Goal: Communication & Community: Answer question/provide support

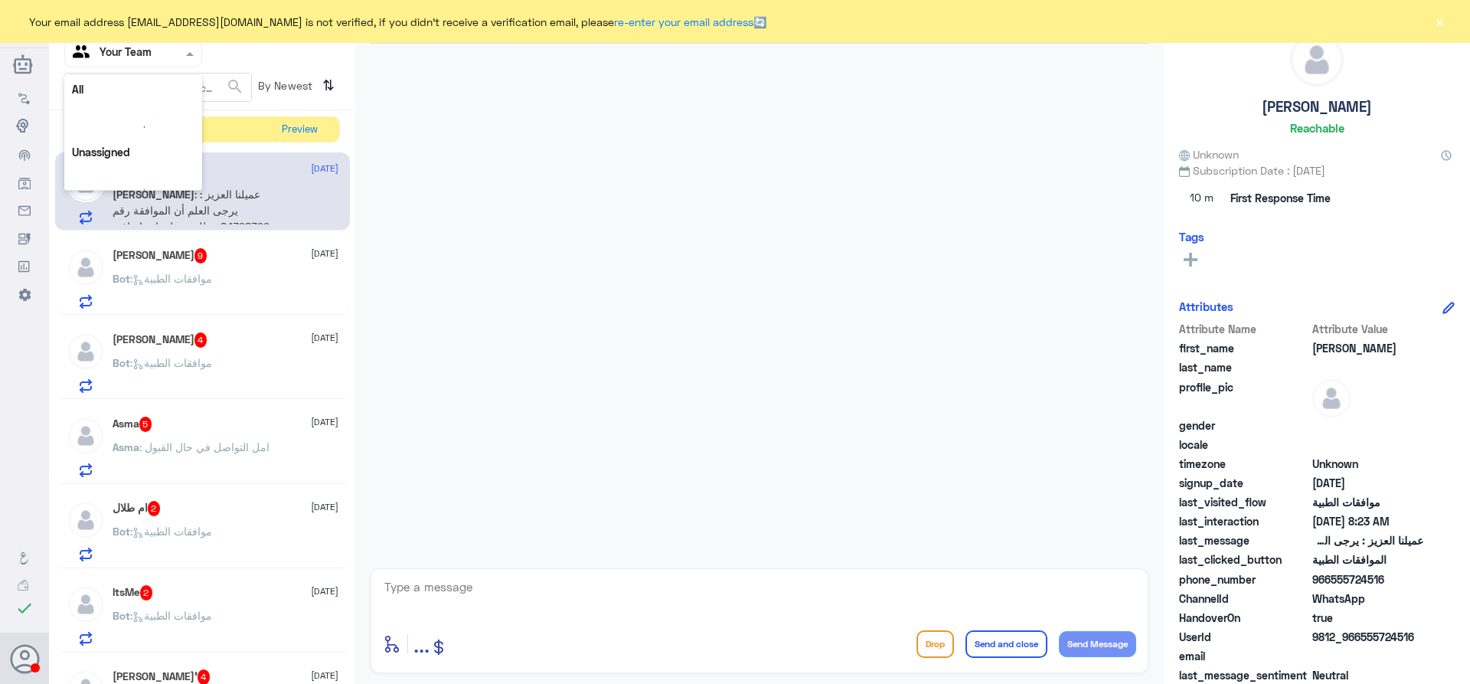
click at [177, 44] on div at bounding box center [133, 53] width 136 height 18
click at [138, 181] on div "Your Team" at bounding box center [133, 191] width 138 height 35
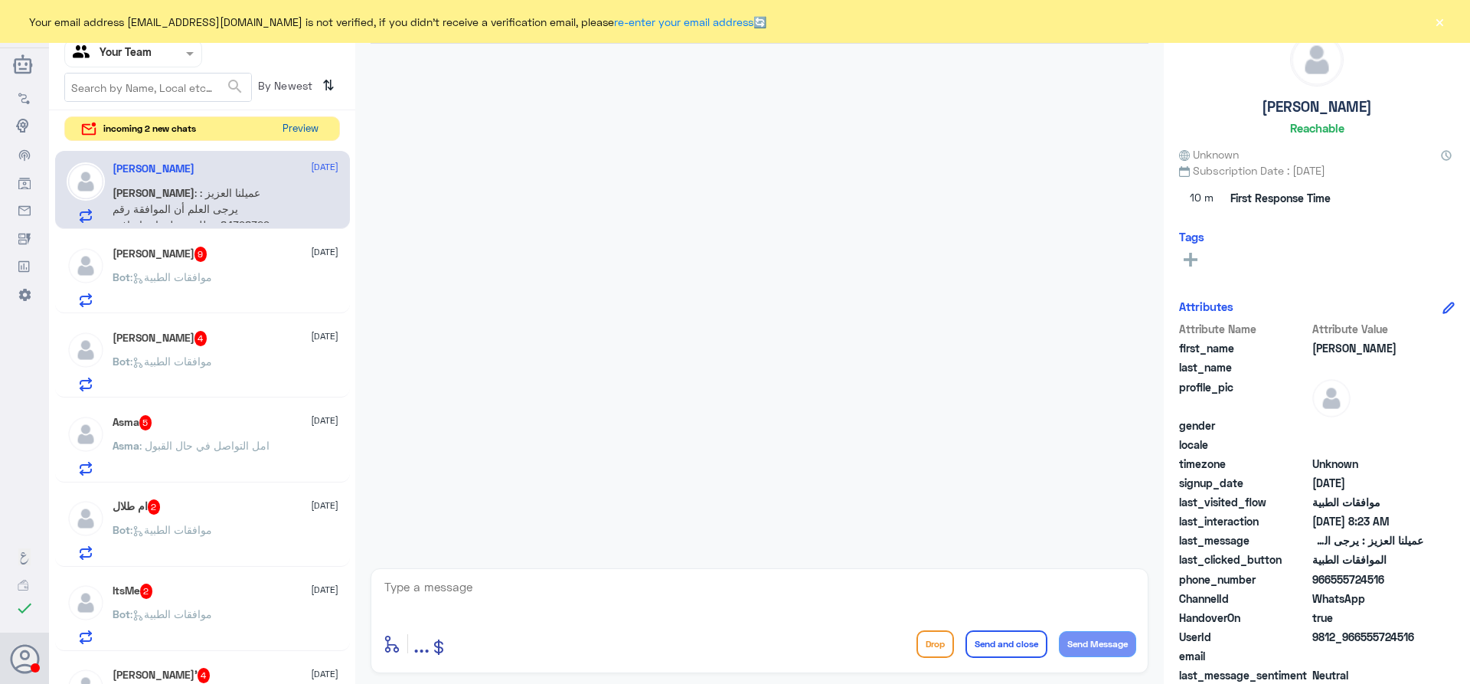
click at [301, 128] on button "Preview" at bounding box center [299, 129] width 47 height 24
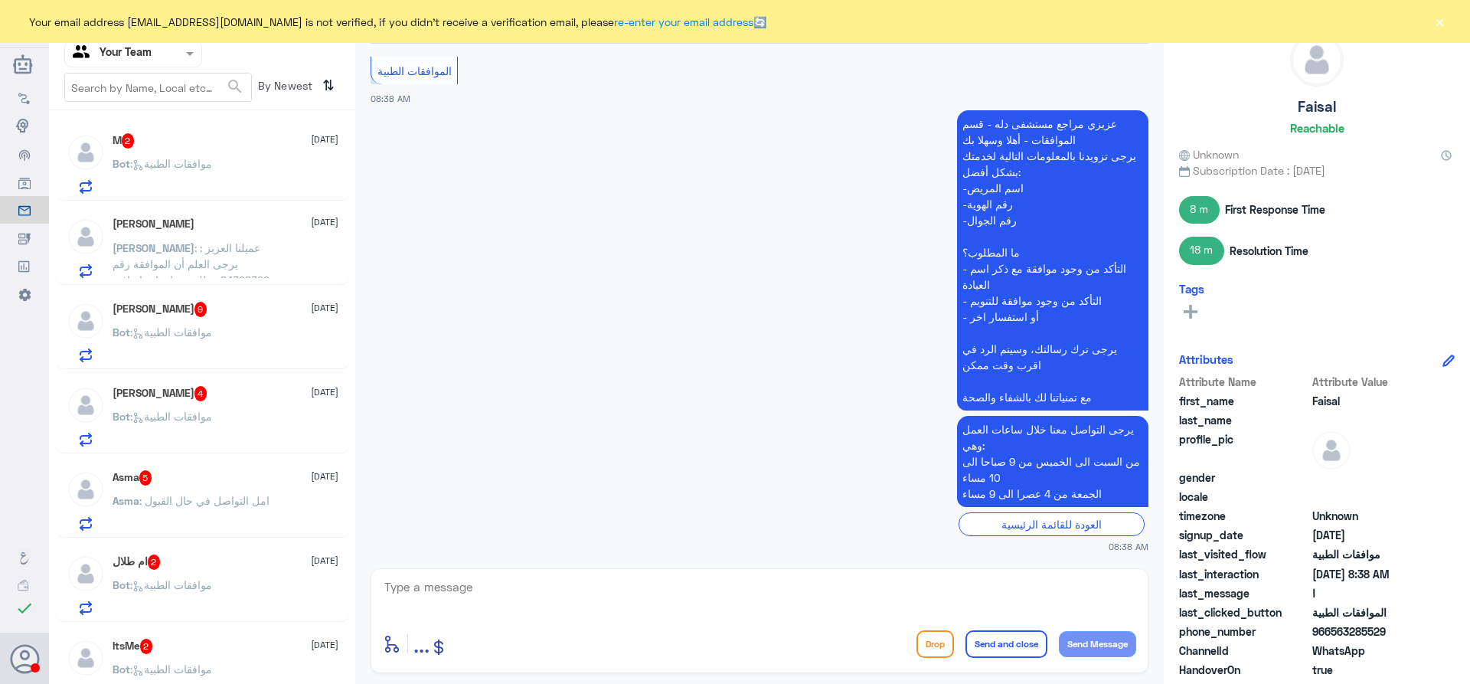
scroll to position [528, 0]
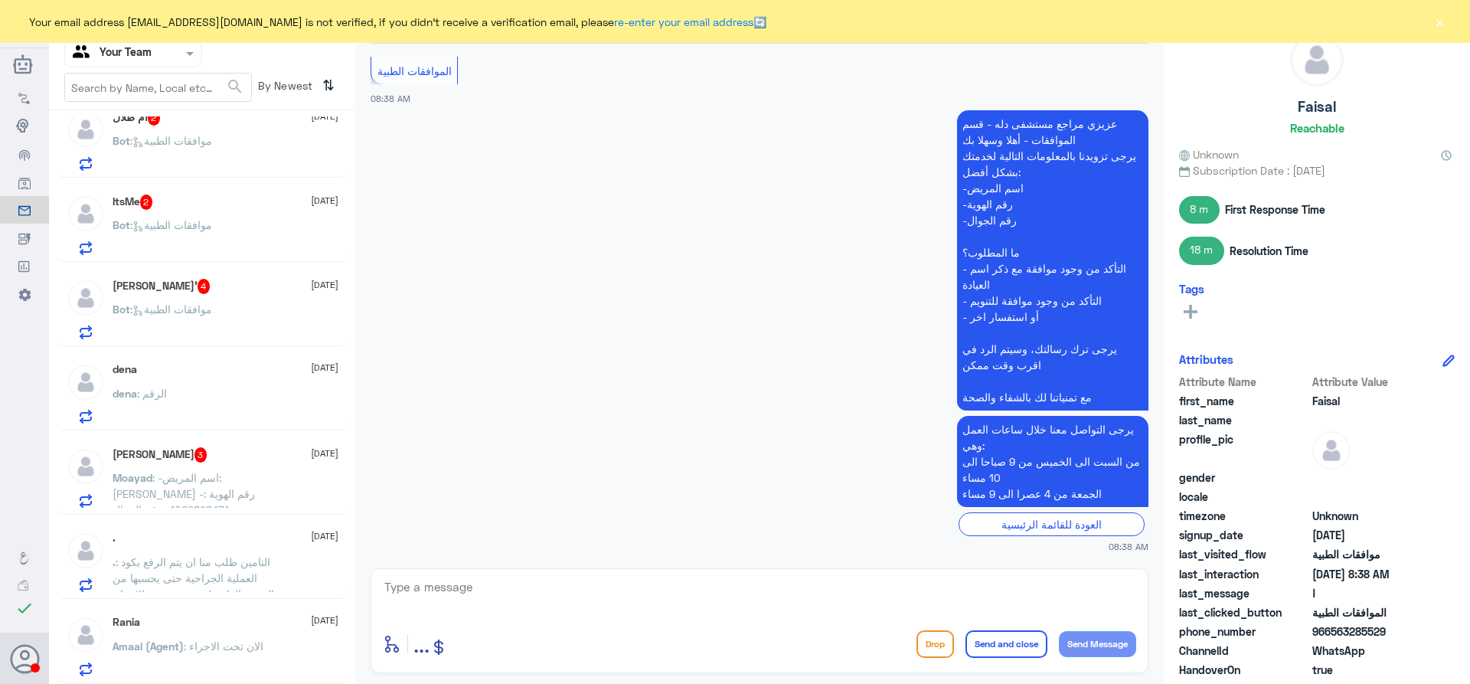
click at [237, 492] on span ": -اسم المريض: مؤيد الحسيني -رقم الهوية : 1069828471 -رقم الجوال :0559151617 ان…" at bounding box center [198, 542] width 171 height 142
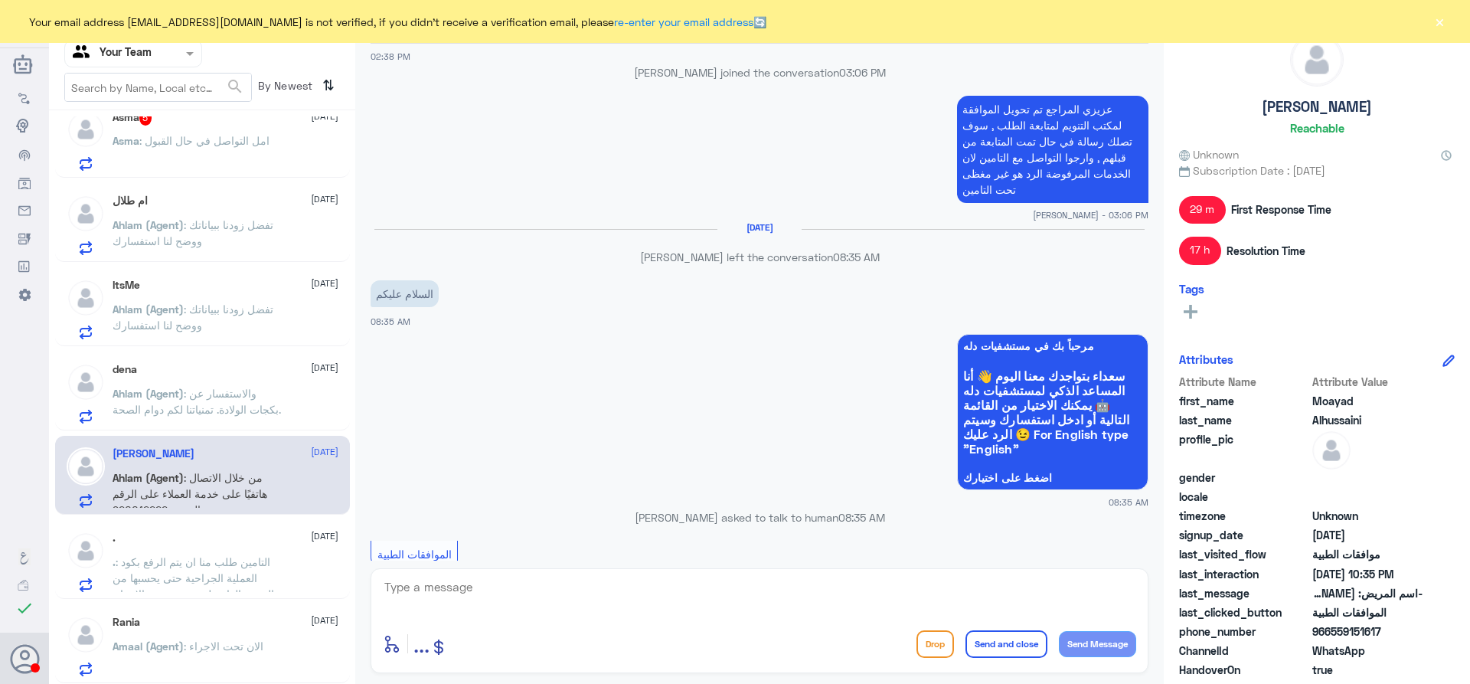
scroll to position [1087, 0]
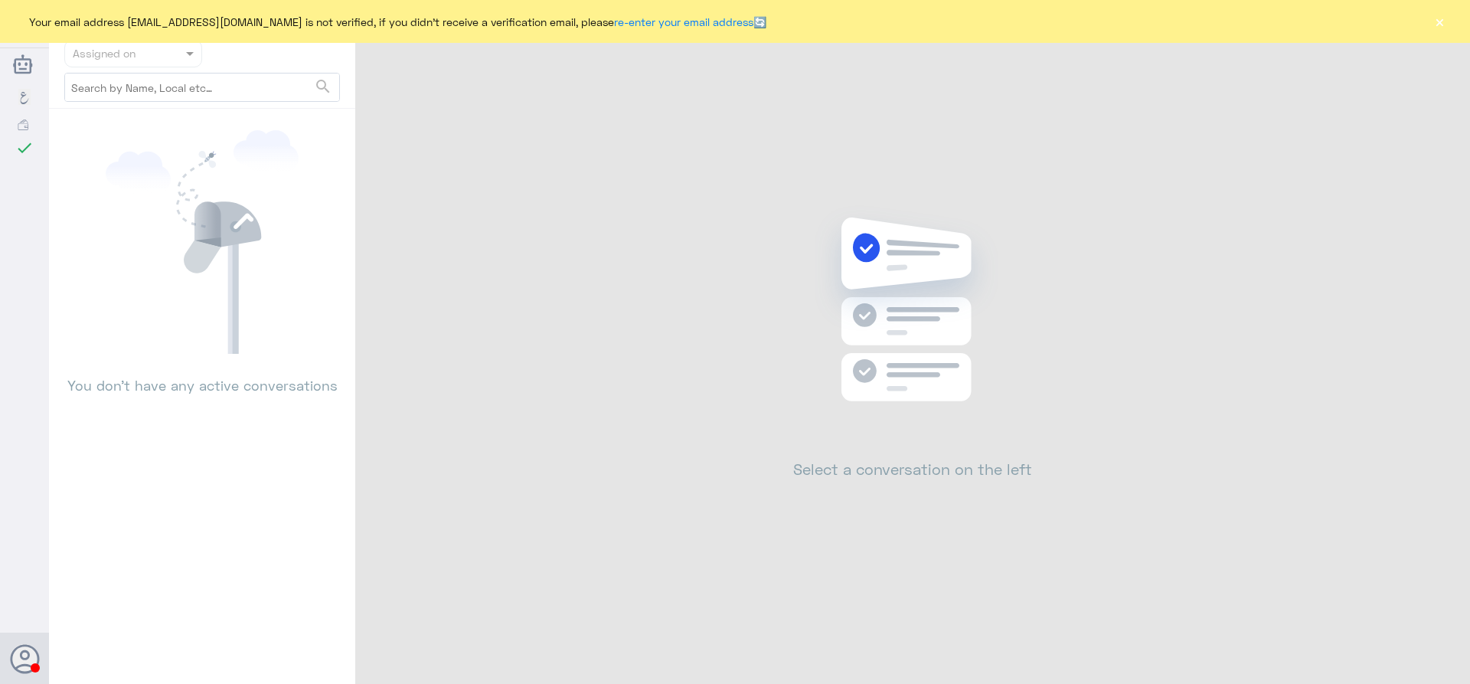
click at [1442, 22] on button "×" at bounding box center [1439, 21] width 15 height 15
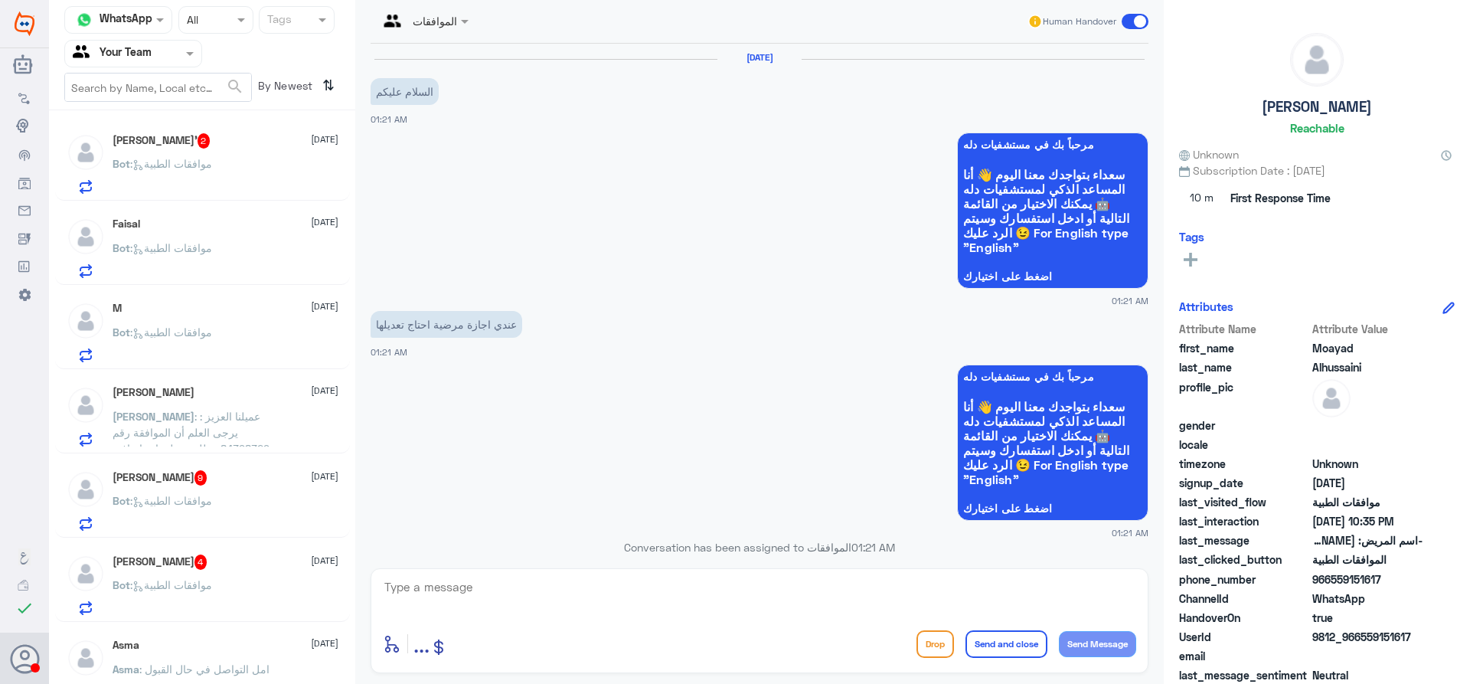
scroll to position [1497, 0]
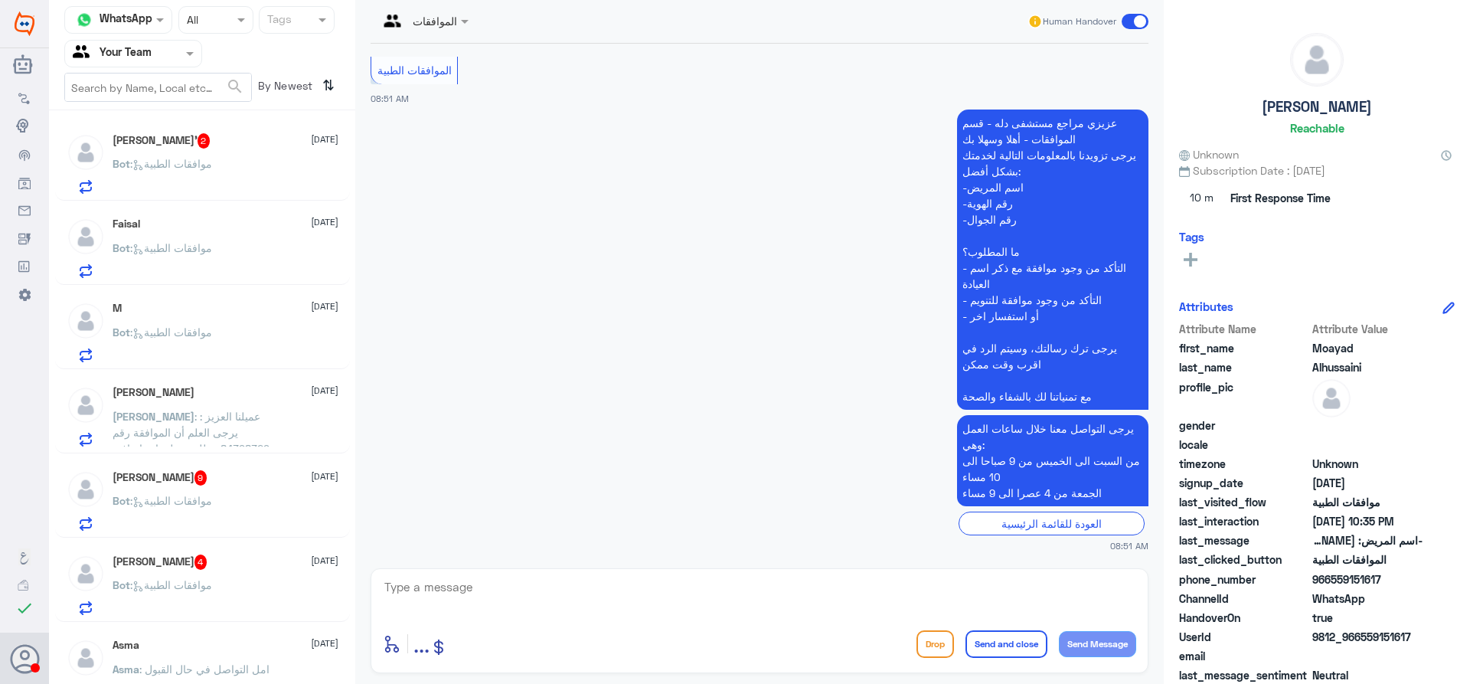
click at [204, 163] on span ": موافقات الطبية" at bounding box center [171, 163] width 82 height 13
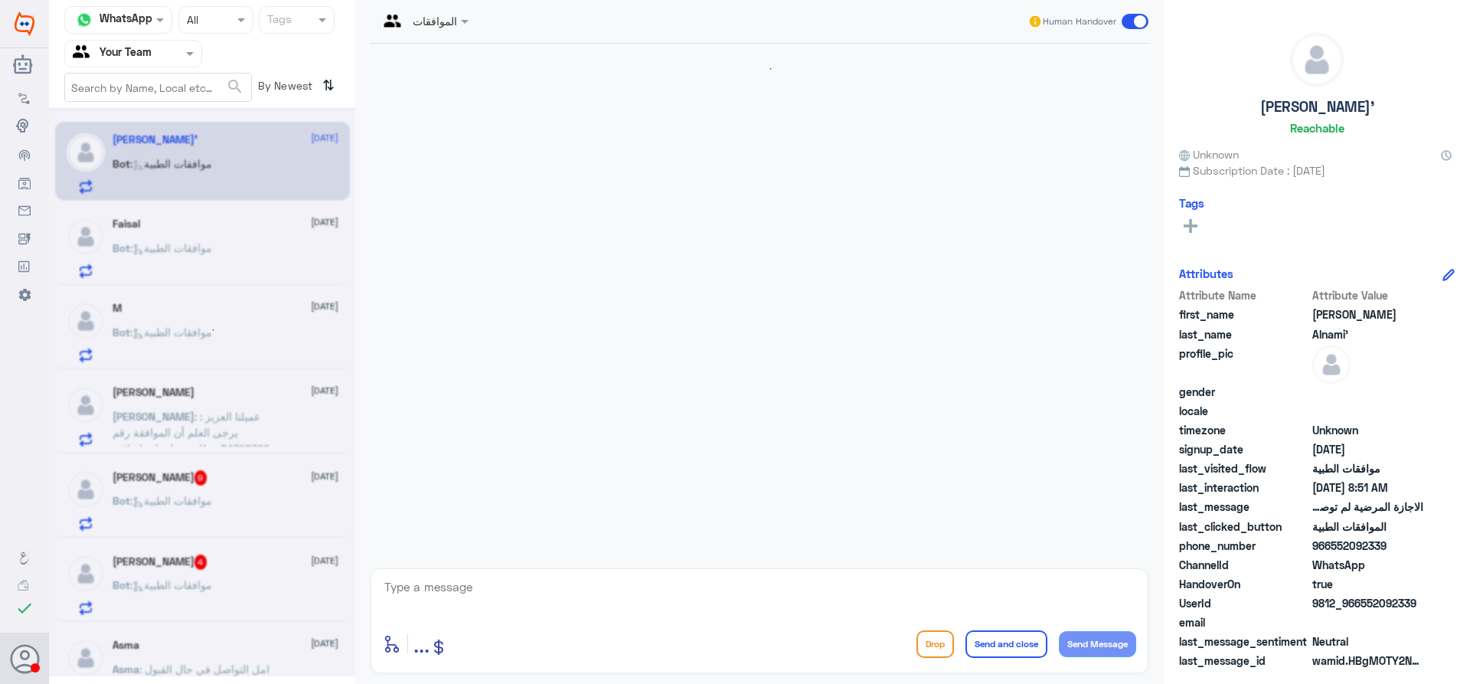
scroll to position [1497, 0]
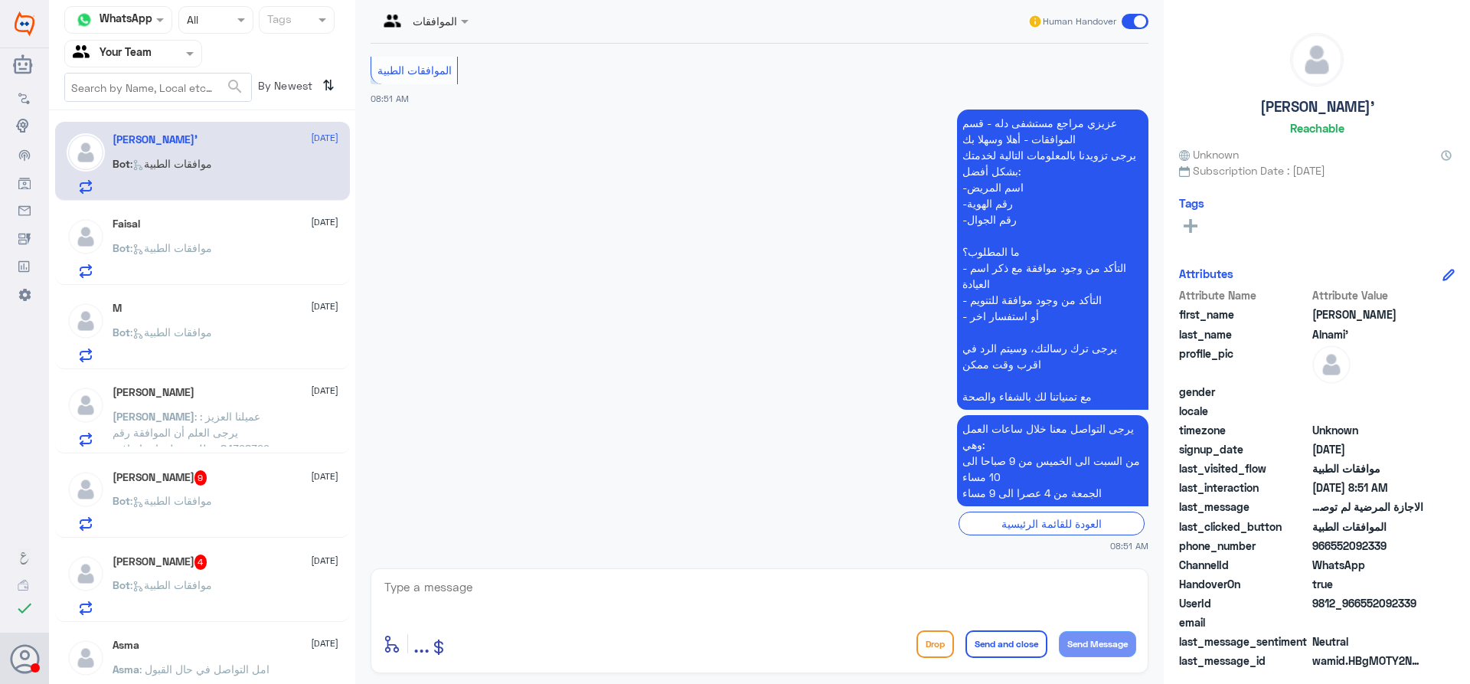
click at [233, 420] on span ": عميلنا العزيز : يرجى العلم أن الموافقة رقم :84398329 تتطلب معلومات إضافية قمن…" at bounding box center [194, 481] width 162 height 142
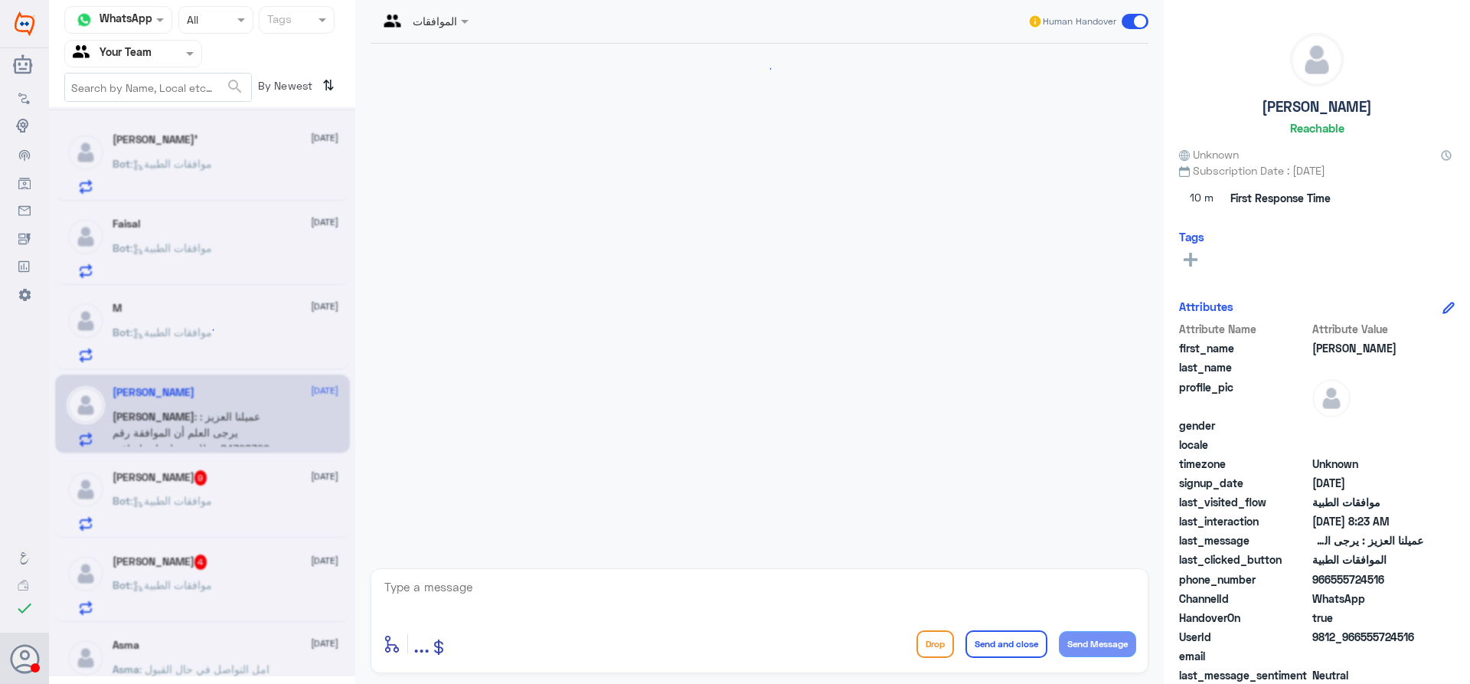
scroll to position [1623, 0]
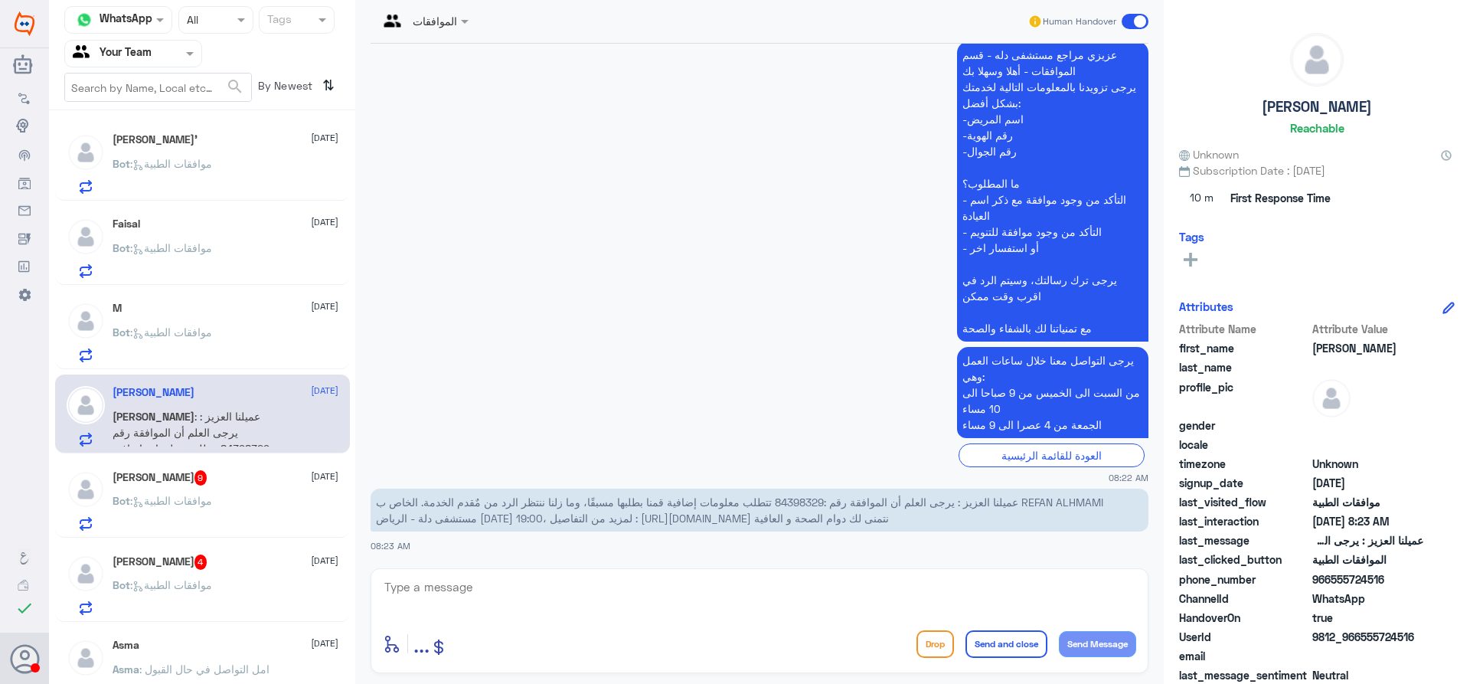
click at [800, 498] on span "عميلنا العزيز : يرجى العلم أن الموافقة رقم :84398329 تتطلب معلومات إضافية قمنا …" at bounding box center [739, 509] width 727 height 29
copy span "84398329"
click at [192, 486] on div "عبدالرحمن مساعد 9 21 September Bot : موافقات الطبية" at bounding box center [226, 500] width 226 height 60
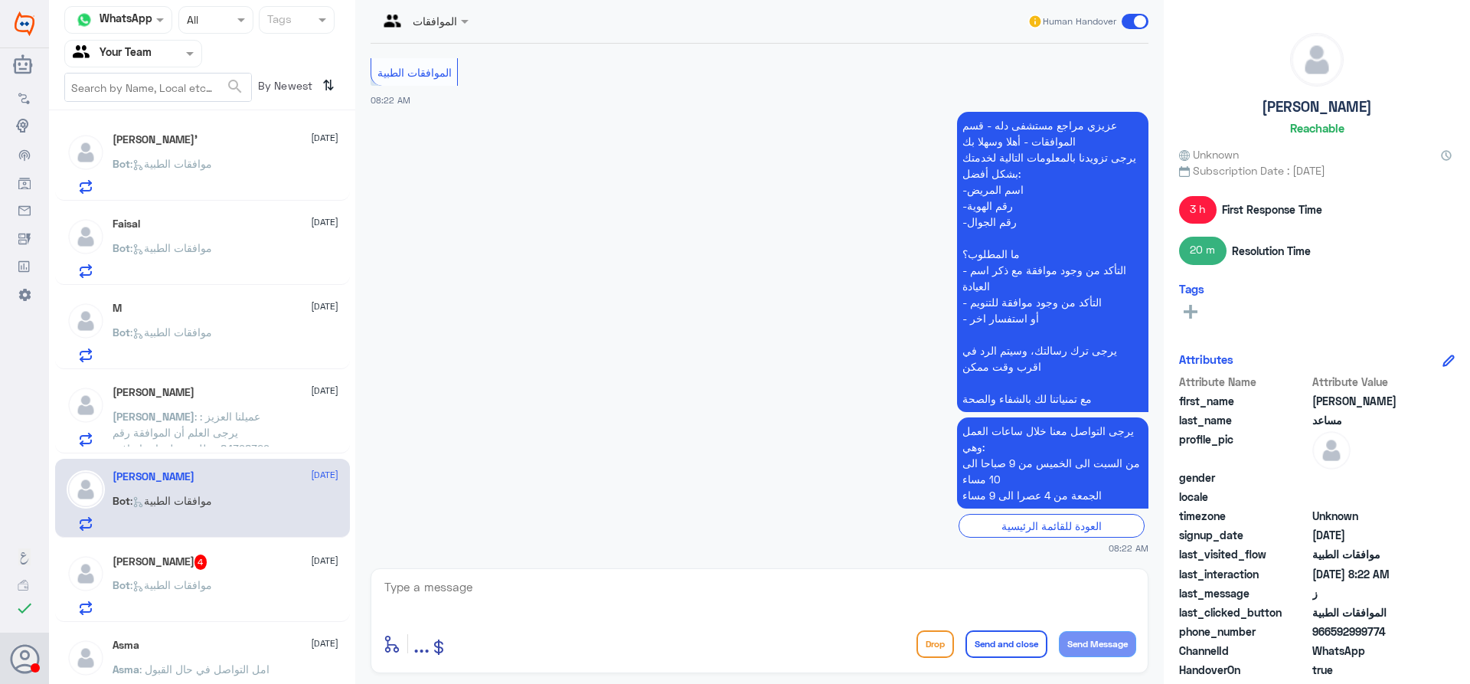
scroll to position [2810, 0]
click at [261, 567] on div "بنت سعد 4 21 September" at bounding box center [226, 561] width 226 height 15
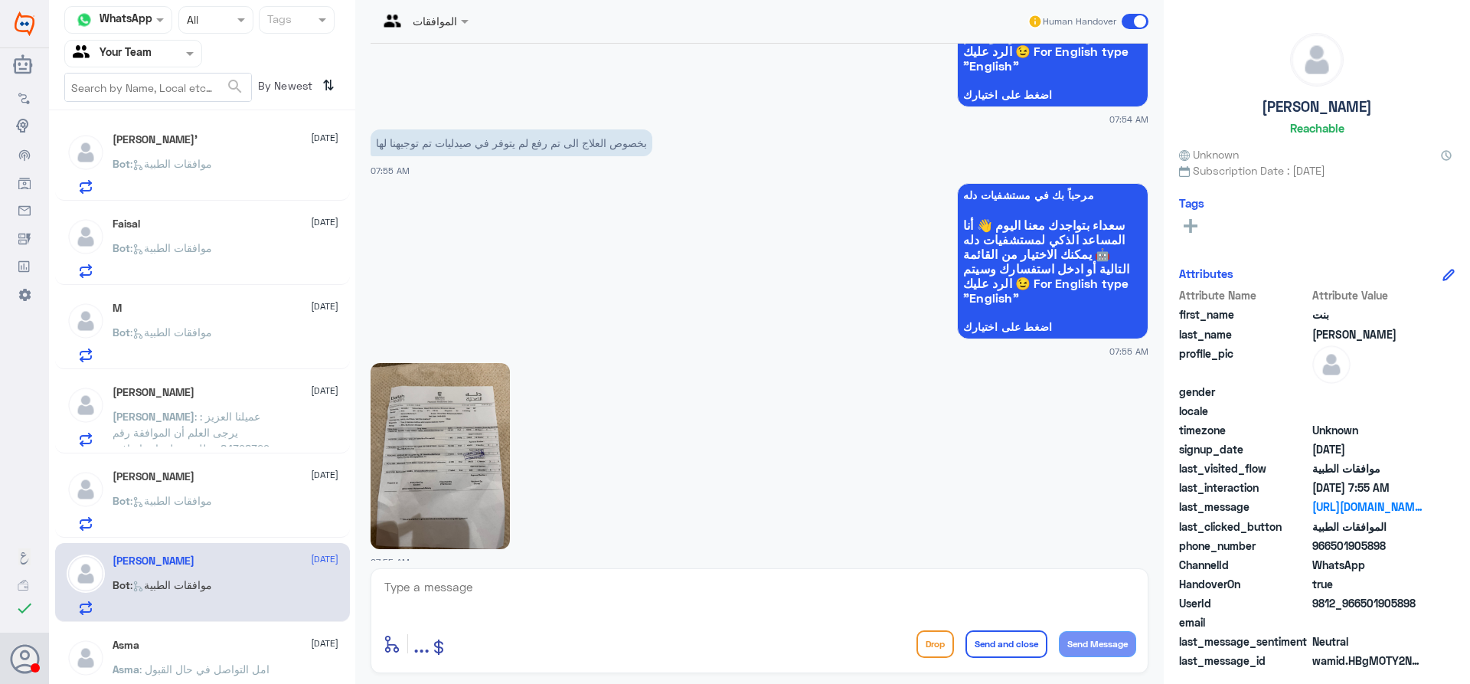
scroll to position [383, 0]
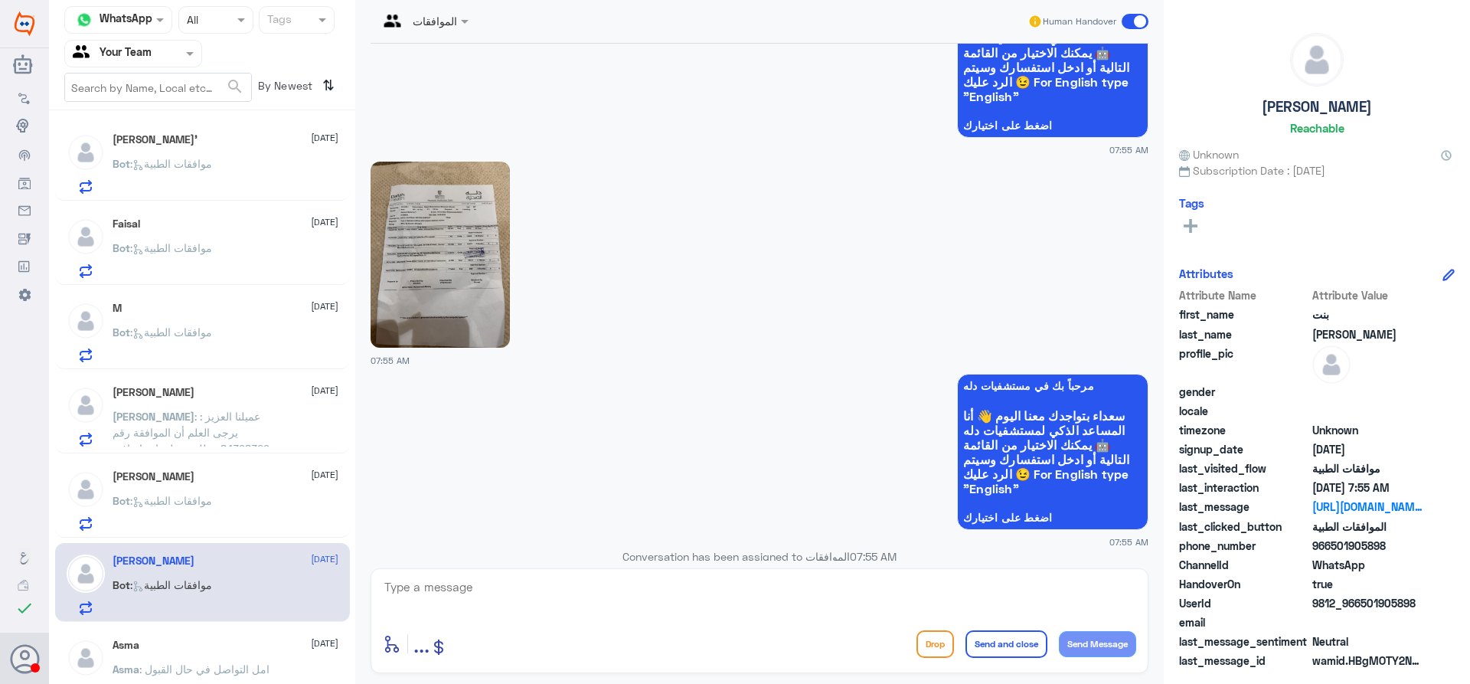
click at [456, 322] on img at bounding box center [440, 255] width 139 height 186
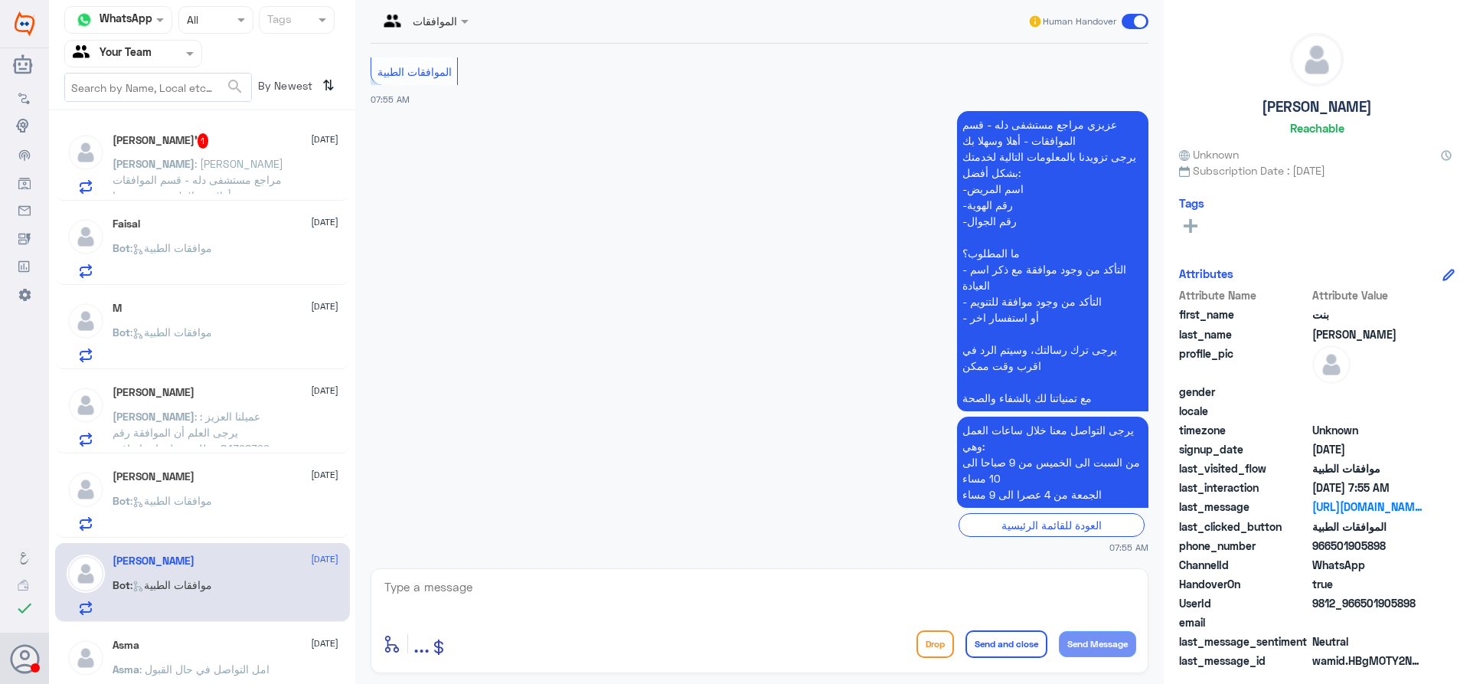
scroll to position [906, 0]
click at [598, 592] on textarea at bounding box center [759, 595] width 753 height 38
type textarea "h"
type textarea "السلام عليكم و رحمة الله نرجوا منكم التواصل مع شركة التأمين لتحويلكم الى صيدلية…"
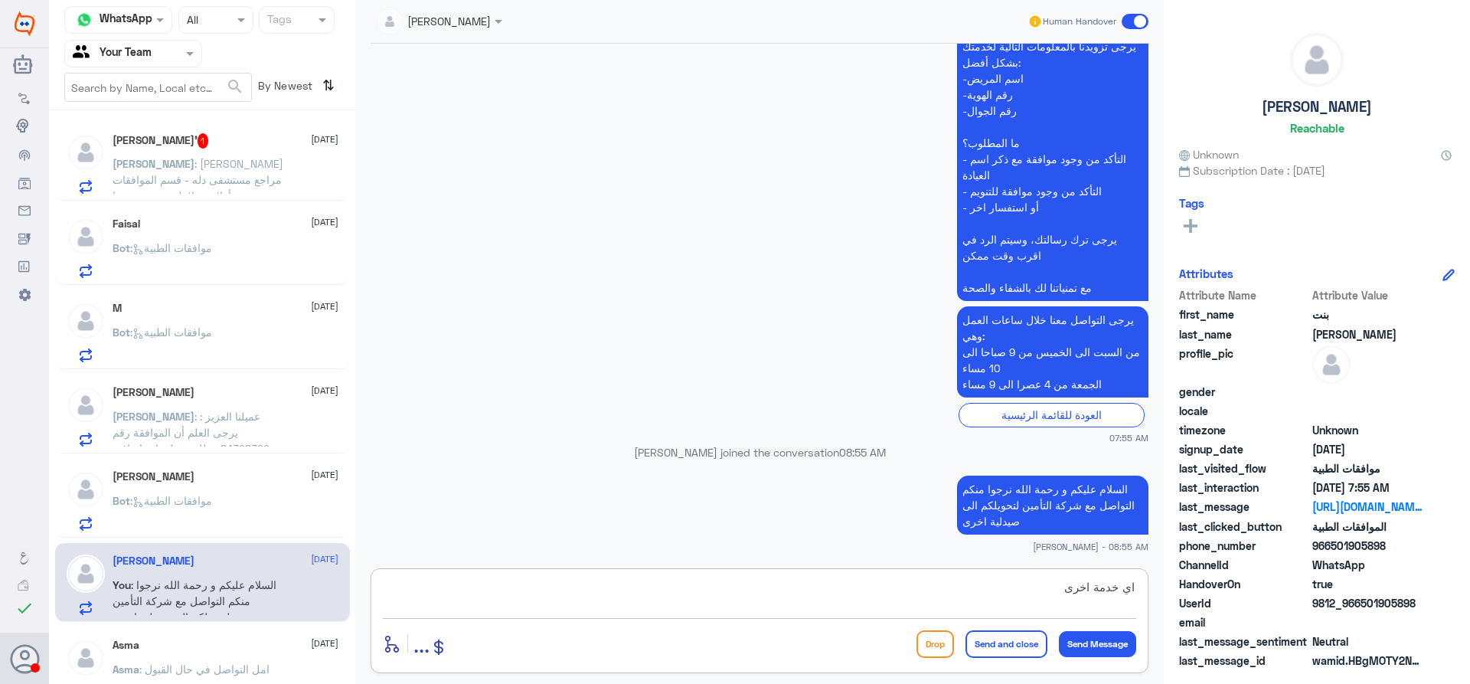
type textarea "اي خدمة اخرى؟"
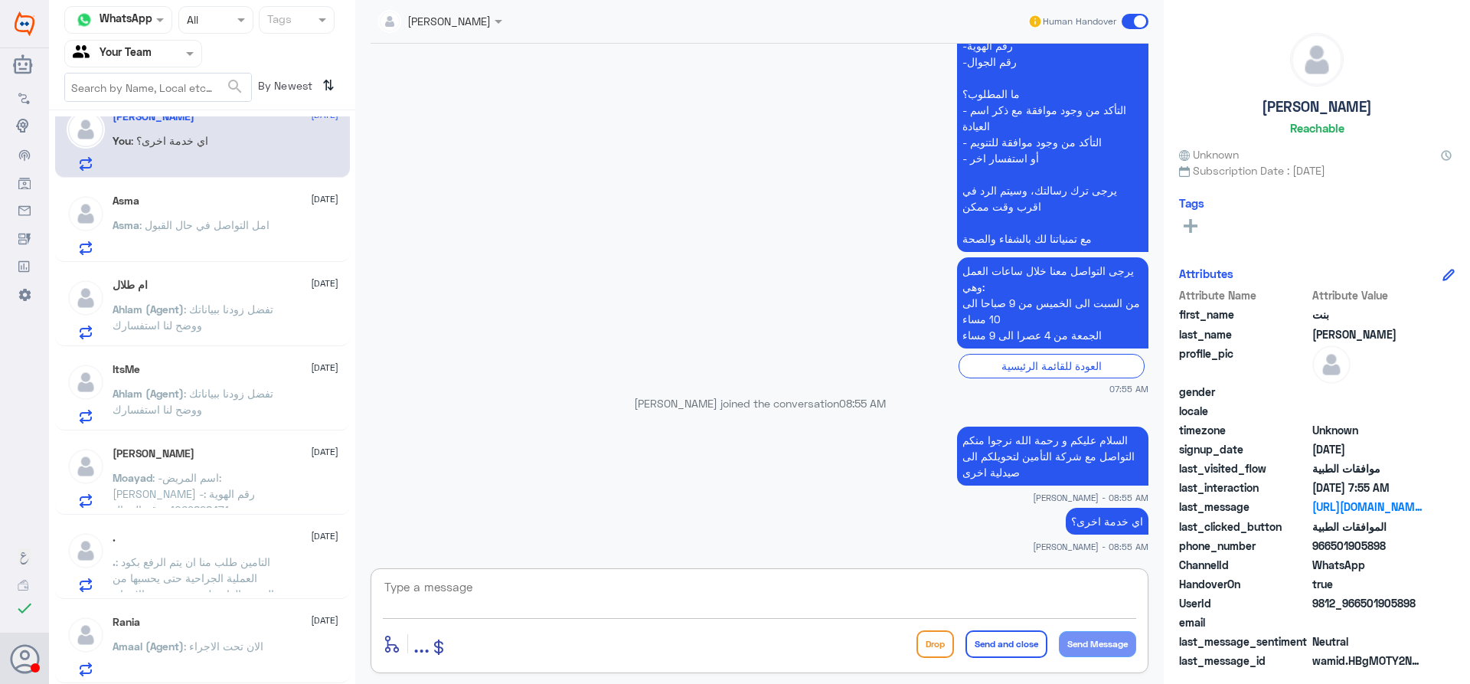
scroll to position [0, 0]
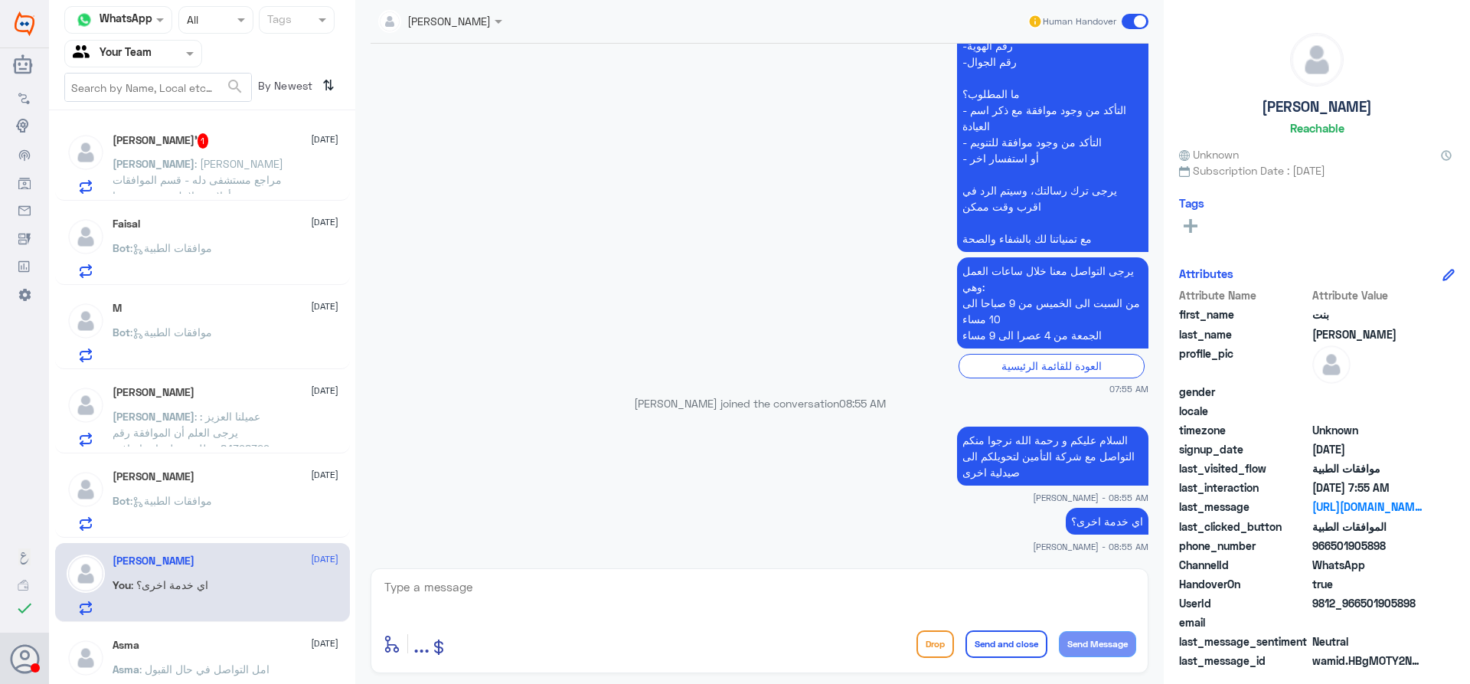
click at [230, 175] on span ": عزيزي مراجع مستشفى دله - قسم الموافقات - أهلا وسهلا بك يرجى تزويدنا بالمعلوما…" at bounding box center [198, 244] width 171 height 174
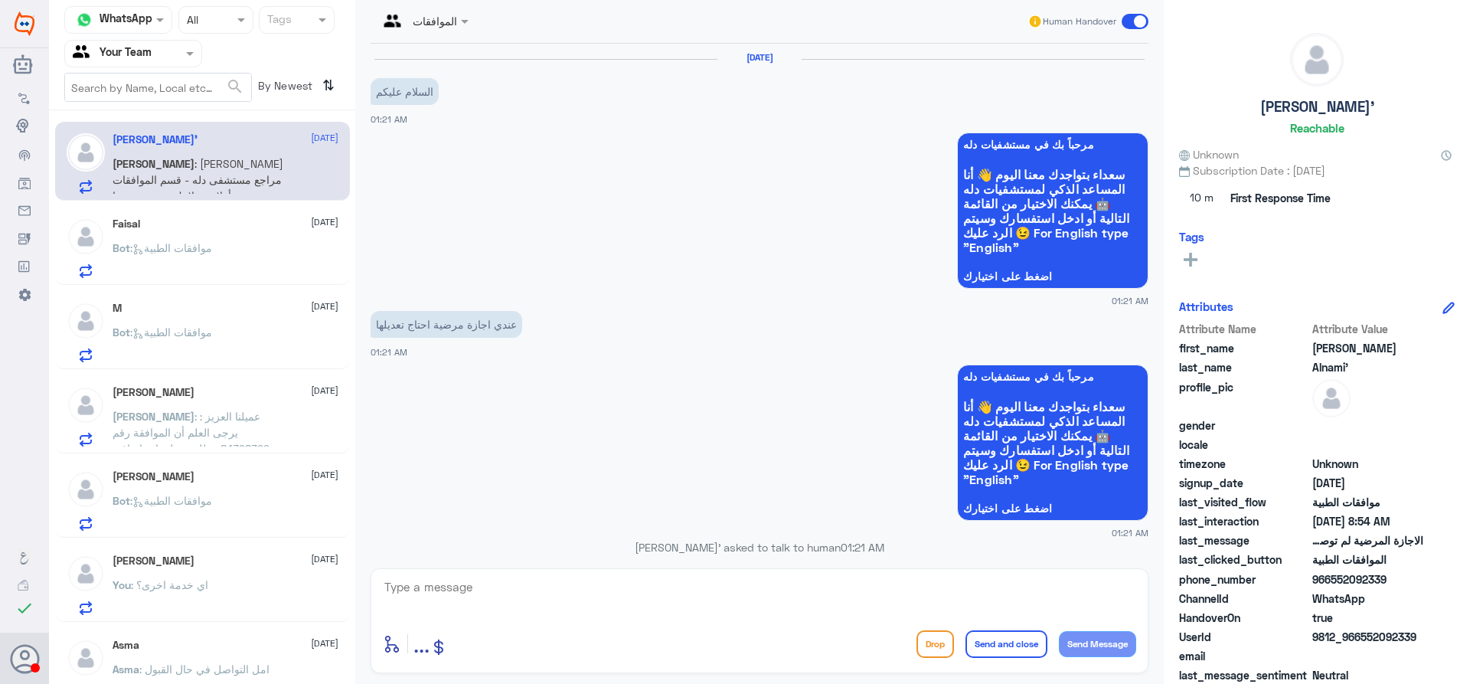
scroll to position [1677, 0]
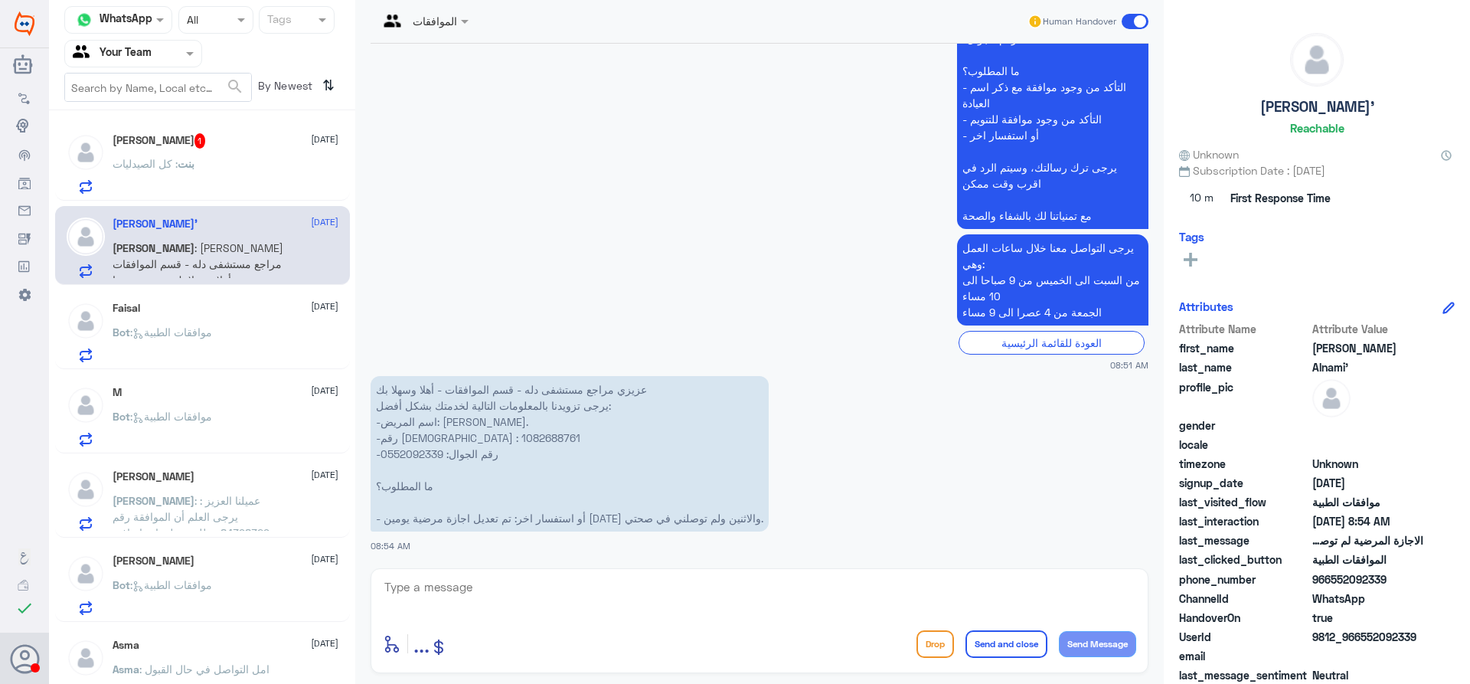
click at [184, 171] on p "بنت : كل الصيدليات" at bounding box center [154, 174] width 82 height 38
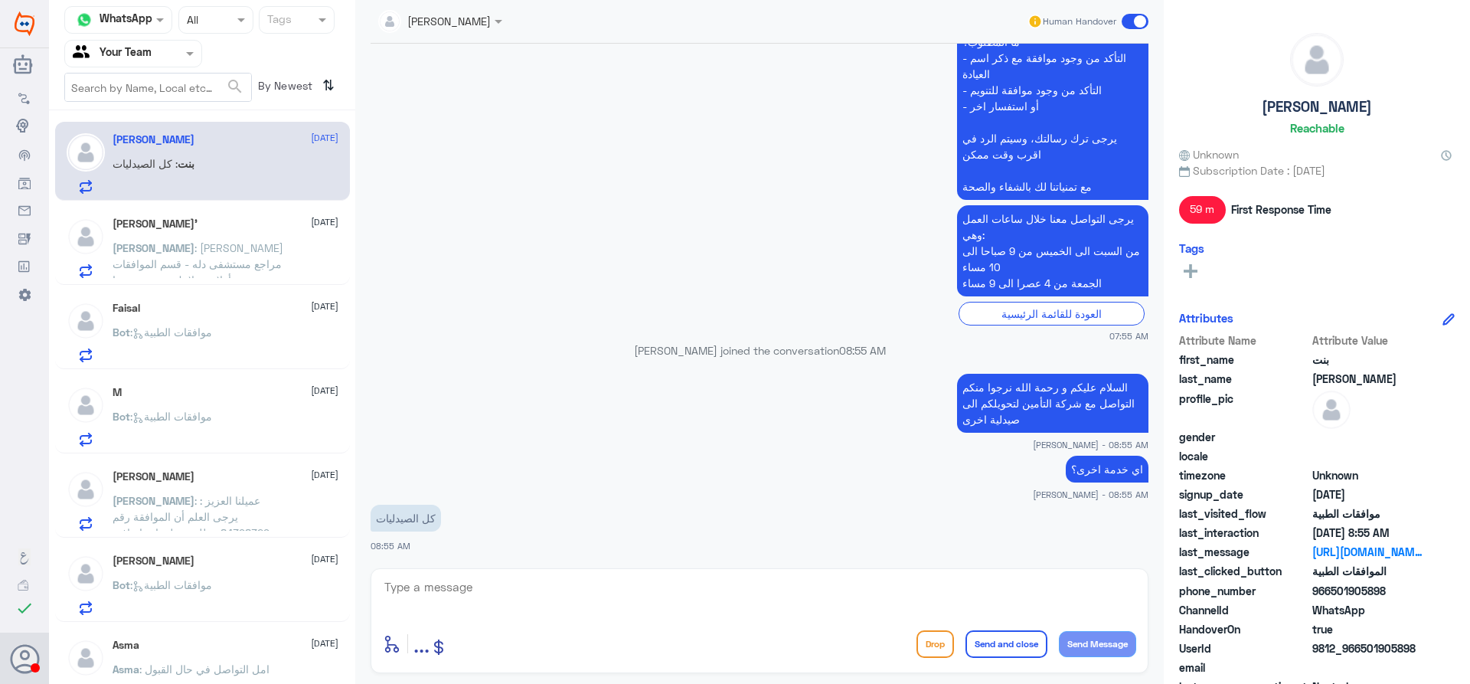
scroll to position [1168, 0]
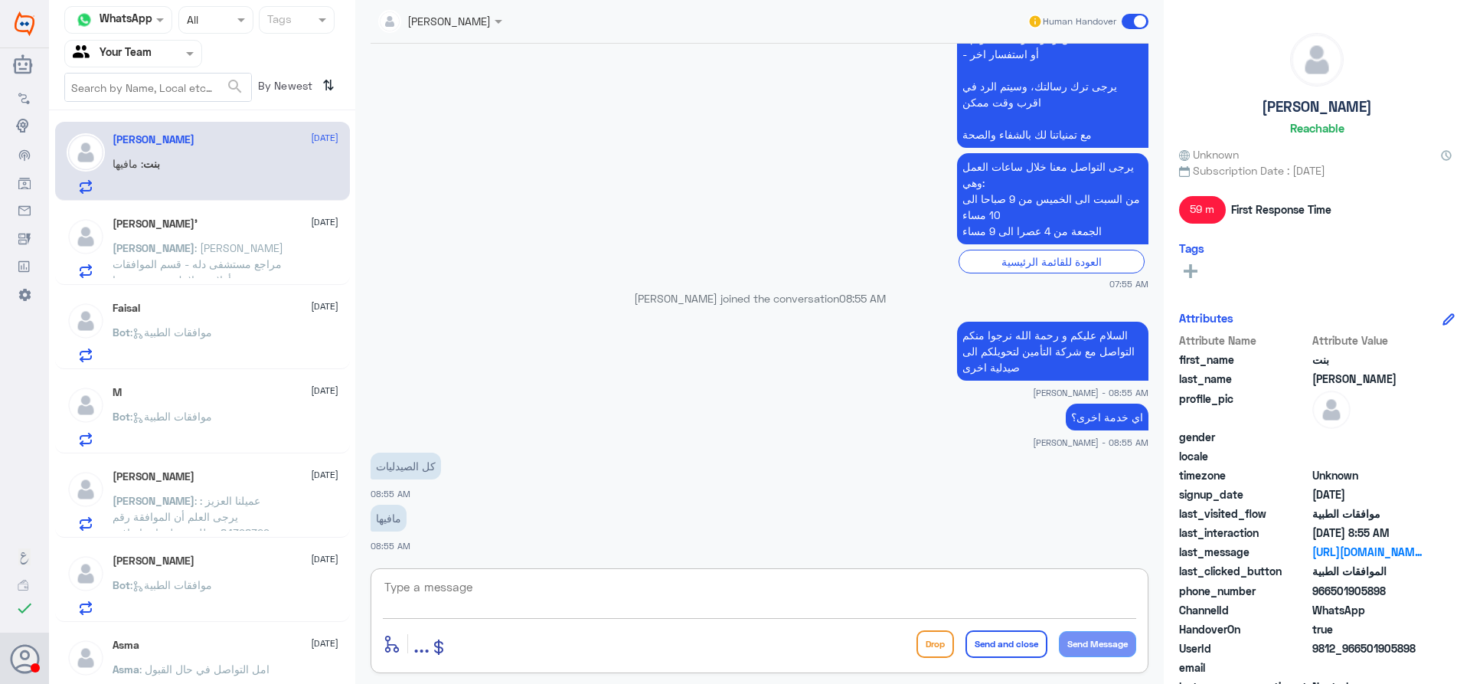
click at [557, 582] on textarea at bounding box center [759, 595] width 753 height 38
type textarea "نرجوا التواصل معهم لتحويلكم الى مكان اخر او مستشفى اخر"
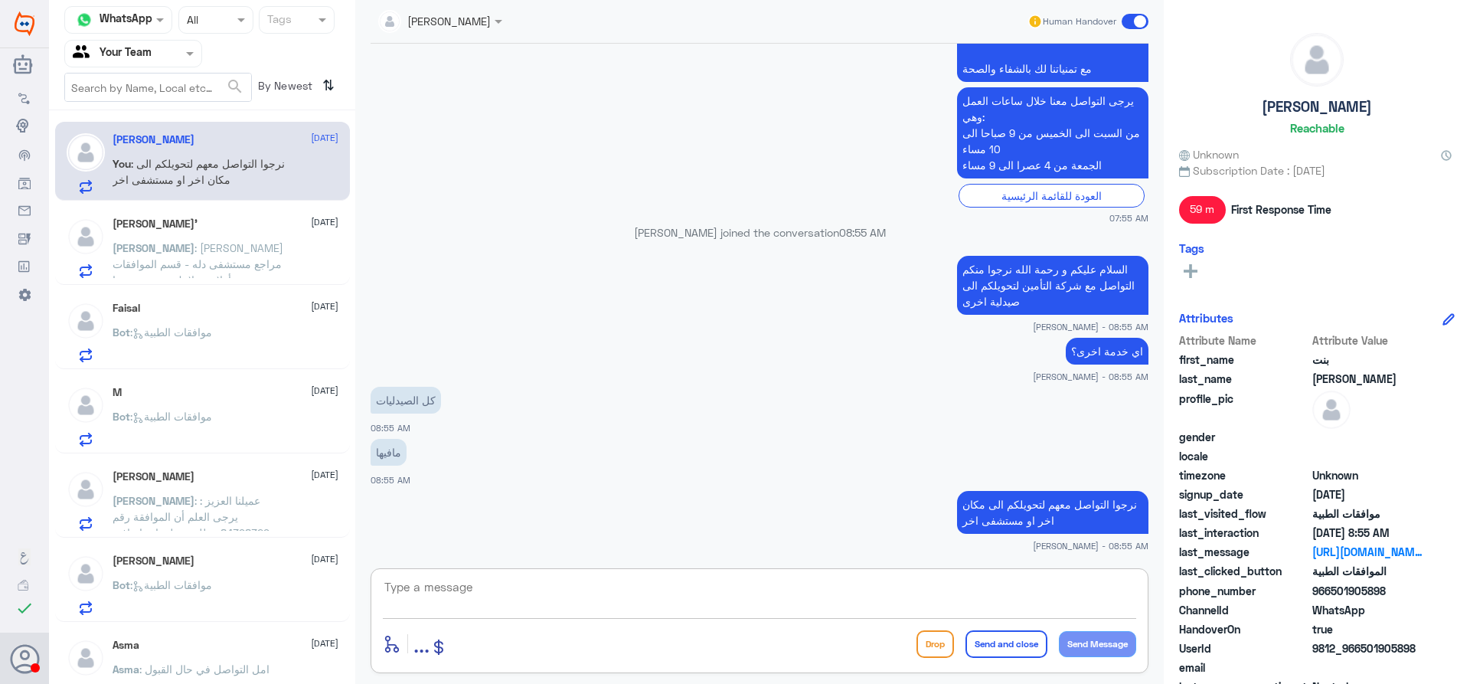
click at [220, 253] on span ": عزيزي مراجع مستشفى دله - قسم الموافقات - أهلا وسهلا بك يرجى تزويدنا بالمعلوما…" at bounding box center [198, 328] width 171 height 174
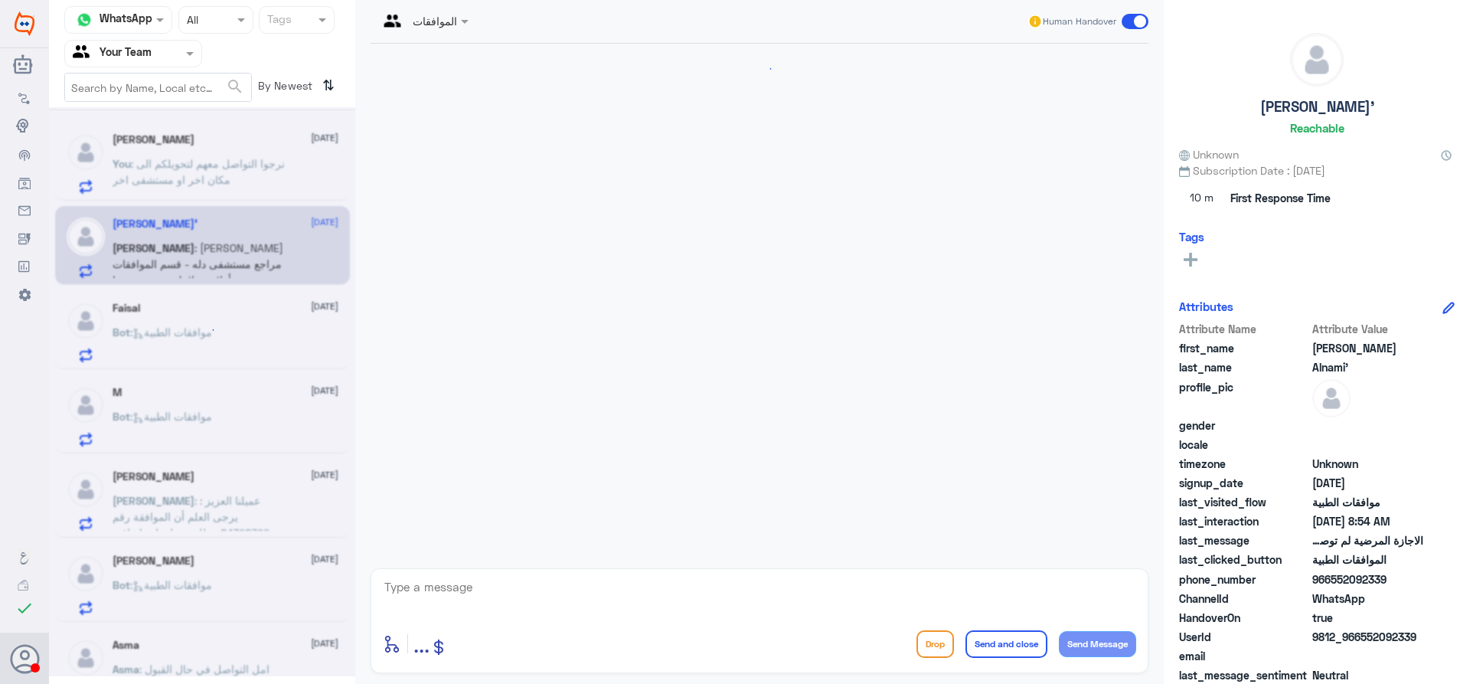
scroll to position [1677, 0]
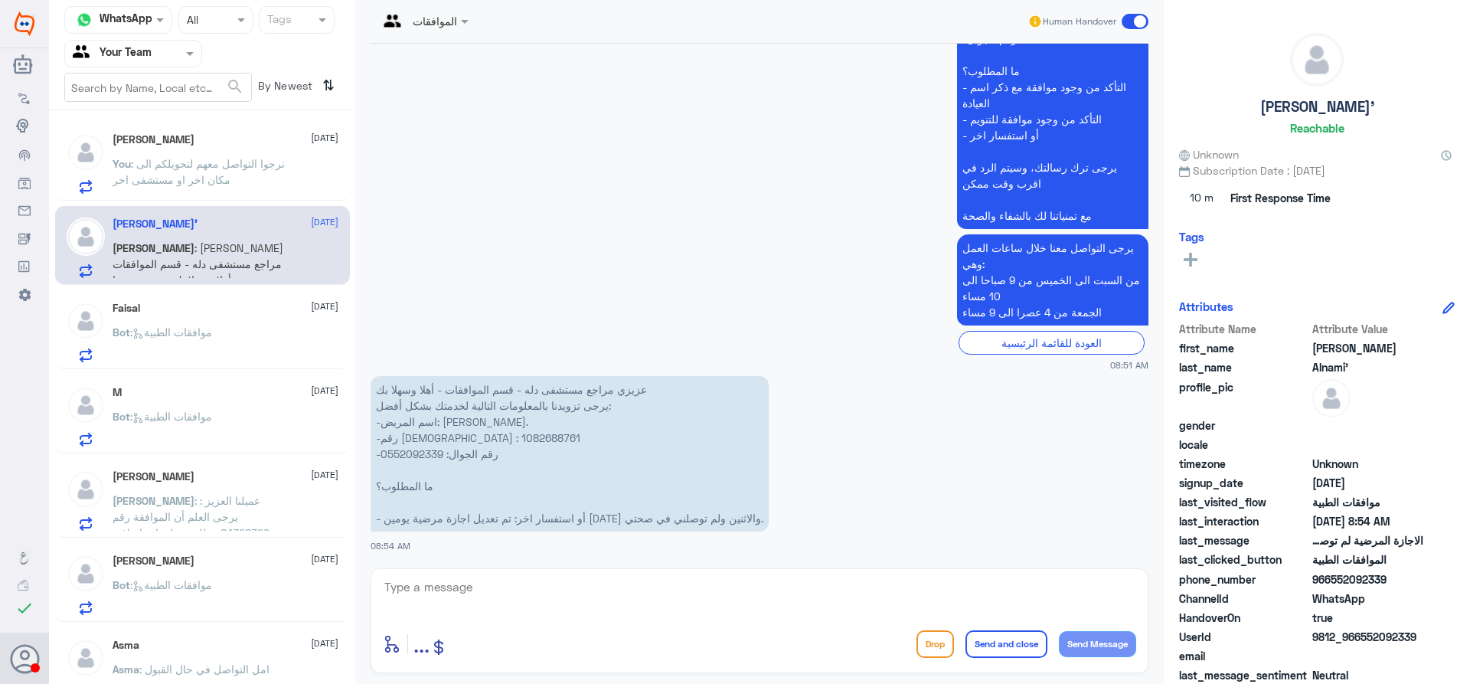
click at [415, 432] on p "عزيزي مراجع مستشفى دله - قسم الموافقات - أهلا وسهلا بك يرجى تزويدنا بالمعلومات …" at bounding box center [570, 453] width 398 height 155
copy p "1082688761"
click at [442, 31] on div "الموافقات" at bounding box center [417, 21] width 79 height 37
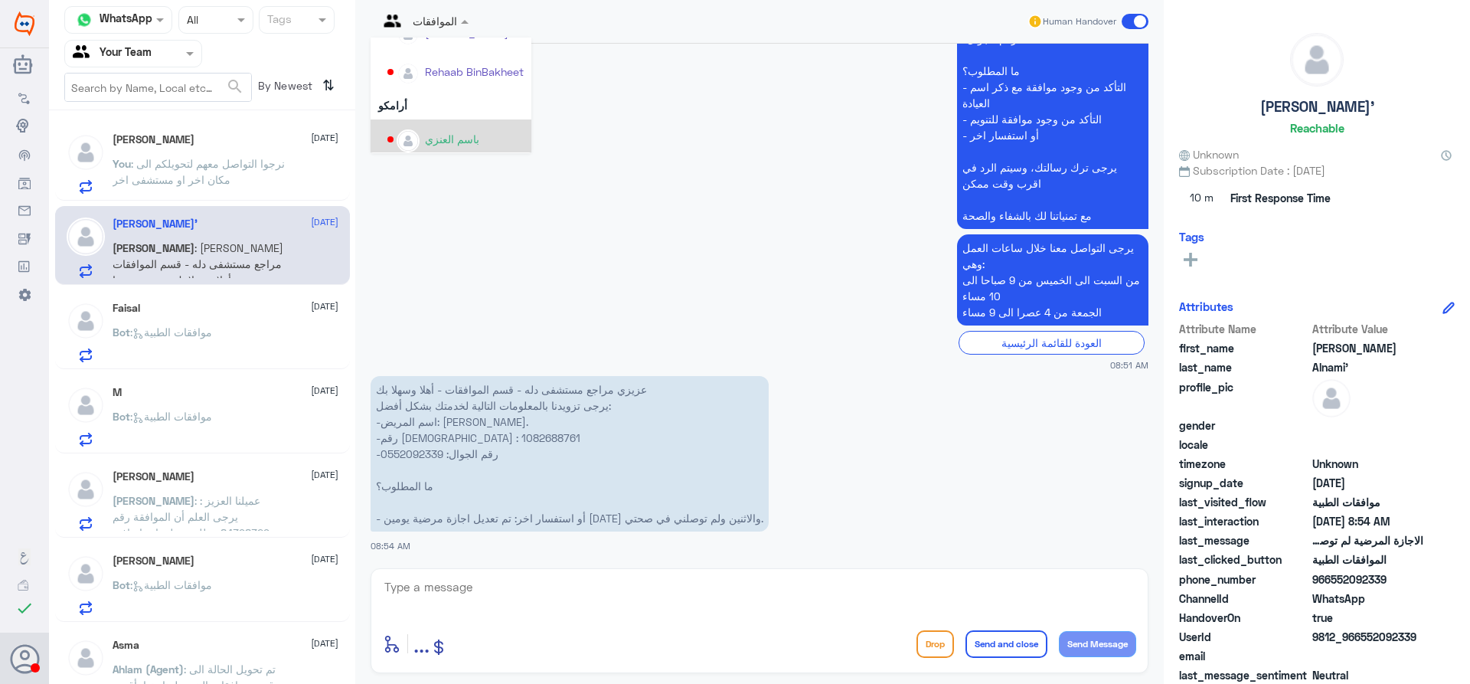
click at [741, 280] on app-msgs-text "يرجى التواصل معنا خلال ساعات العمل وهي: من السبت الى الخميس من 9 صباحا الى 10 م…" at bounding box center [760, 280] width 778 height 93
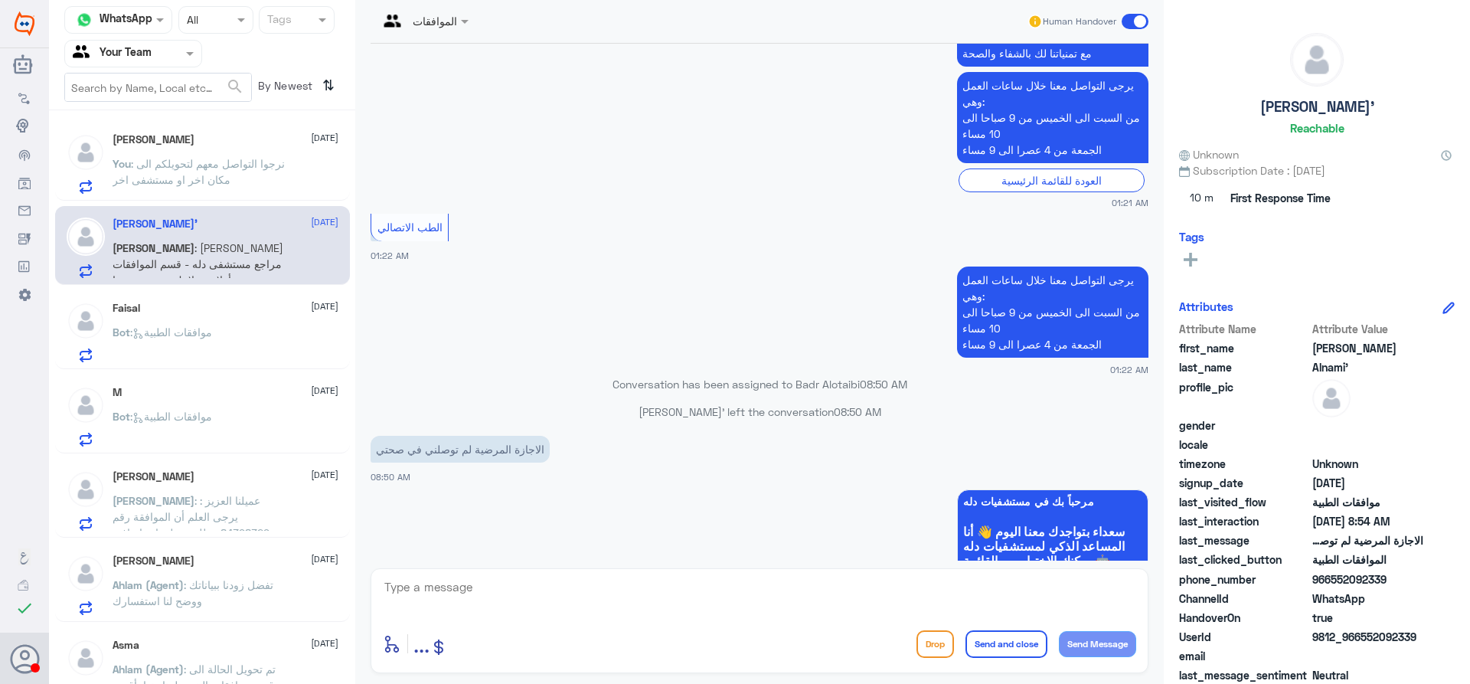
scroll to position [1677, 0]
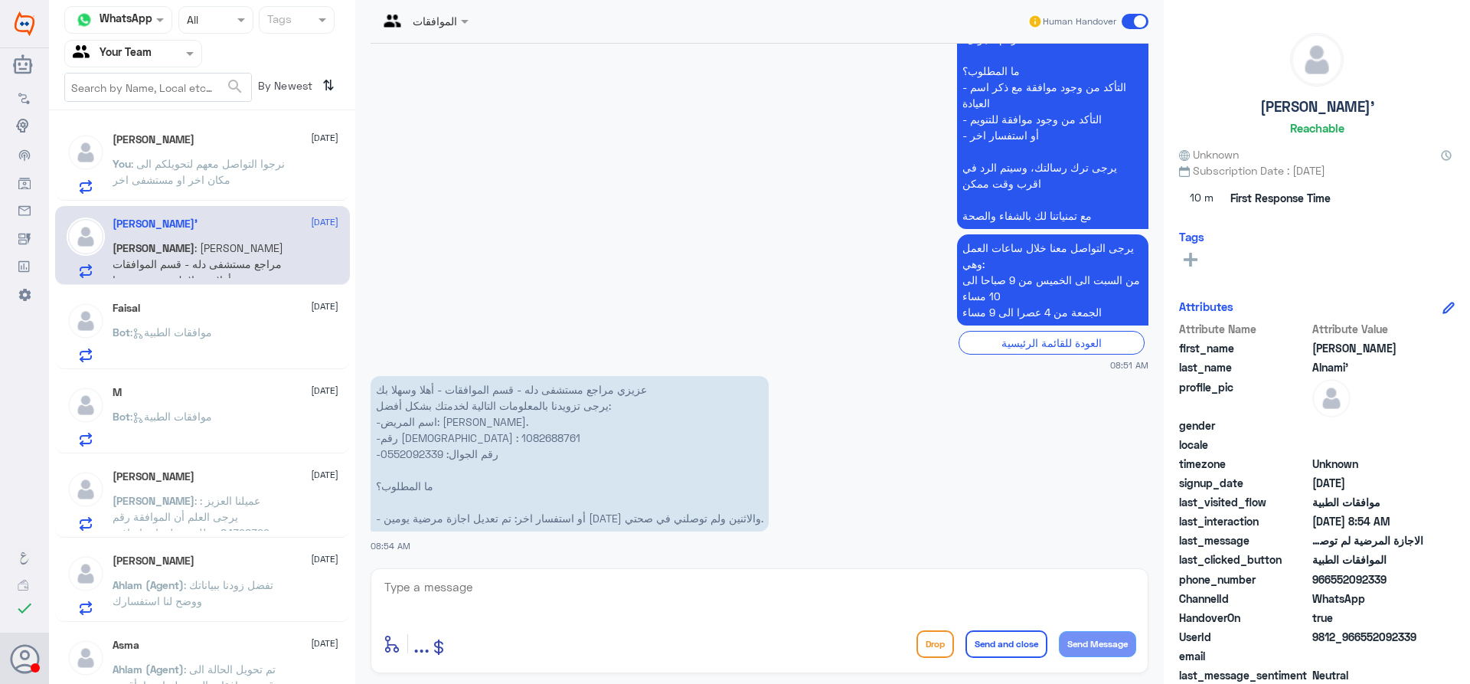
click at [204, 344] on p "Bot : موافقات الطبية" at bounding box center [163, 343] width 100 height 38
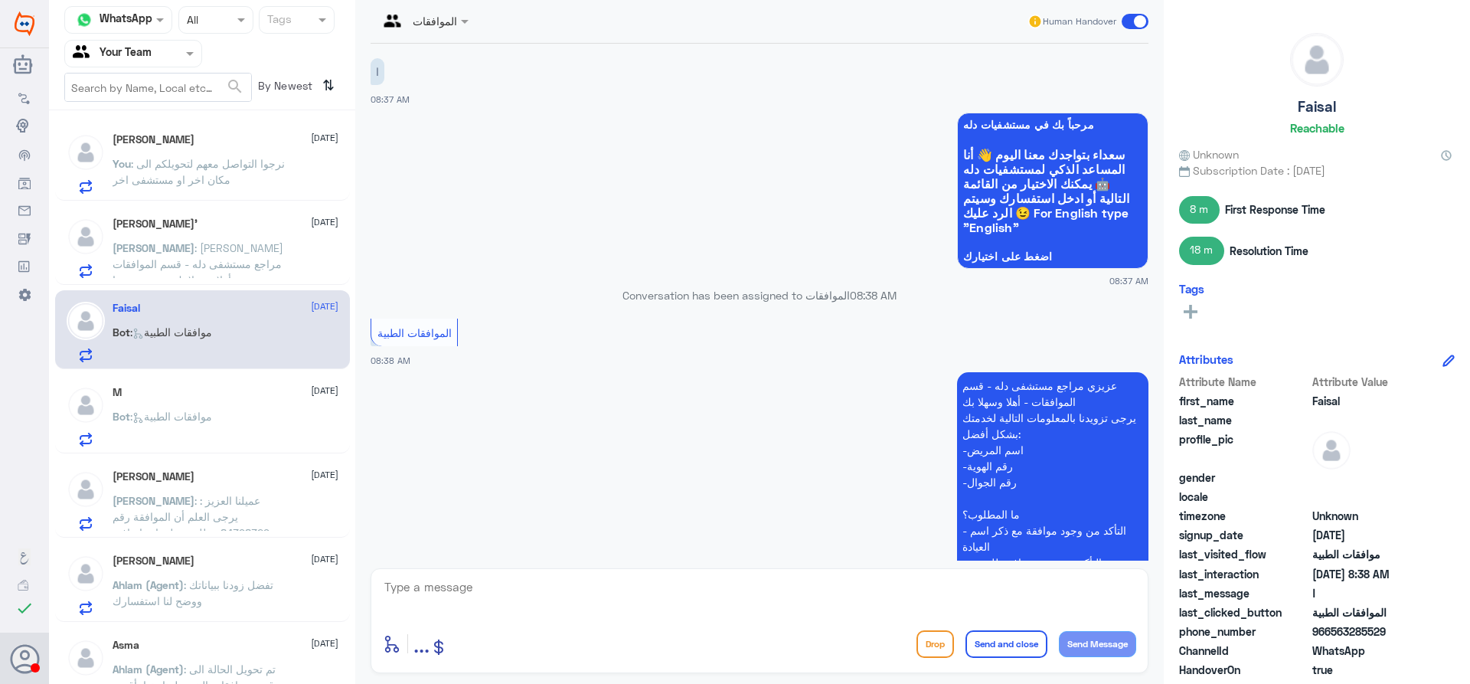
scroll to position [1566, 0]
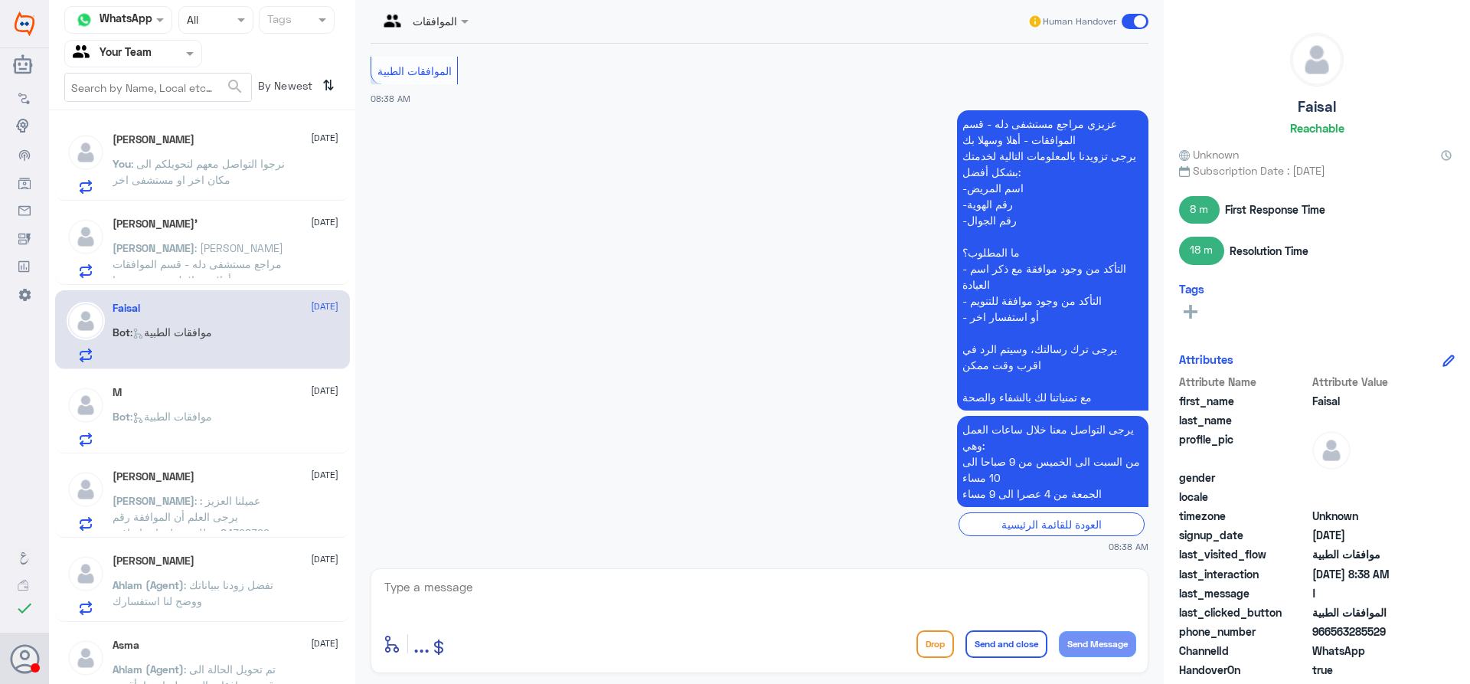
click at [200, 401] on div "M 21 September Bot : موافقات الطبية" at bounding box center [226, 416] width 226 height 60
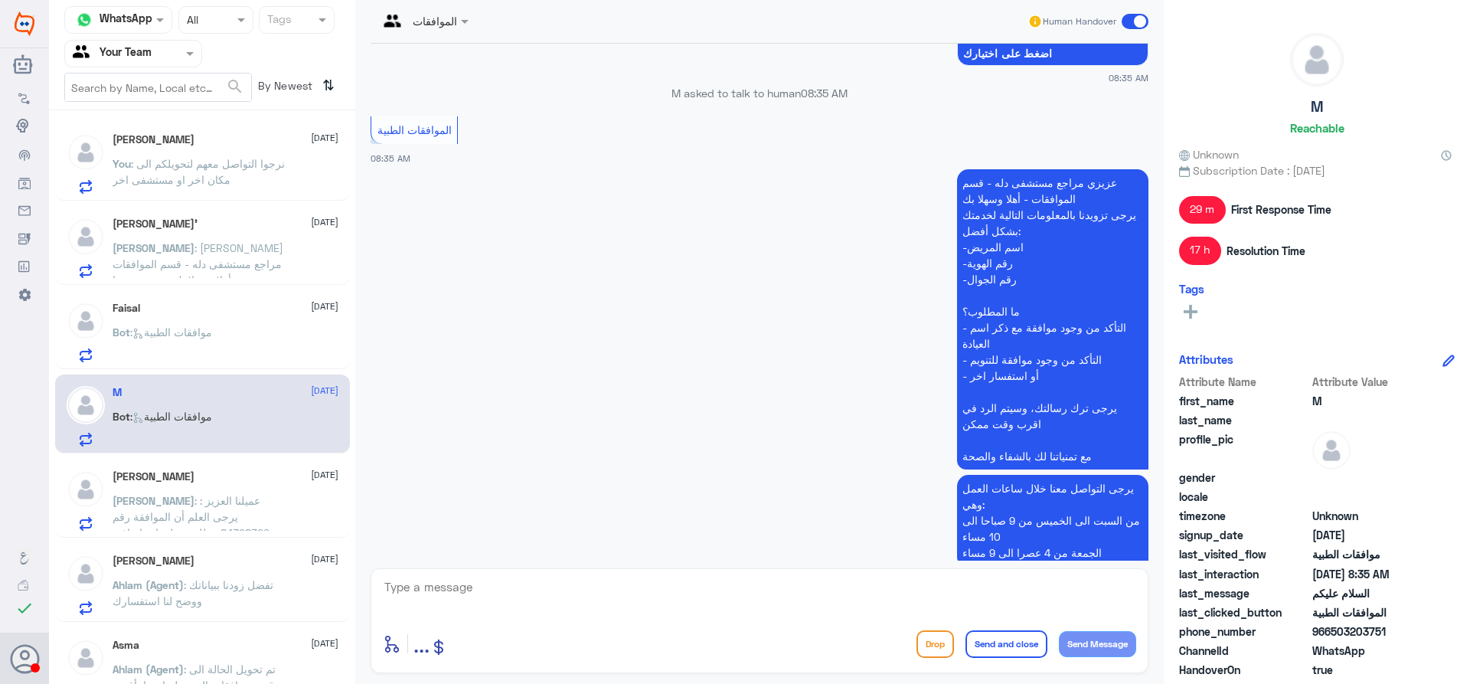
scroll to position [1700, 0]
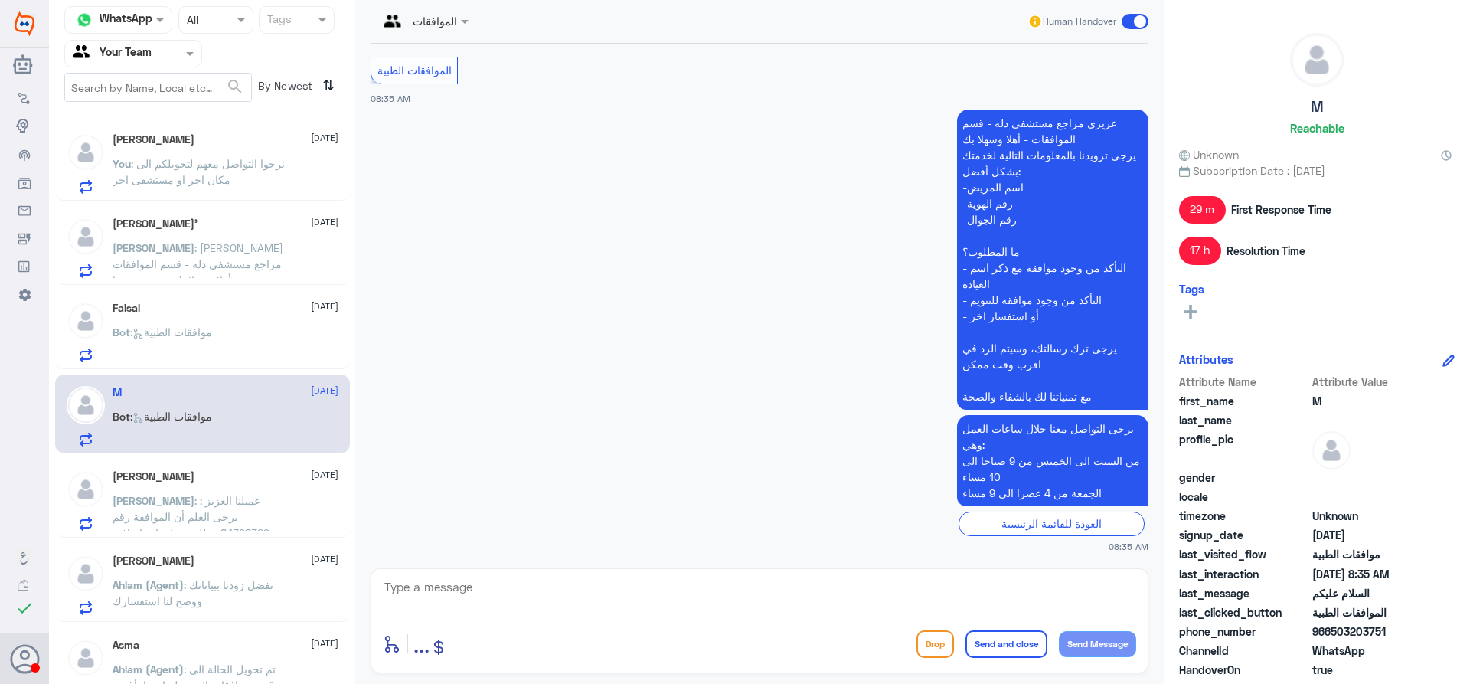
click at [221, 172] on p "You : نرجوا التواصل معهم لتحويلكم الى مكان اخر او مستشفى اخر" at bounding box center [199, 174] width 172 height 38
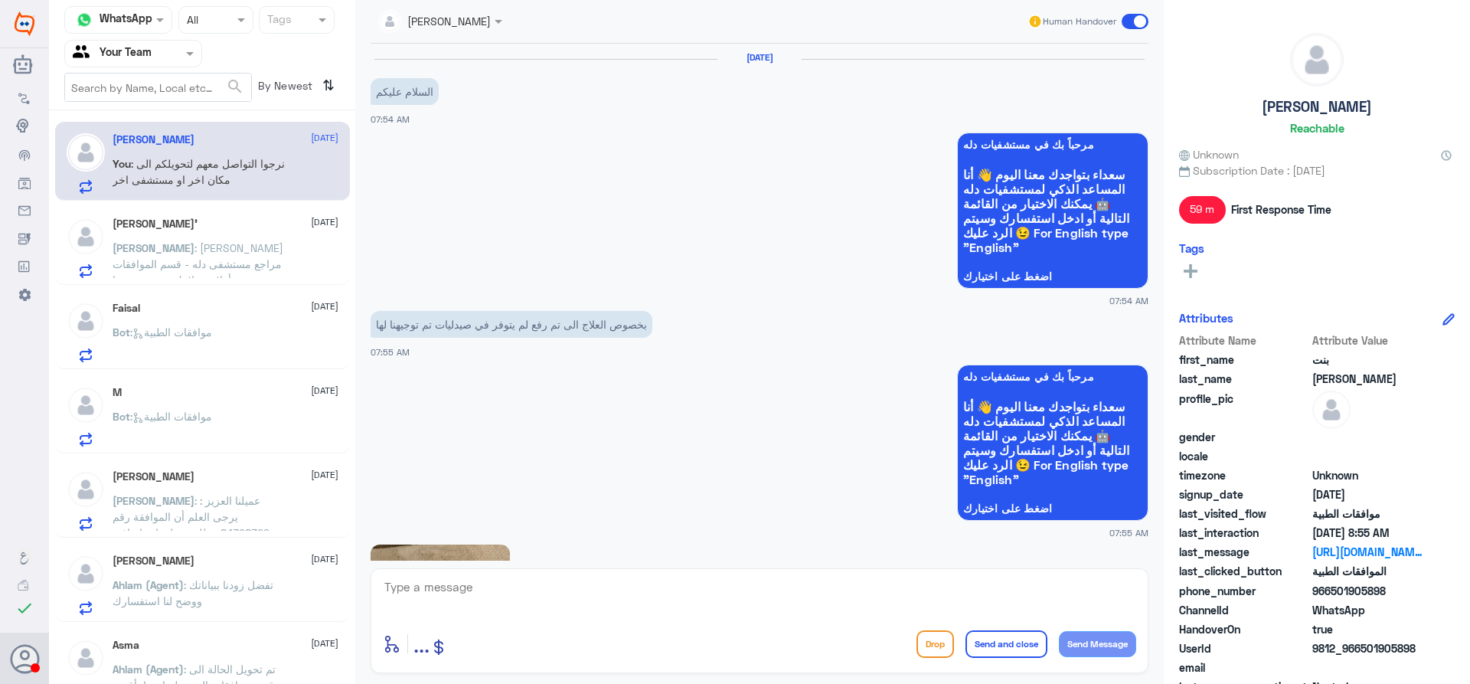
scroll to position [1234, 0]
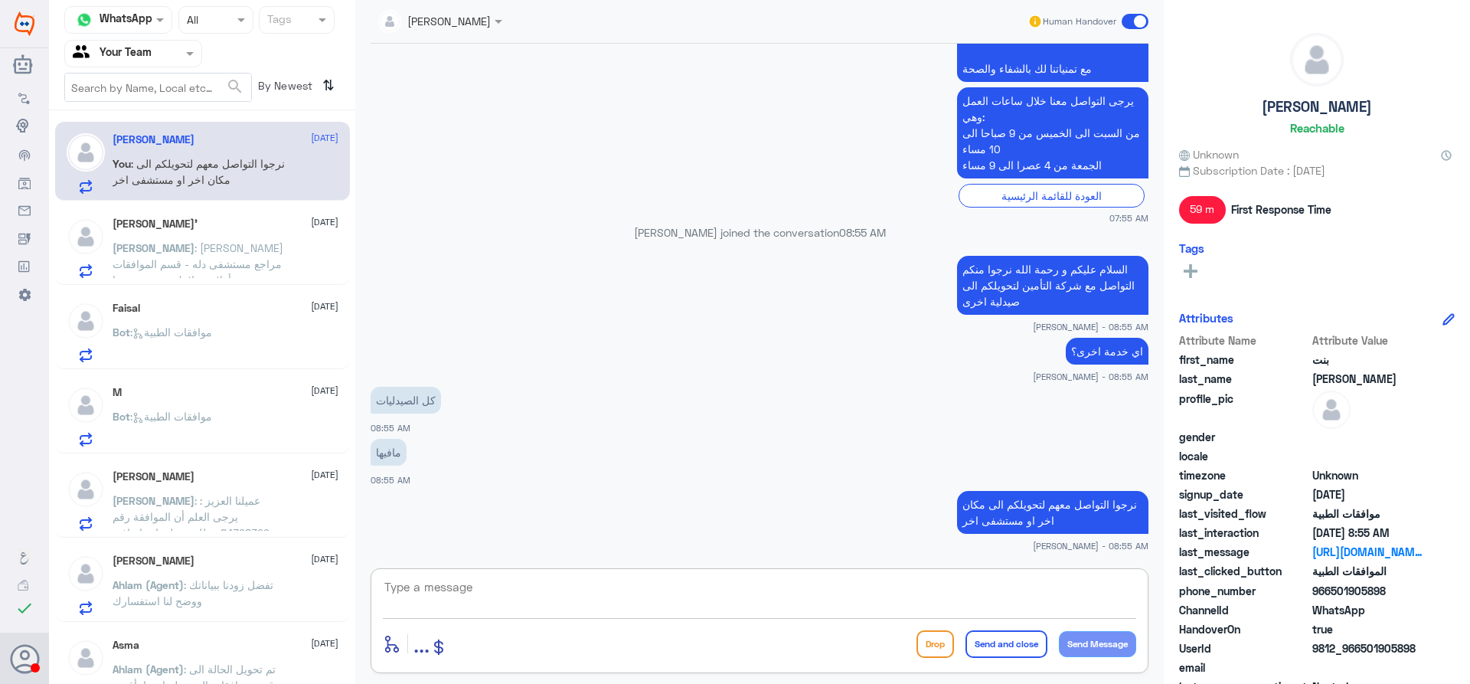
click at [578, 591] on textarea at bounding box center [759, 595] width 753 height 38
type textarea "اي خدمة اخرى؟"
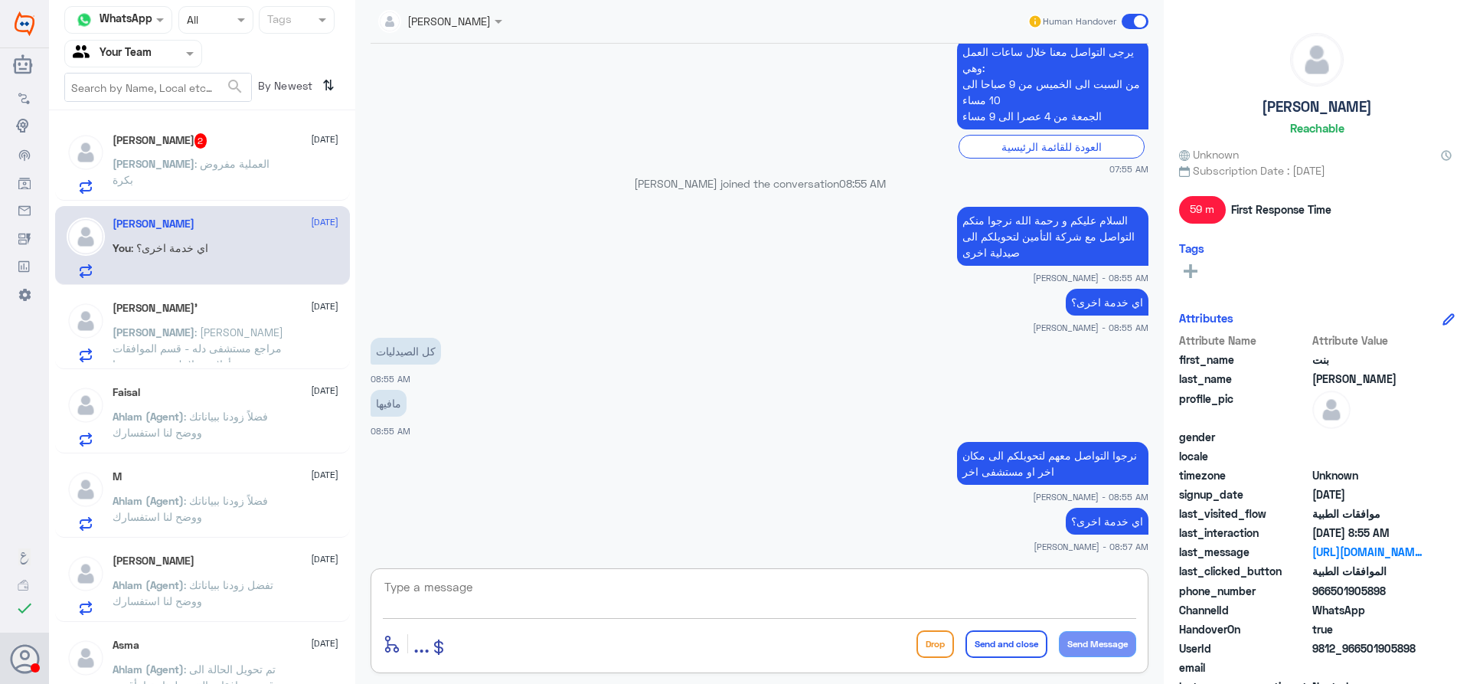
click at [169, 175] on p "Ahmed : العملية مفروض بكرة" at bounding box center [199, 174] width 172 height 38
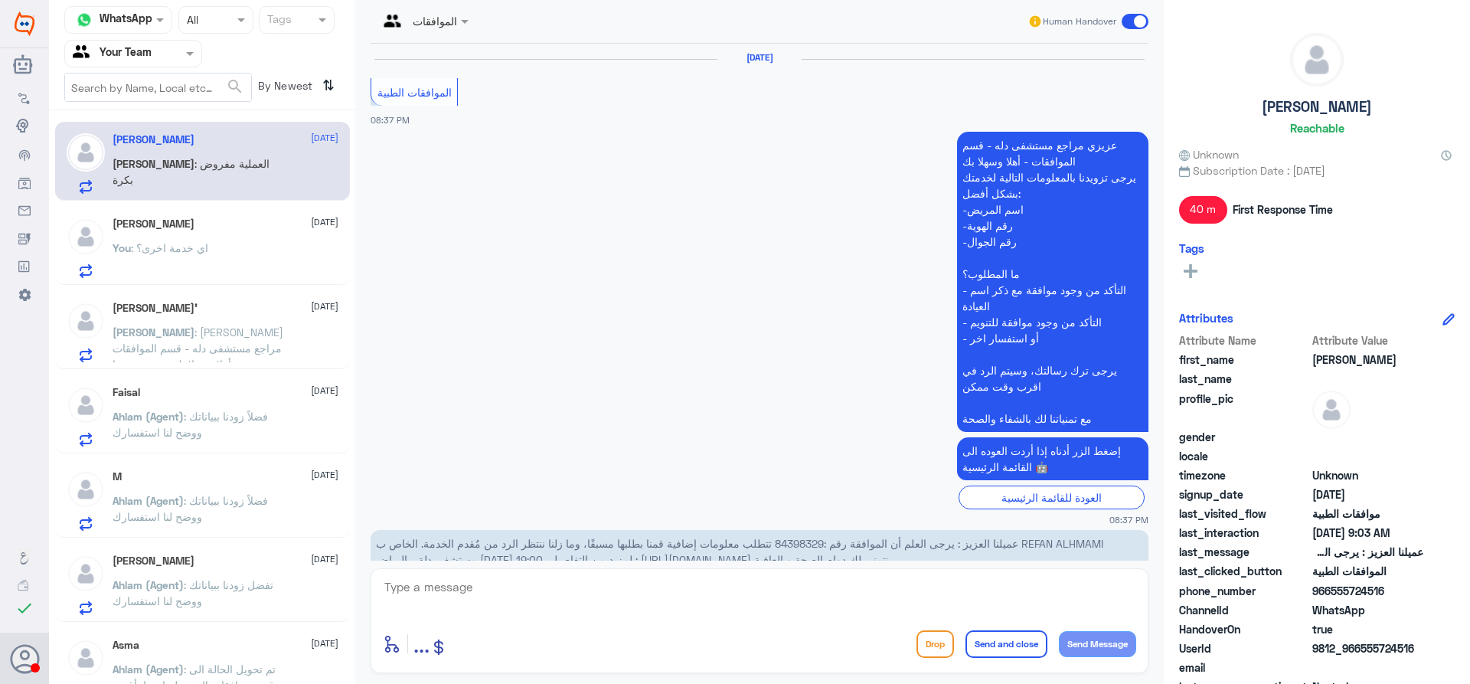
scroll to position [1544, 0]
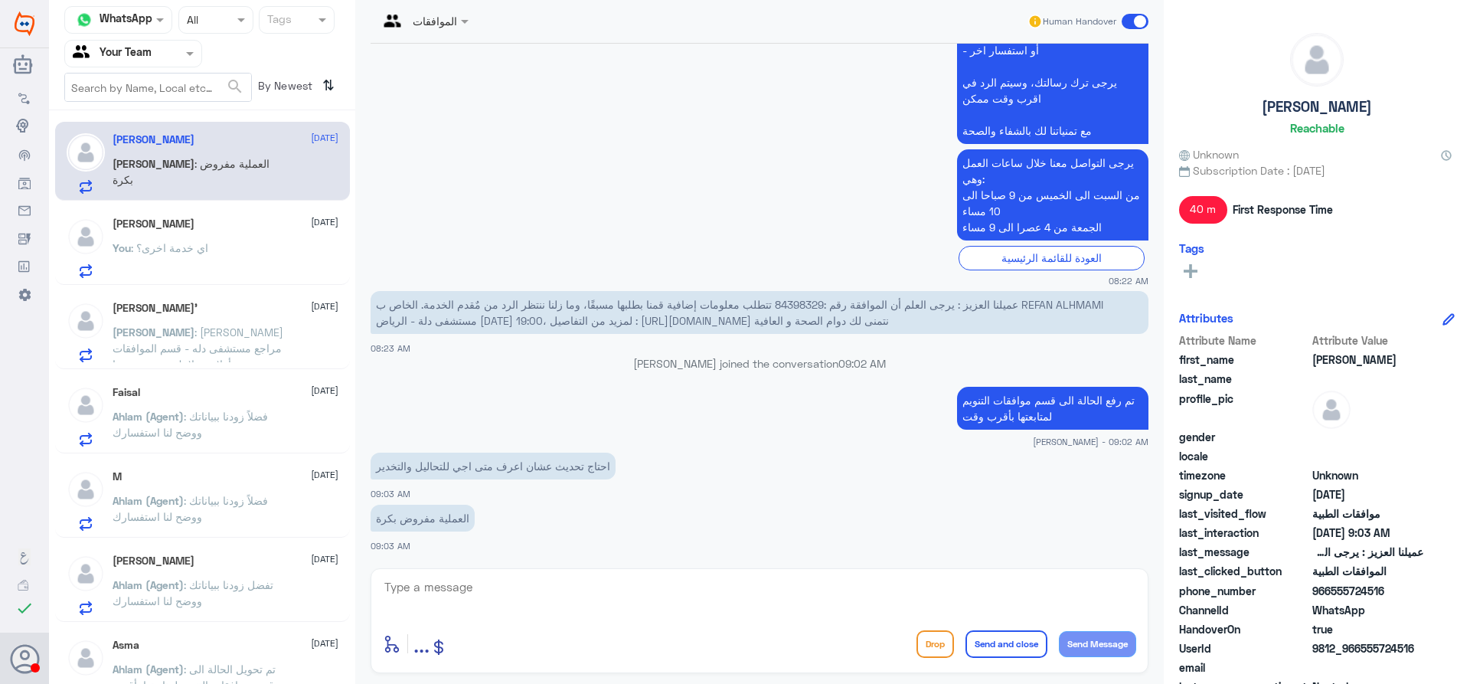
click at [230, 345] on span ": عزيزي مراجع مستشفى دله - قسم الموافقات - أهلا وسهلا بك يرجى تزويدنا بالمعلوما…" at bounding box center [198, 412] width 171 height 174
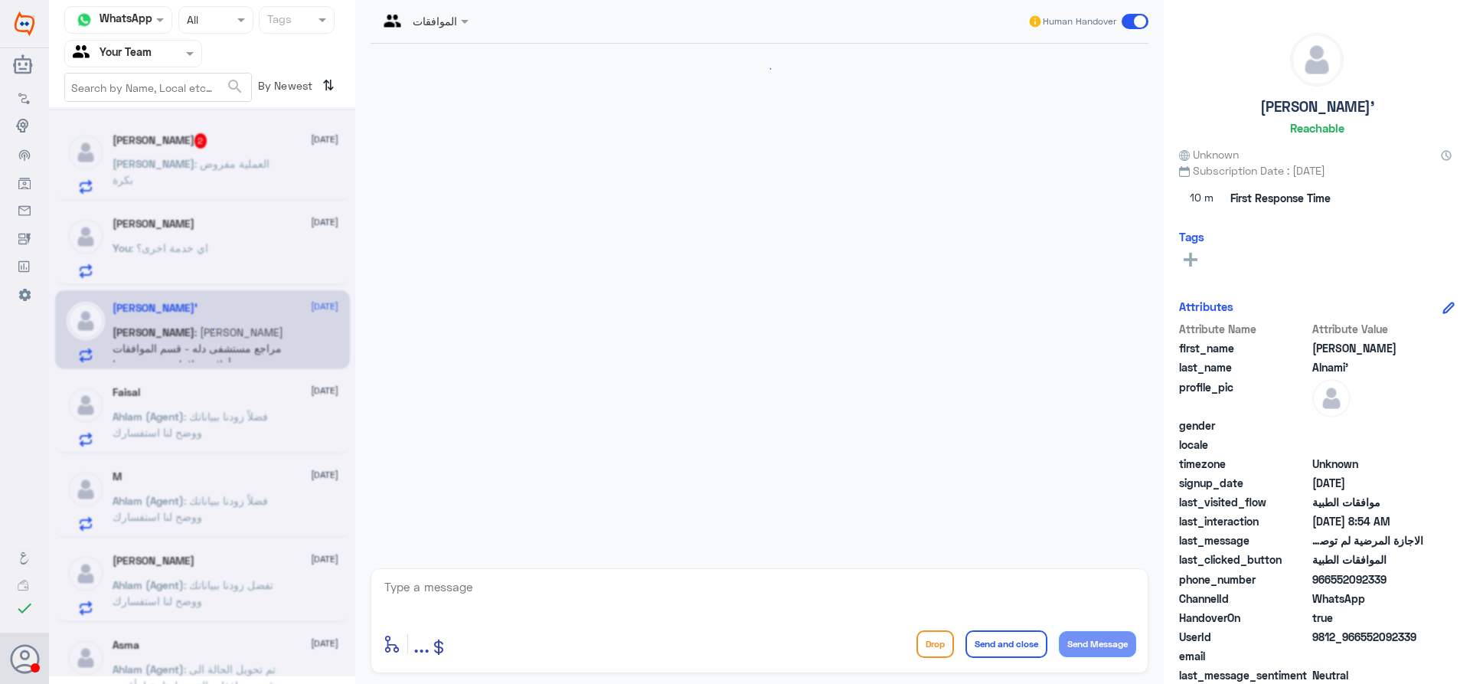
scroll to position [1677, 0]
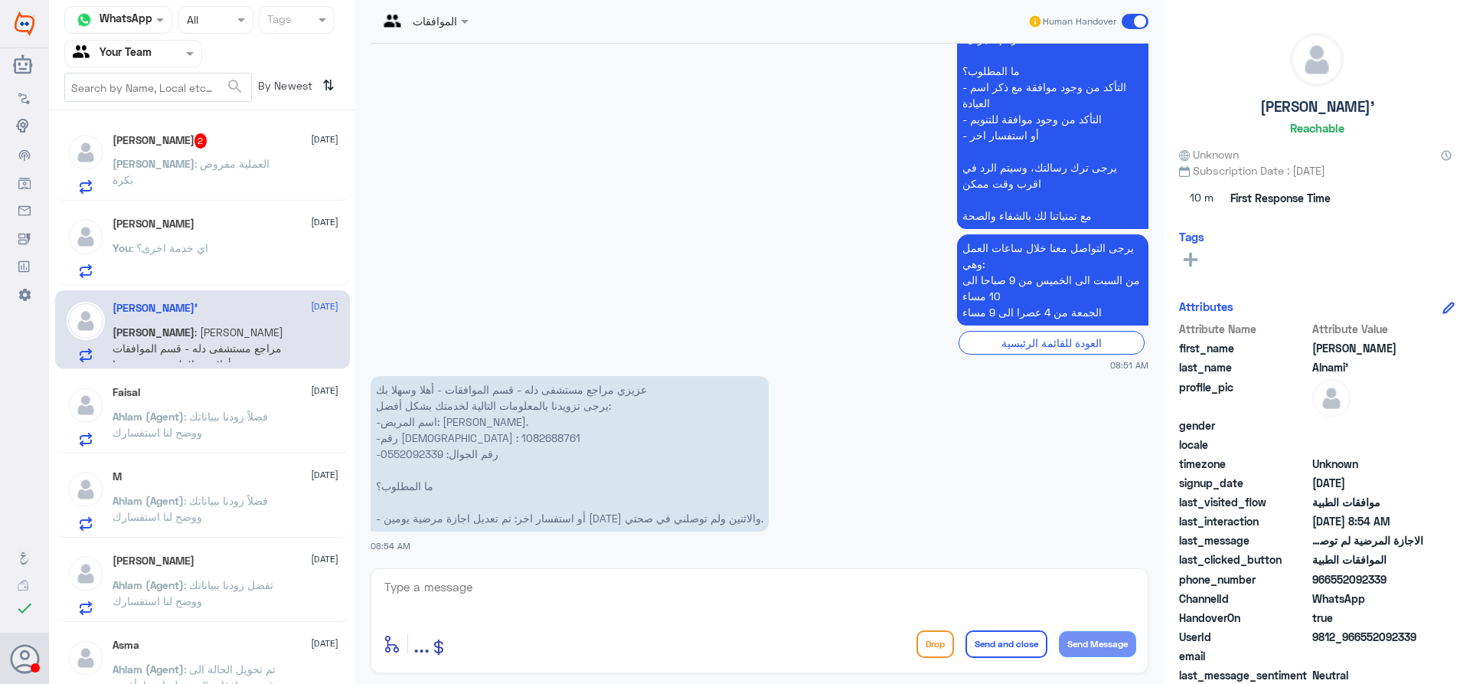
click at [217, 169] on span ": العملية مفروض بكرة" at bounding box center [191, 171] width 157 height 29
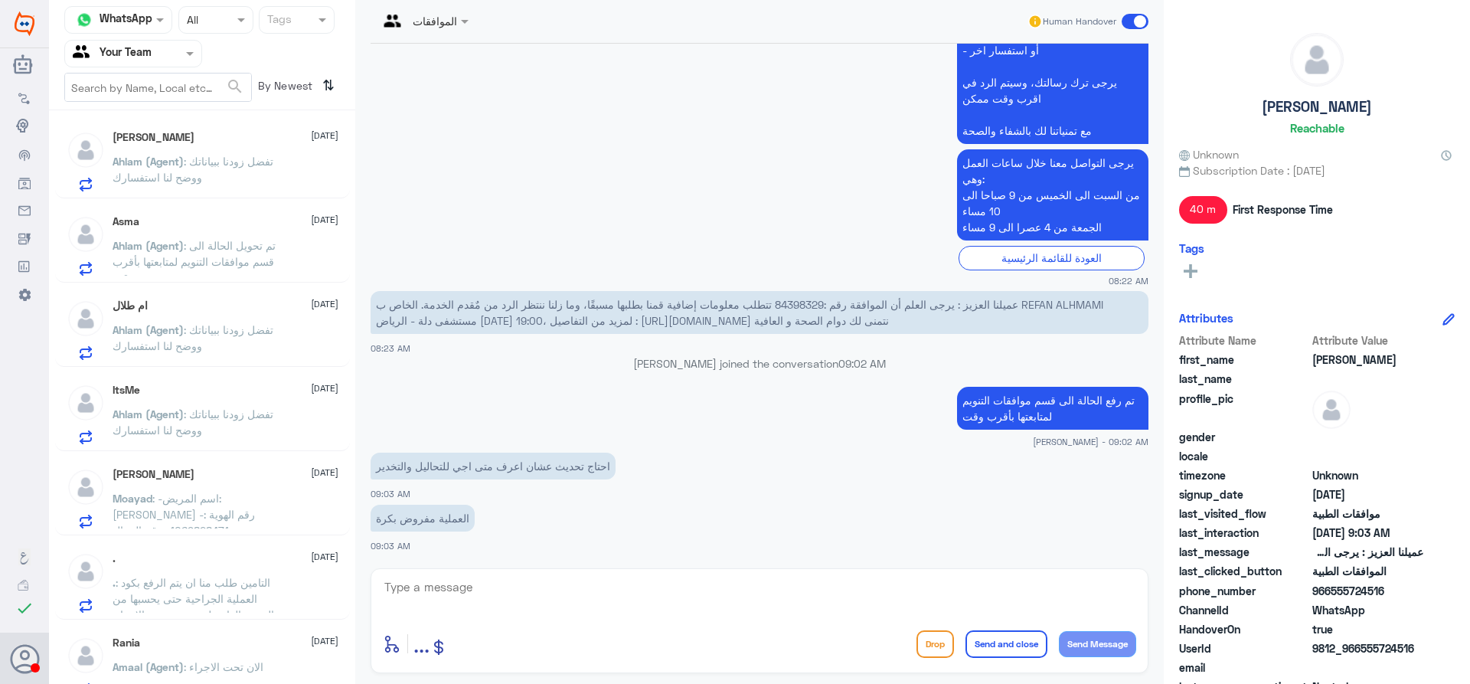
scroll to position [444, 0]
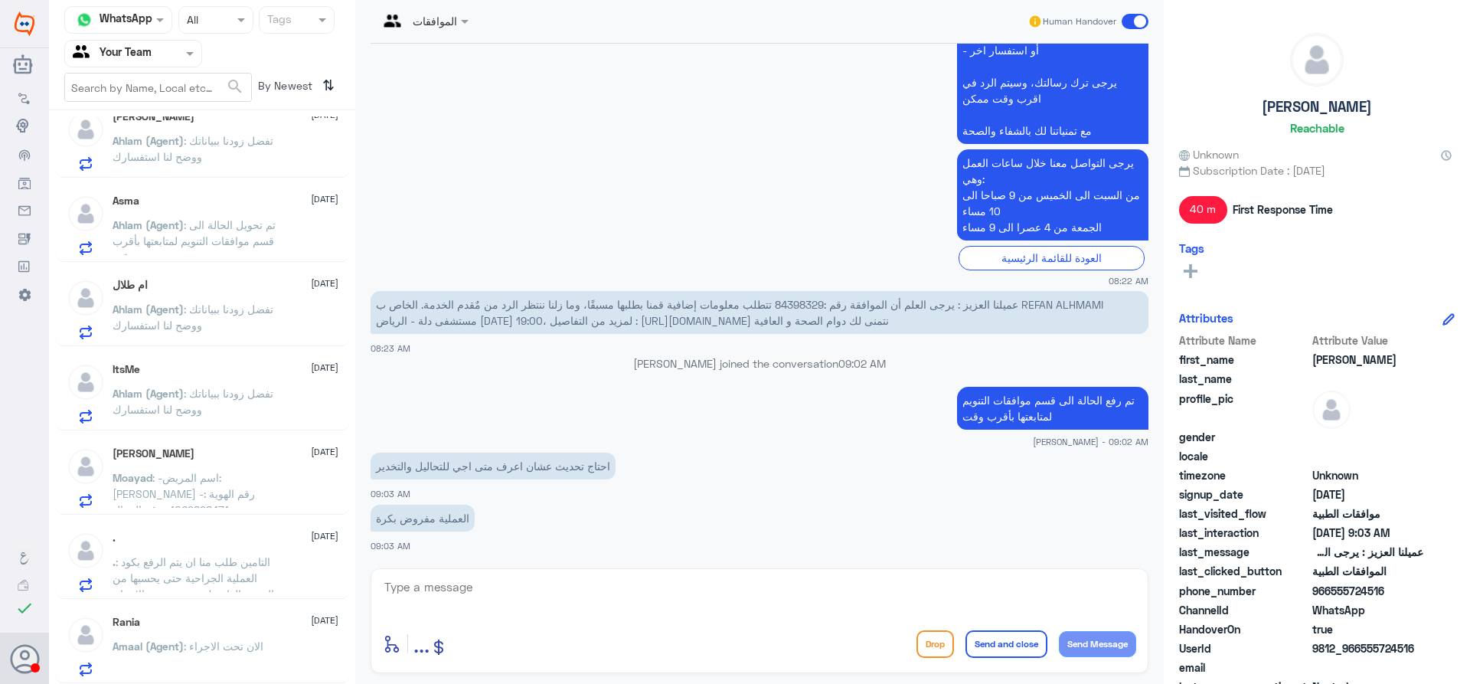
click at [240, 487] on span ": -اسم المريض: مؤيد الحسيني -رقم الهوية : 1069828471 -رقم الجوال :0559151617 ان…" at bounding box center [198, 542] width 171 height 142
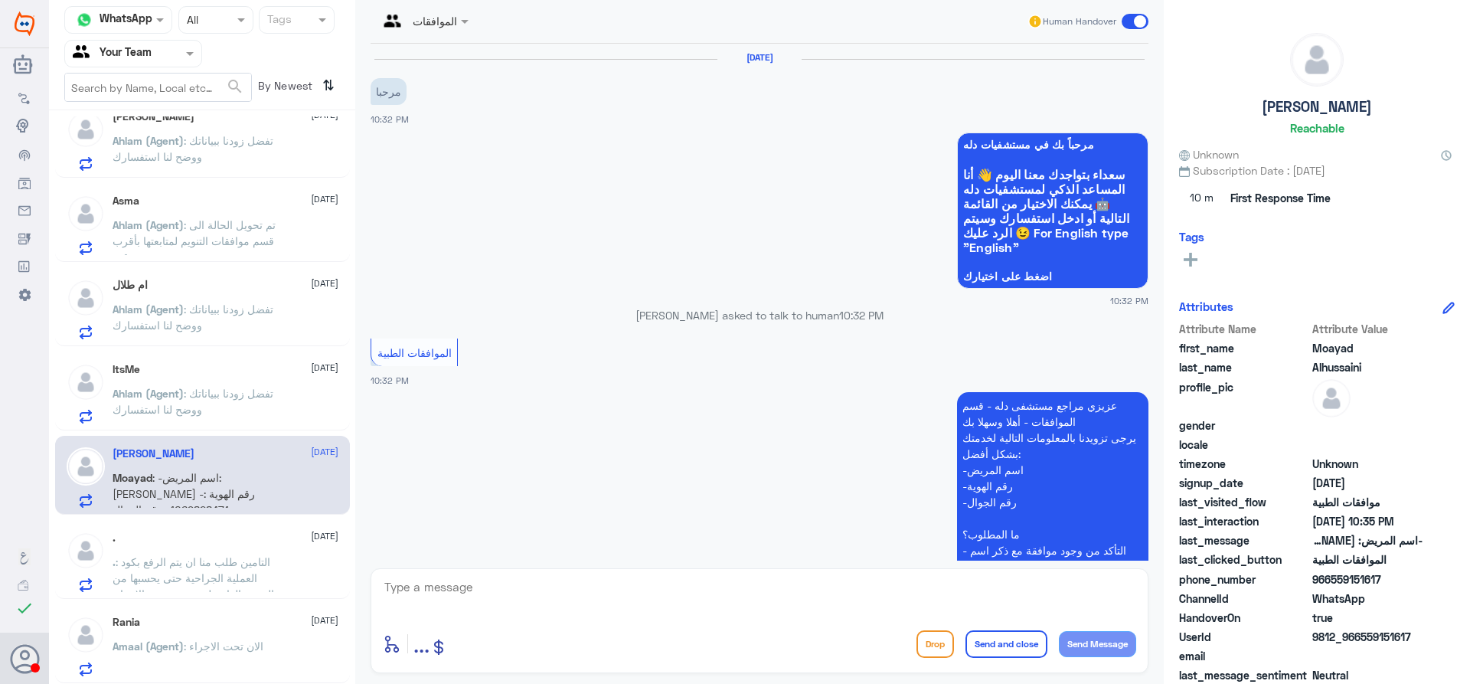
scroll to position [414, 0]
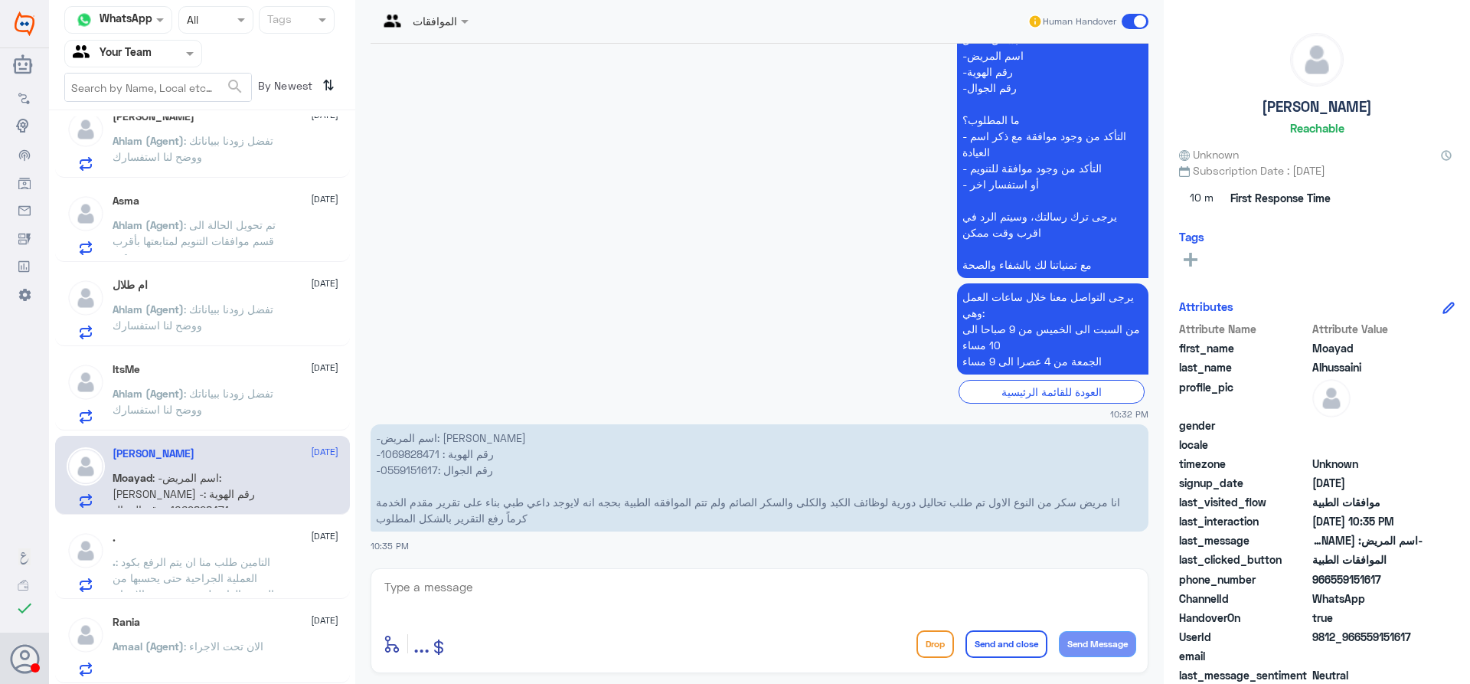
click at [228, 576] on span ": التامين طلب منا ان يتم الرفع بكود العملية الجراحية حتى يحسبها من الرصيد العام…" at bounding box center [196, 577] width 167 height 45
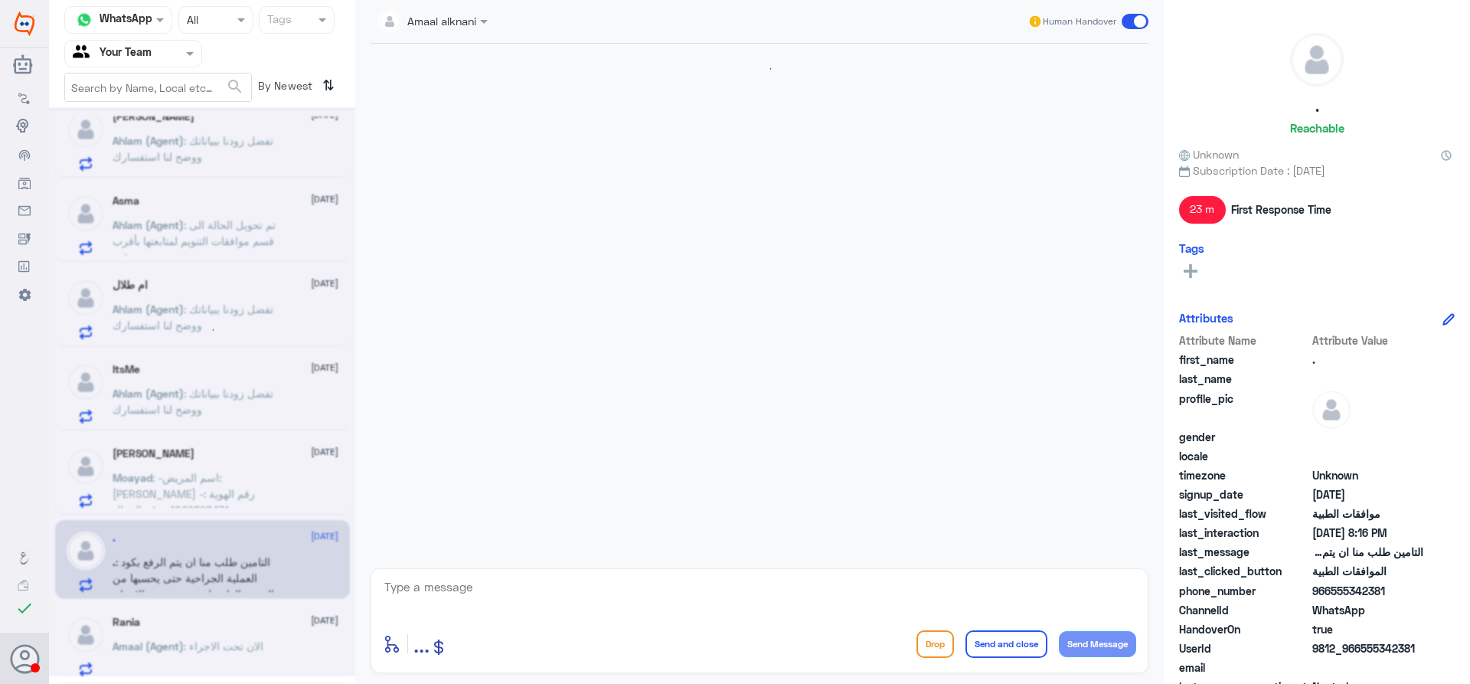
scroll to position [1412, 0]
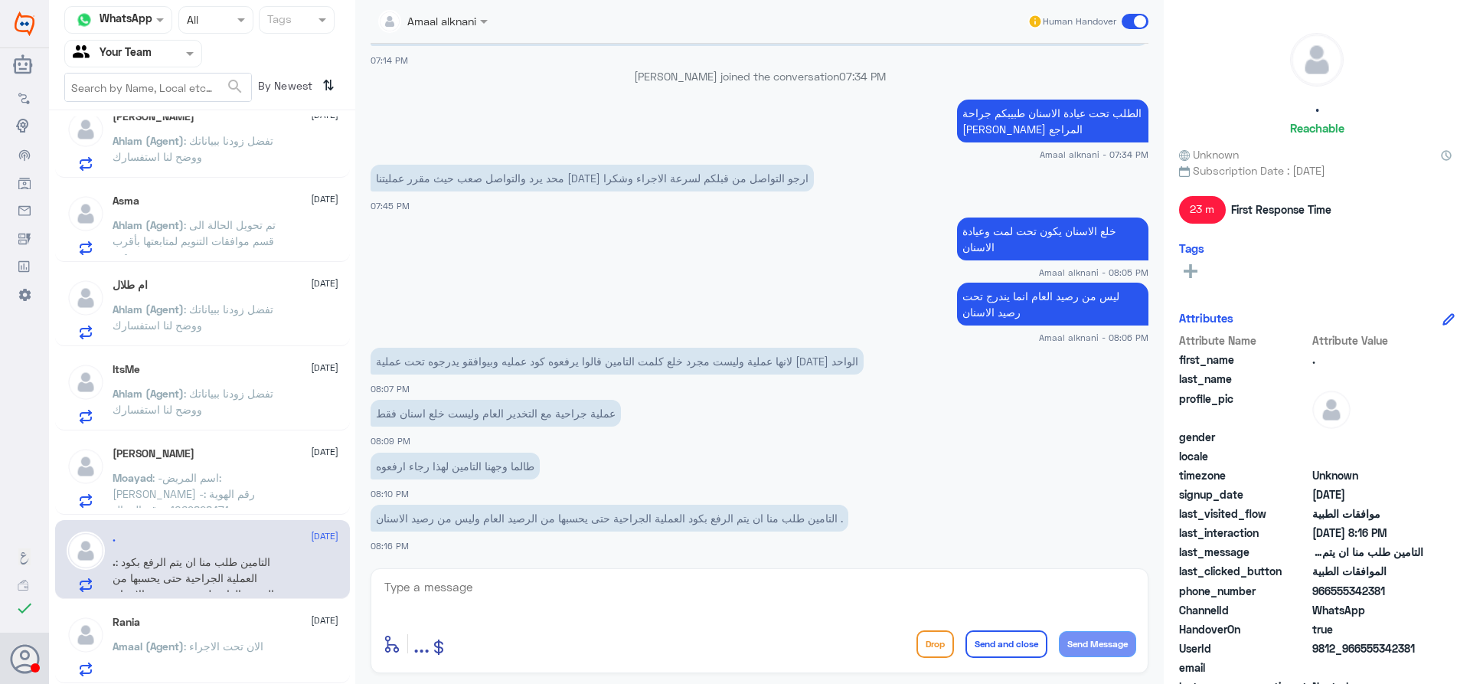
click at [234, 650] on span ": الان تحت الاجراء" at bounding box center [224, 645] width 80 height 13
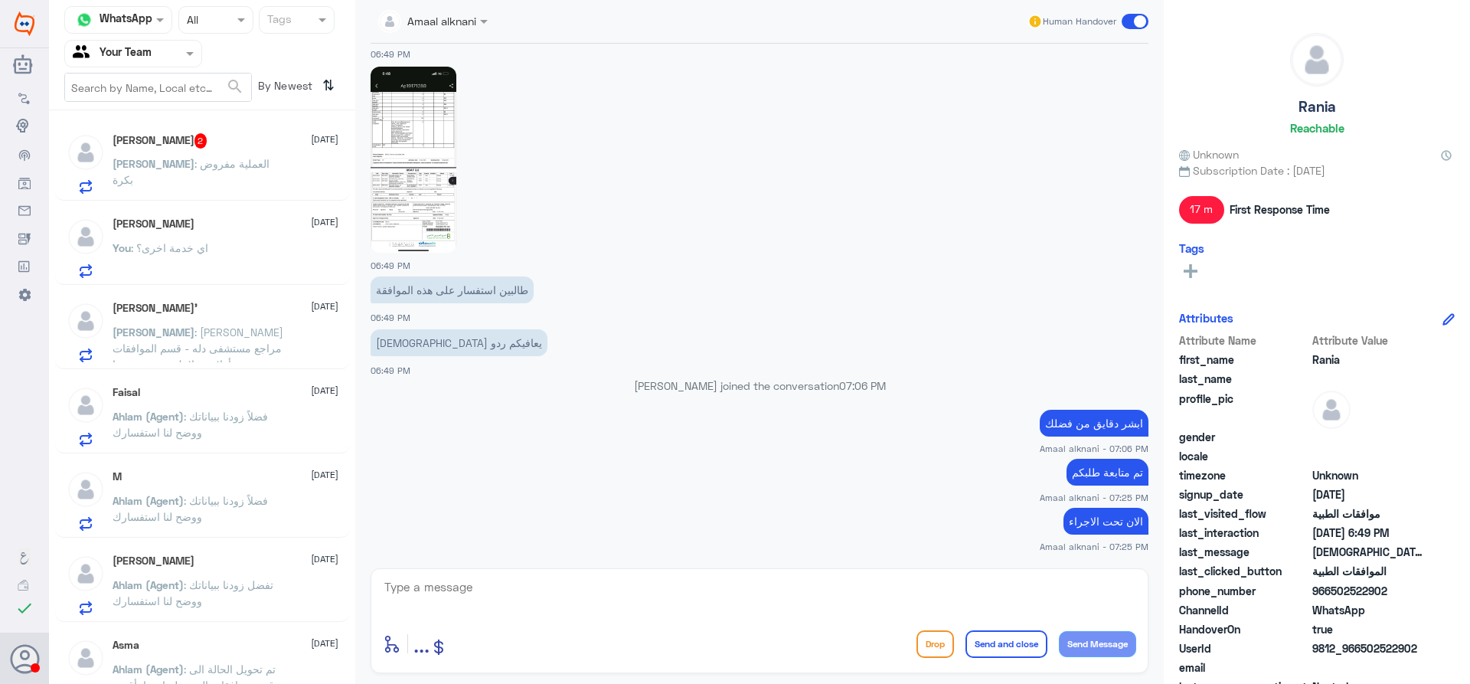
click at [203, 155] on div "Ahmed 2 21 September Ahmed : العملية مفروض بكرة" at bounding box center [226, 163] width 226 height 60
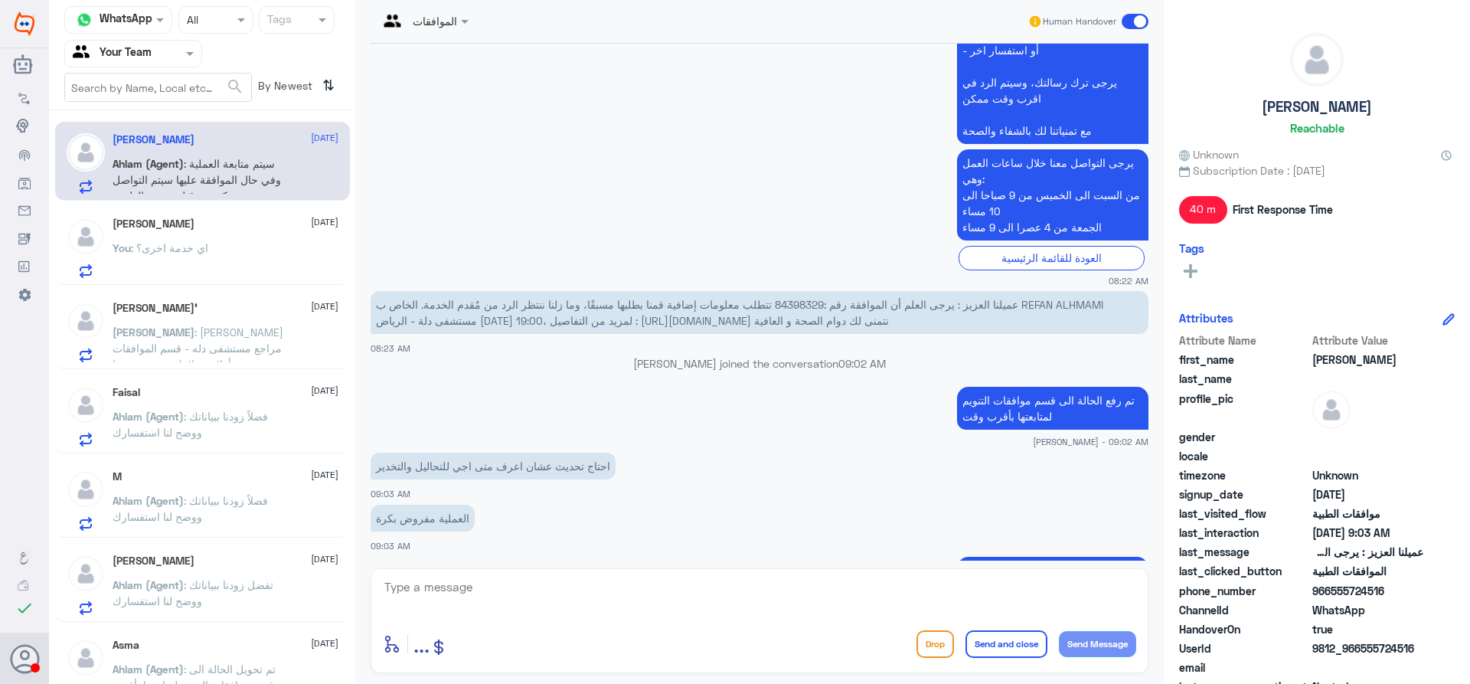
scroll to position [1625, 0]
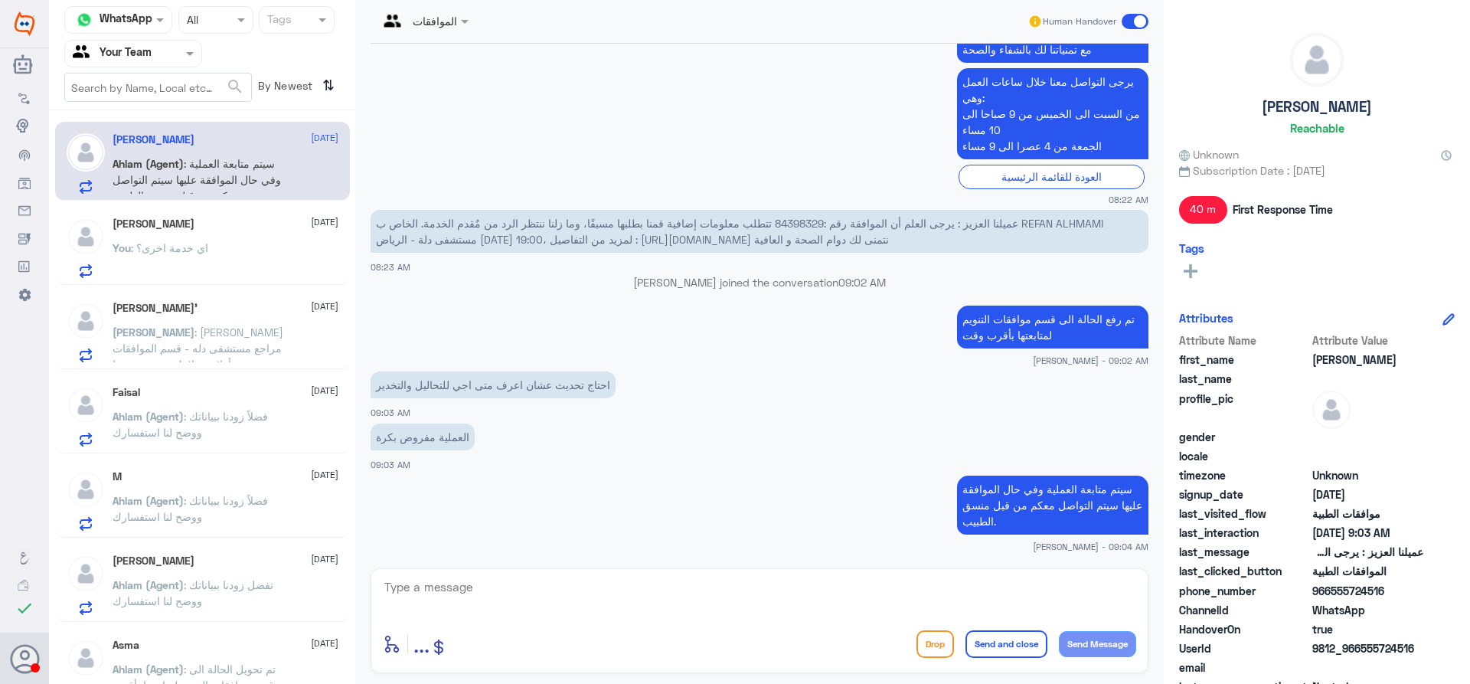
click at [227, 260] on div "You : اي خدمة اخرى؟" at bounding box center [226, 260] width 226 height 34
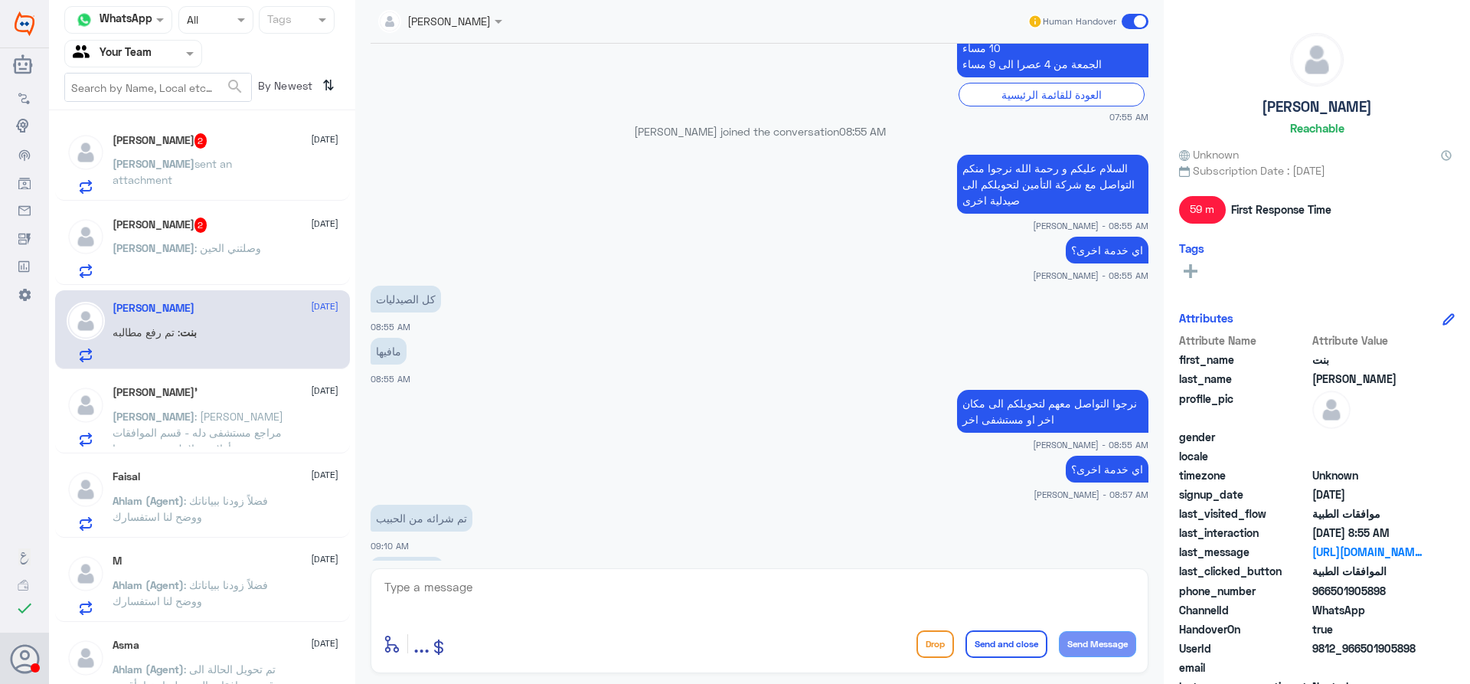
scroll to position [1387, 0]
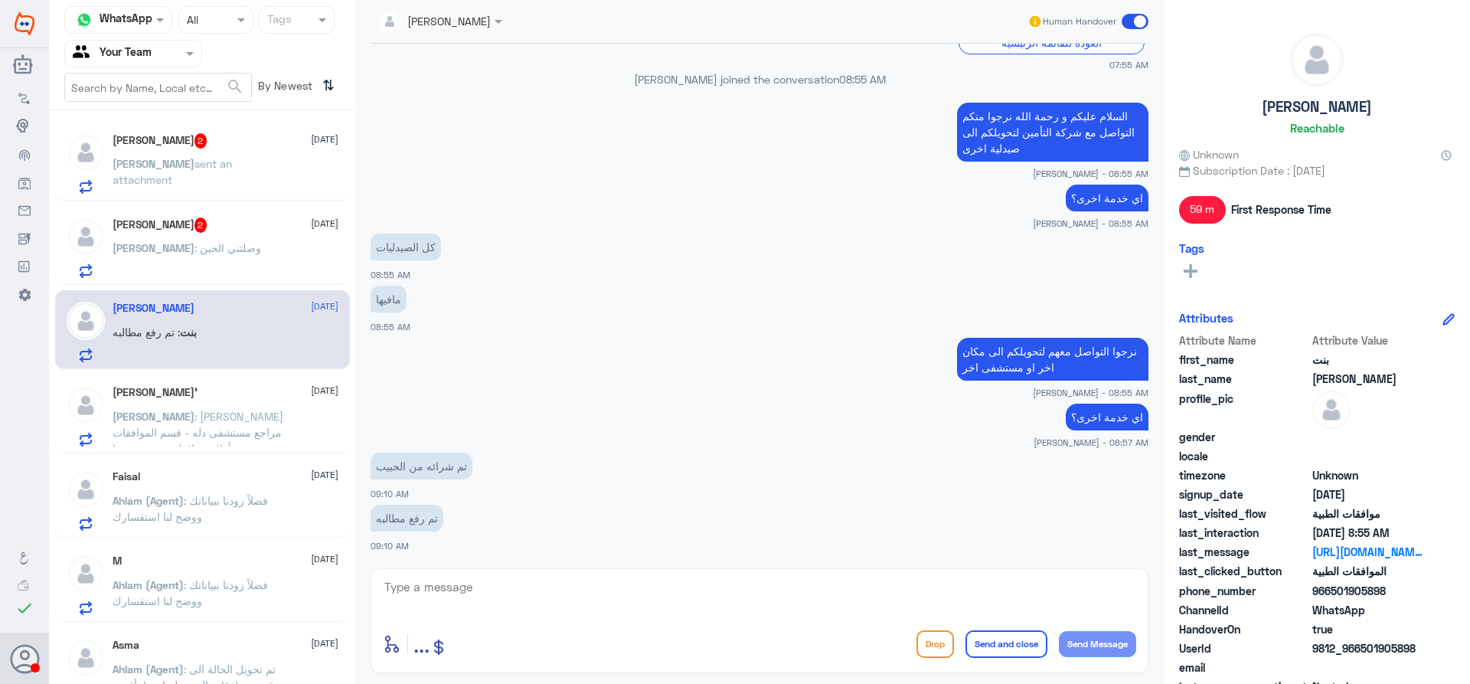
click at [474, 580] on textarea at bounding box center [759, 595] width 753 height 38
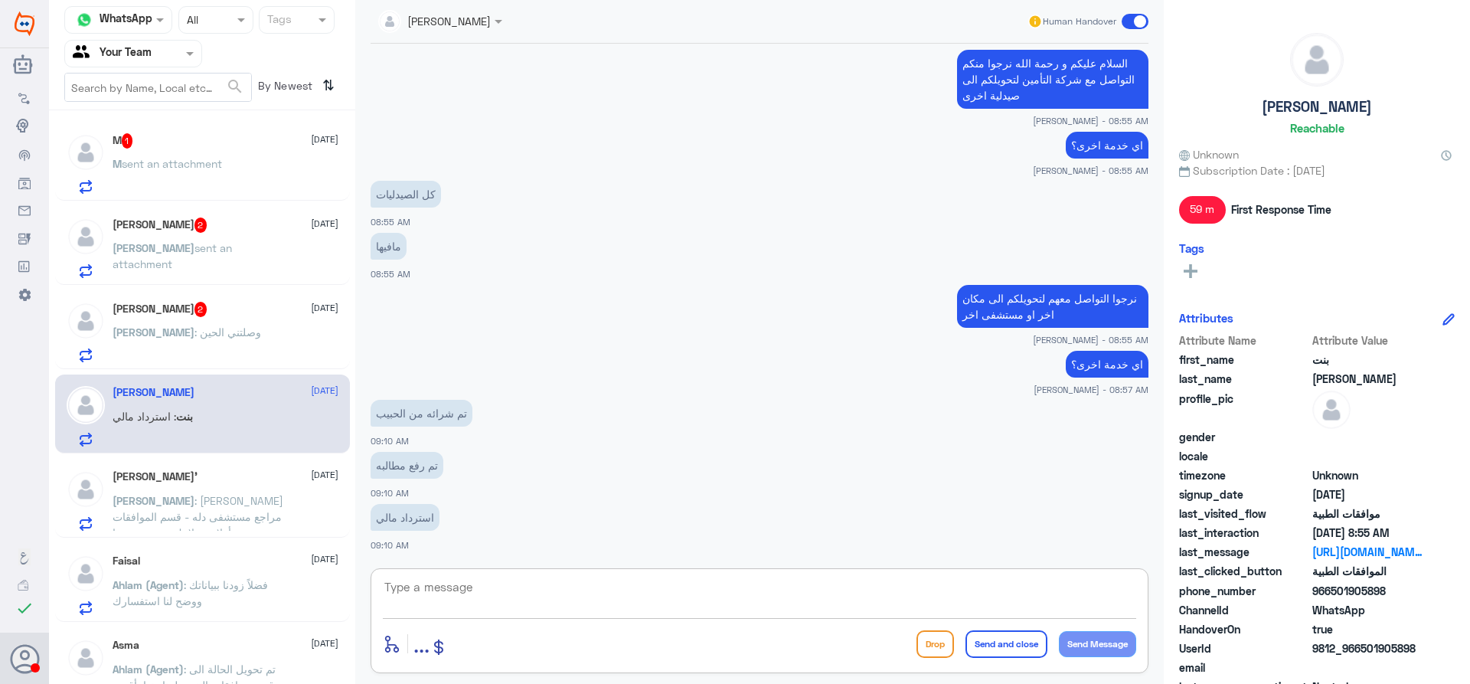
click at [536, 597] on textarea at bounding box center [759, 595] width 753 height 38
type textarea "تمام."
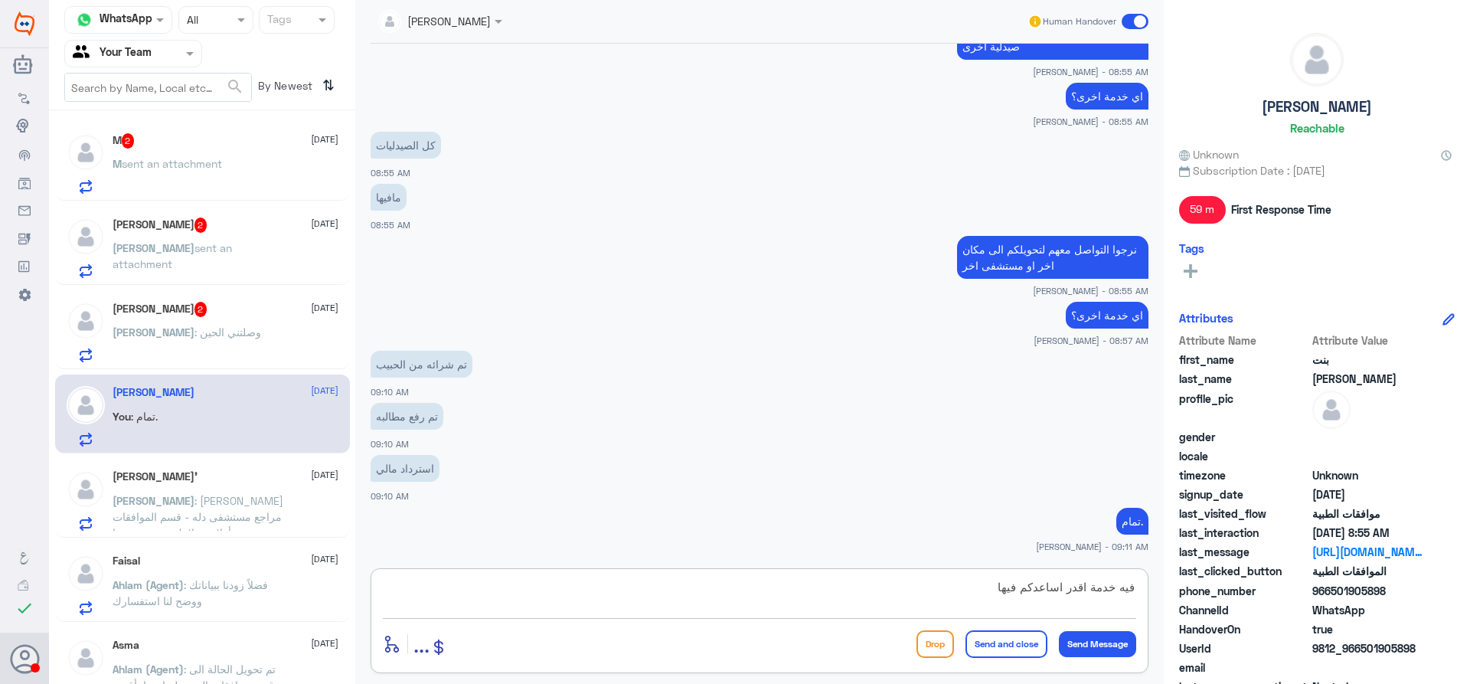
type textarea "فيه خدمة اقدر اساعدكم فيها؟"
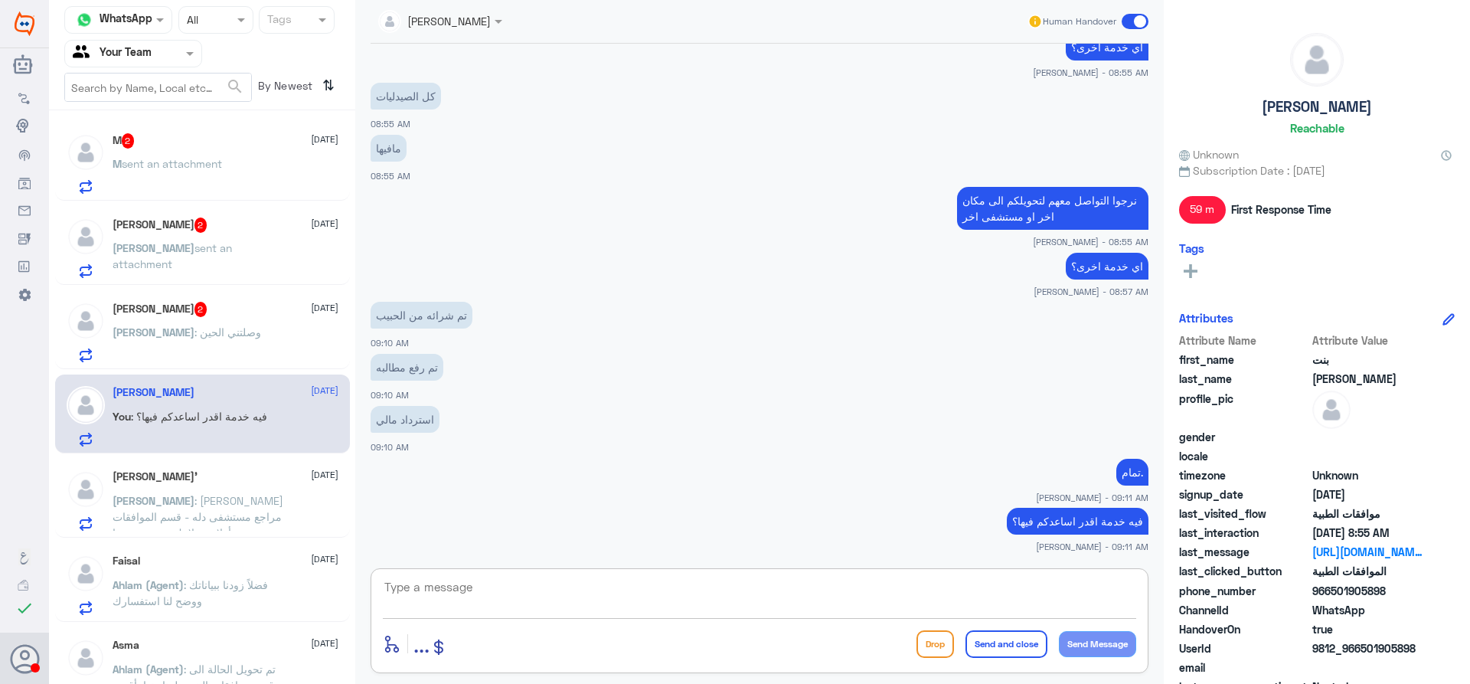
click at [156, 172] on p "M sent an attachment" at bounding box center [167, 174] width 109 height 38
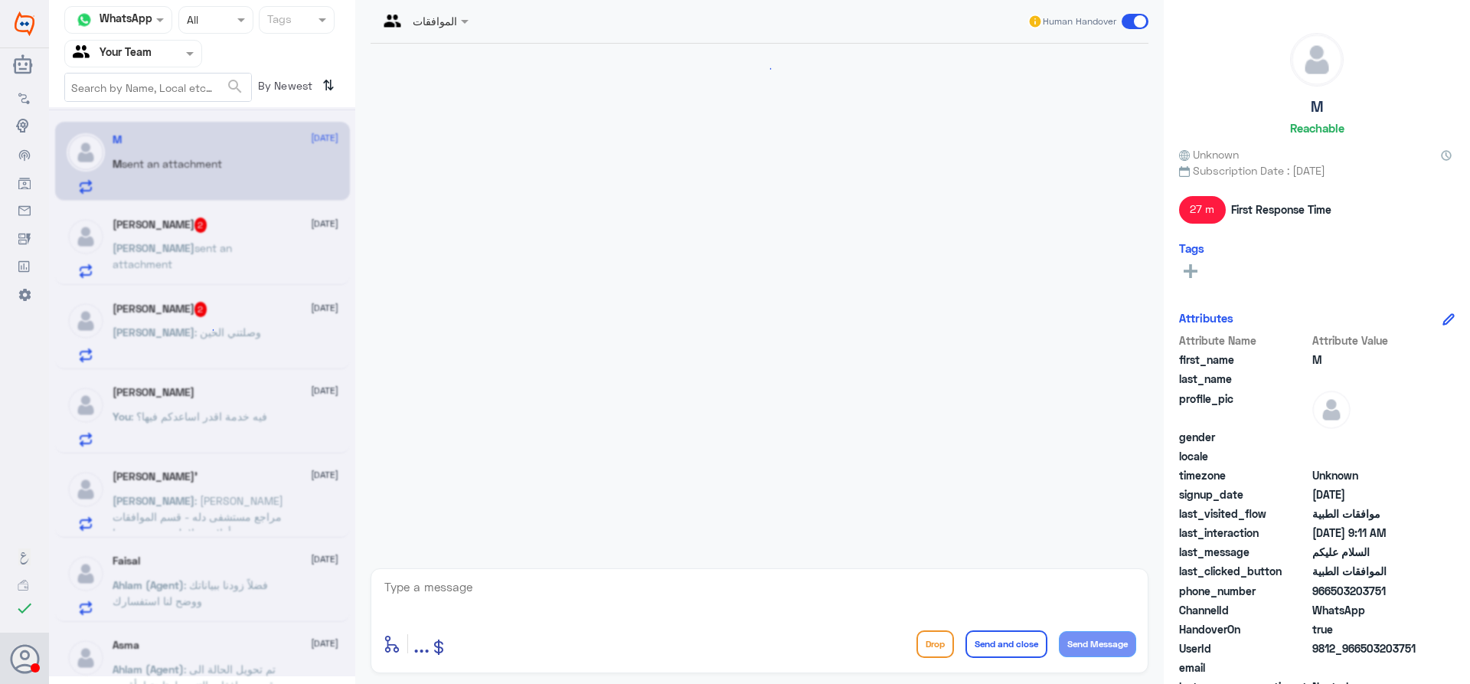
scroll to position [1760, 0]
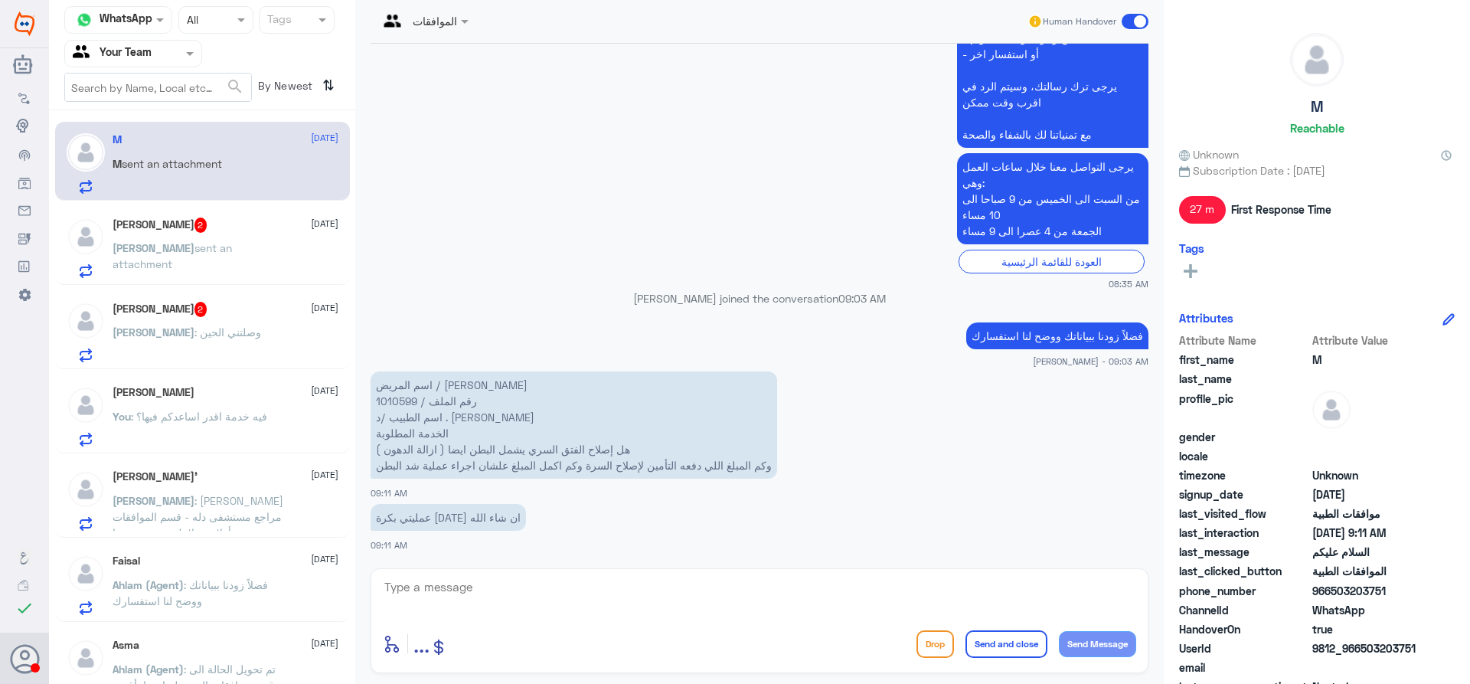
click at [185, 419] on span ": فيه خدمة اقدر اساعدكم فيها؟" at bounding box center [199, 416] width 136 height 13
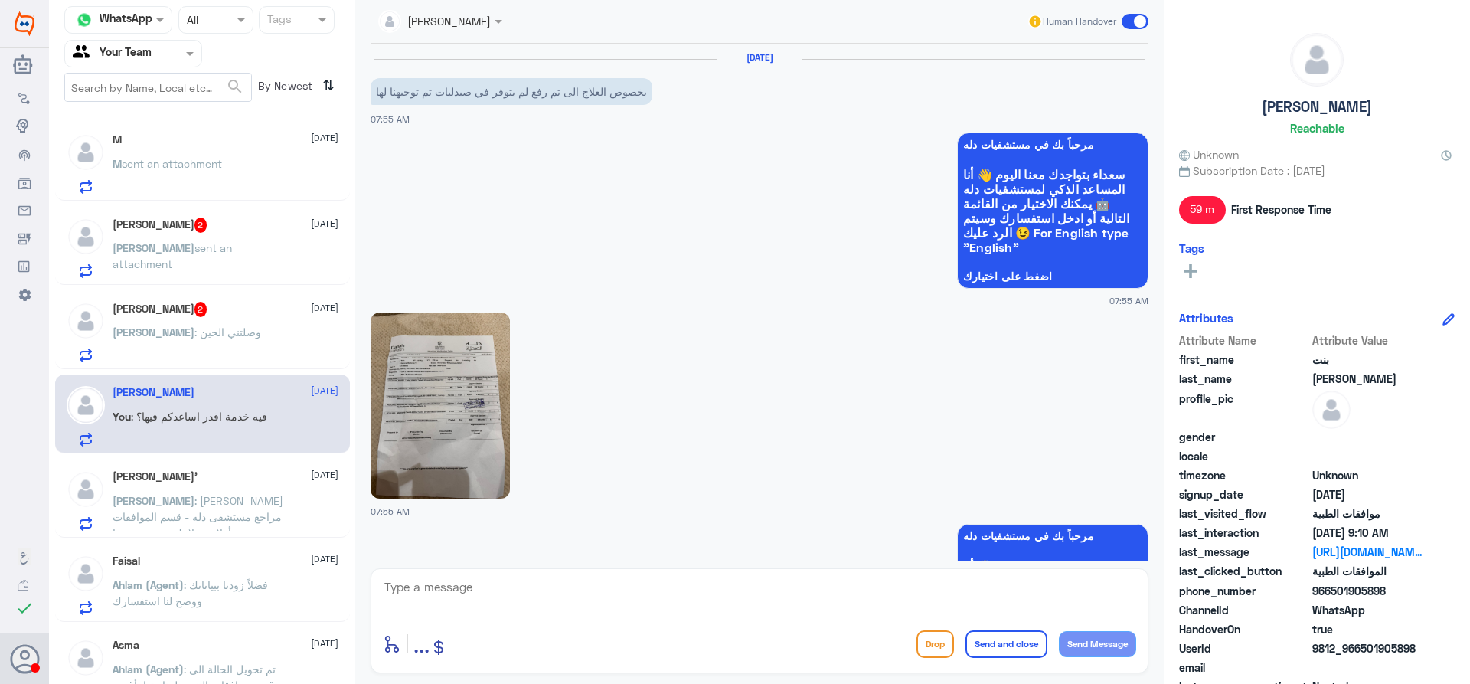
scroll to position [1306, 0]
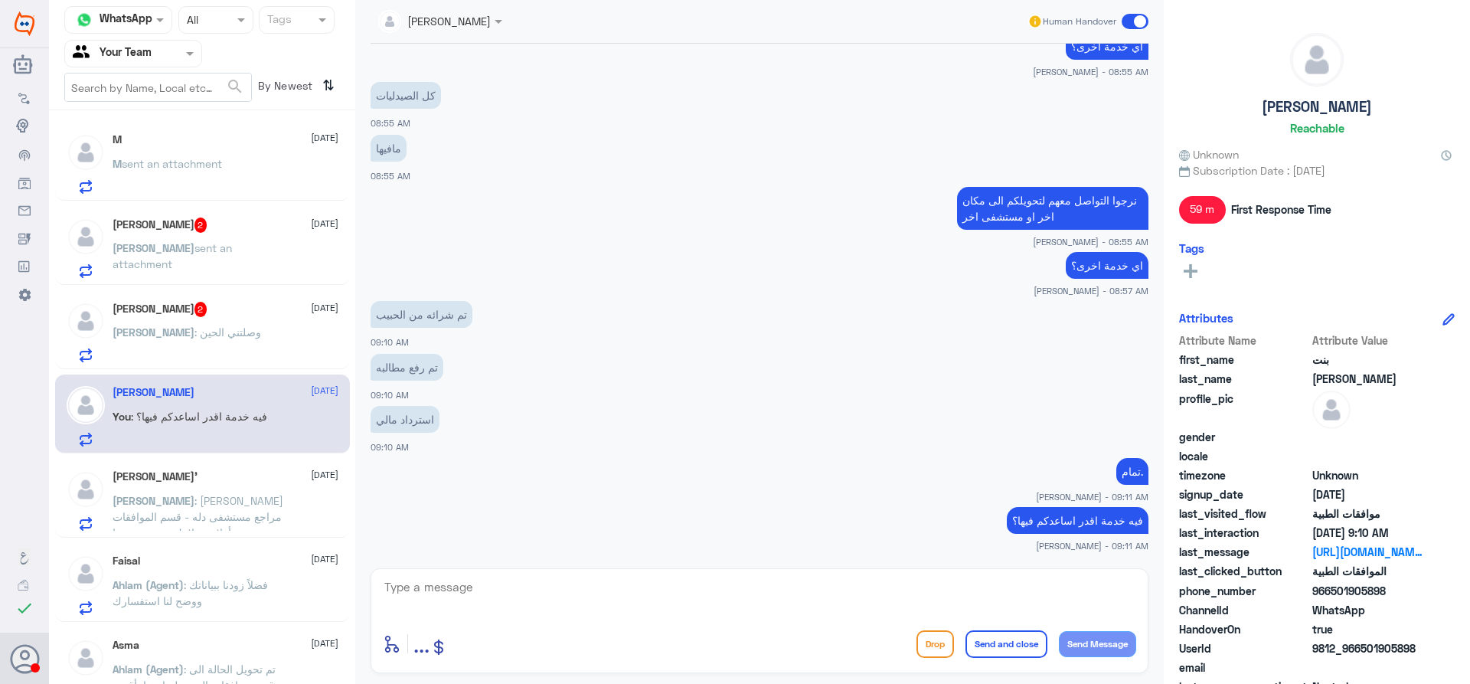
click at [174, 364] on div "Ahmed 2 21 September Ahmed : وصلتني الحين" at bounding box center [202, 329] width 295 height 79
click at [180, 354] on p "Ahmed : وصلتني الحين" at bounding box center [187, 343] width 149 height 38
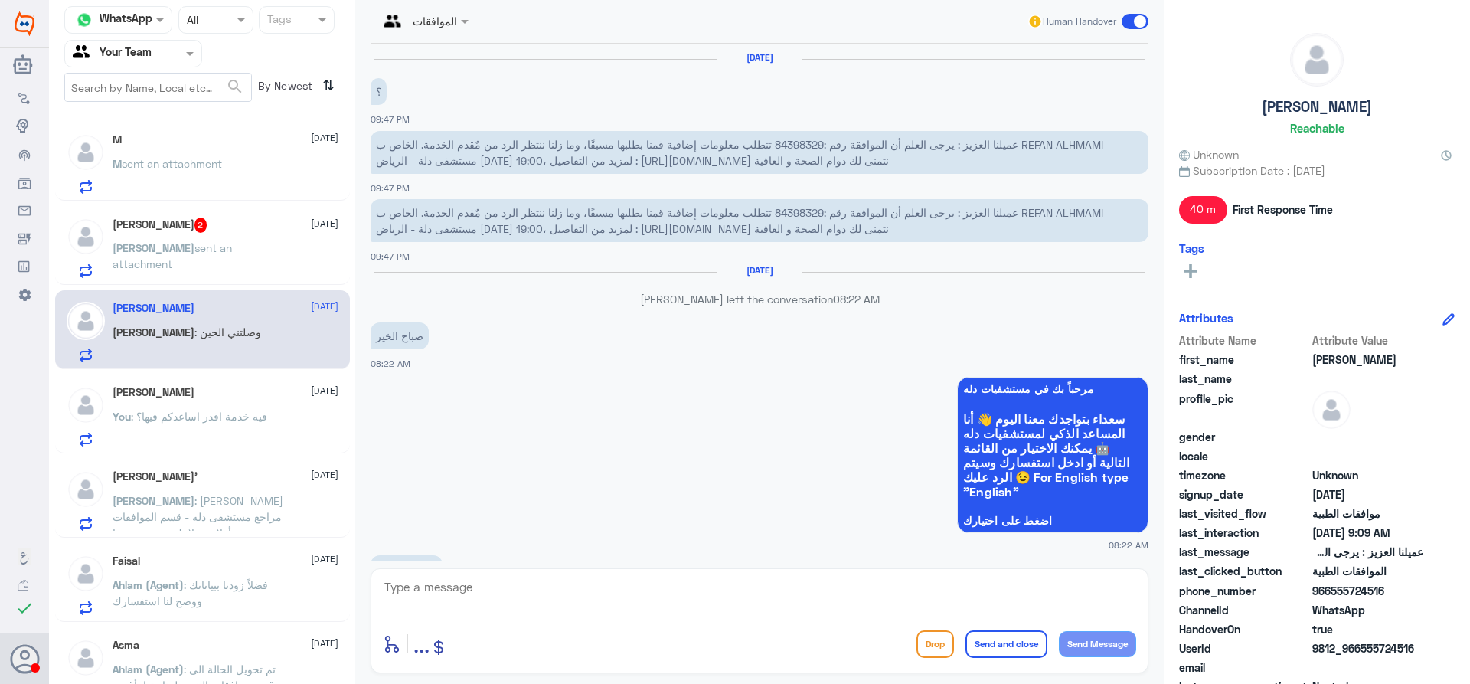
scroll to position [1226, 0]
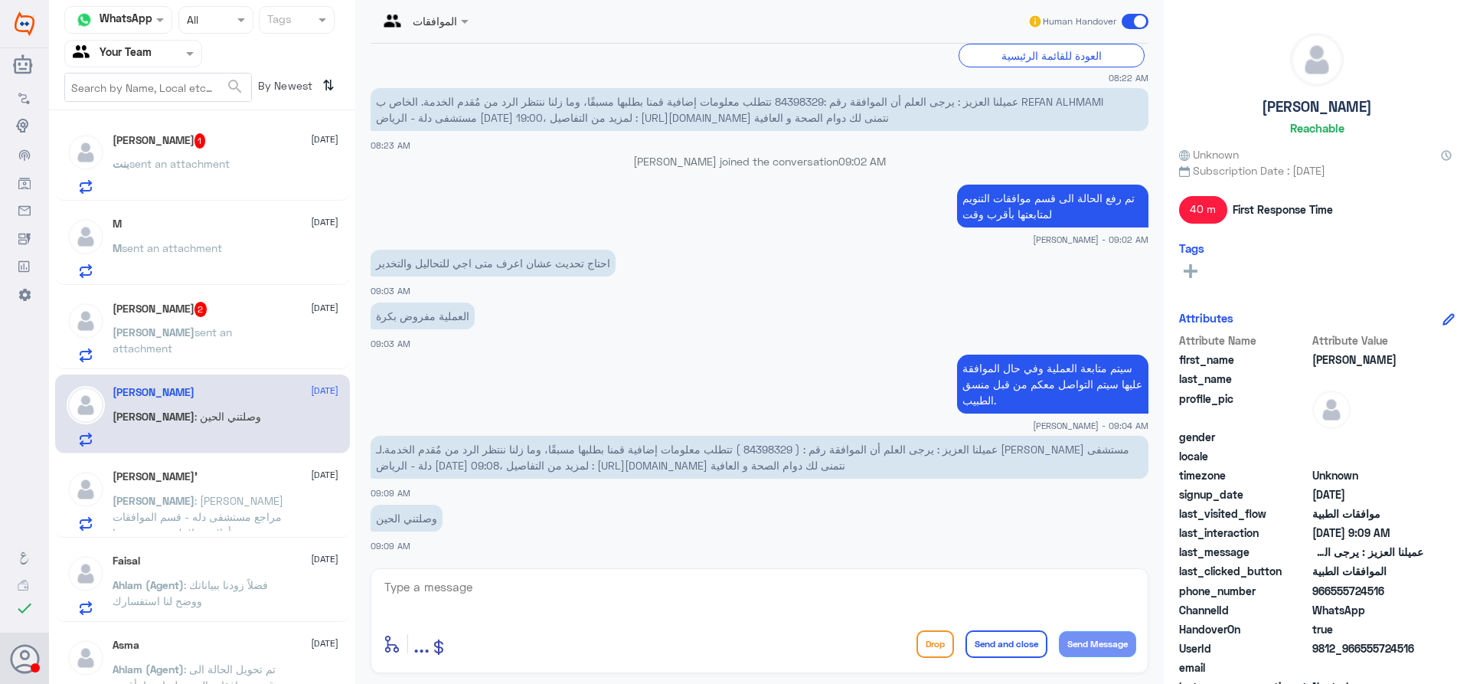
click at [182, 318] on div "عبدالرحمن مساعد 2 21 September عبدالرحمن sent an attachment" at bounding box center [226, 332] width 226 height 60
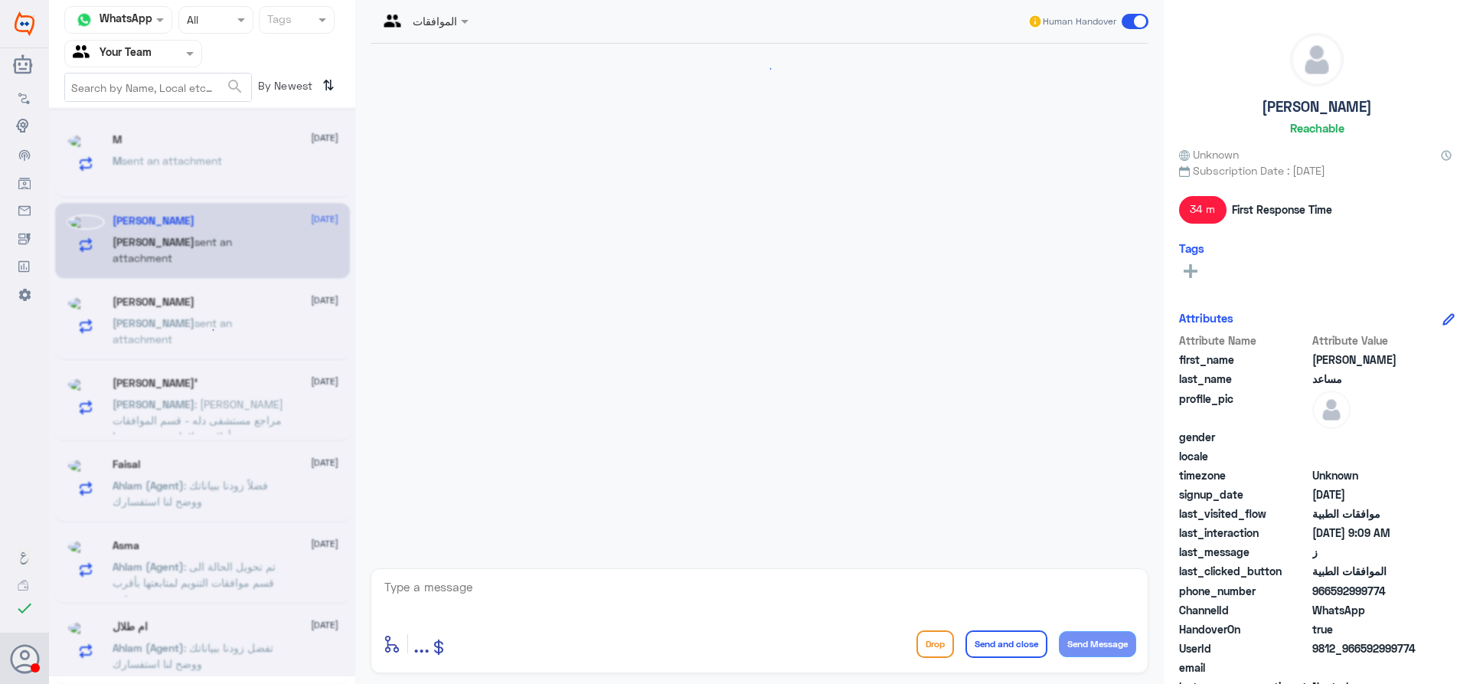
scroll to position [1246, 0]
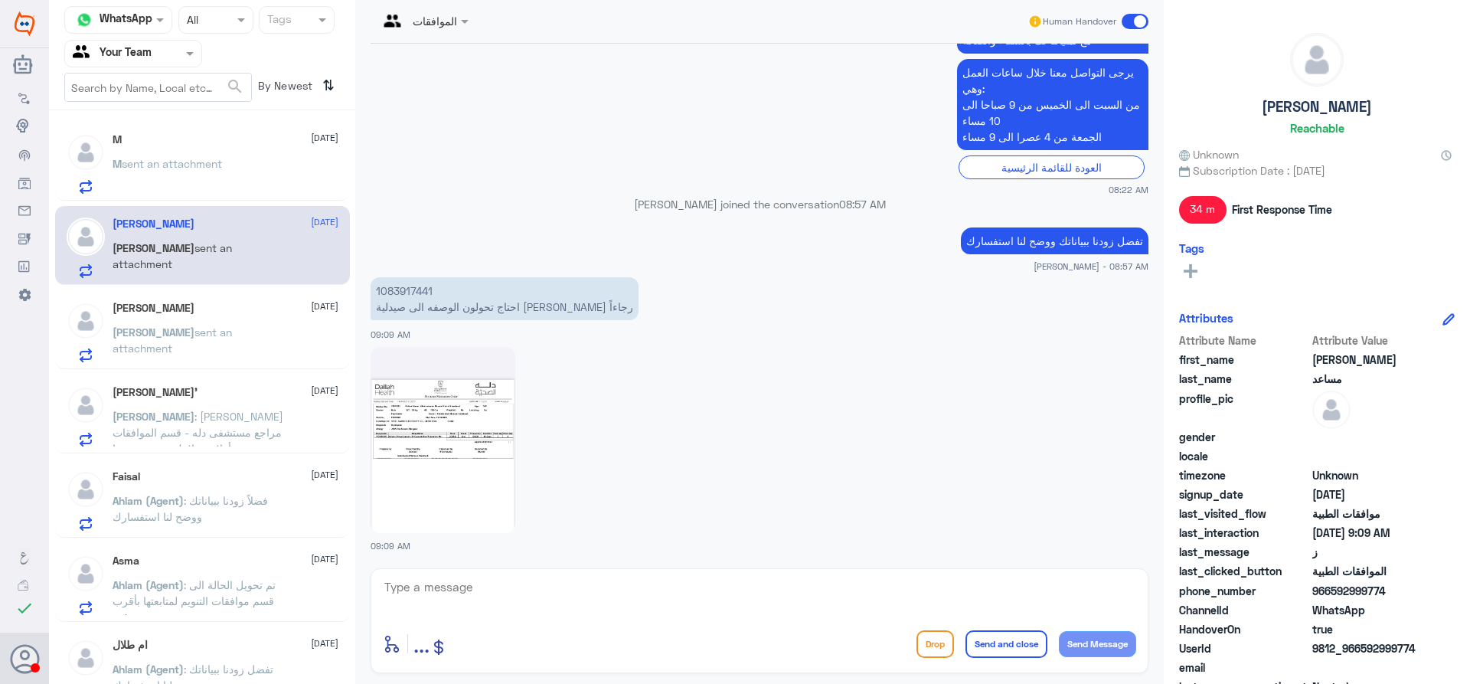
click at [264, 408] on p "Abdullah : عزيزي مراجع مستشفى دله - قسم الموافقات - أهلا وسهلا بك يرجى تزويدنا …" at bounding box center [199, 427] width 172 height 38
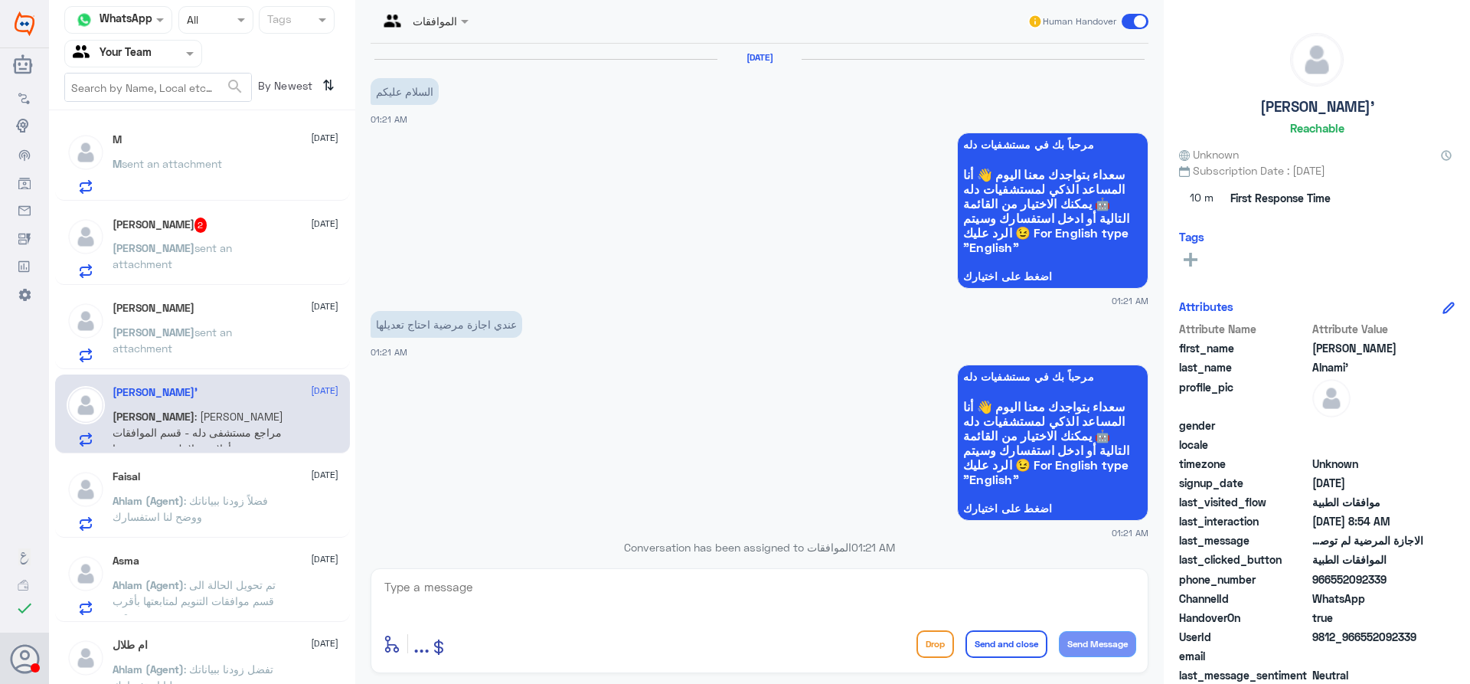
scroll to position [1677, 0]
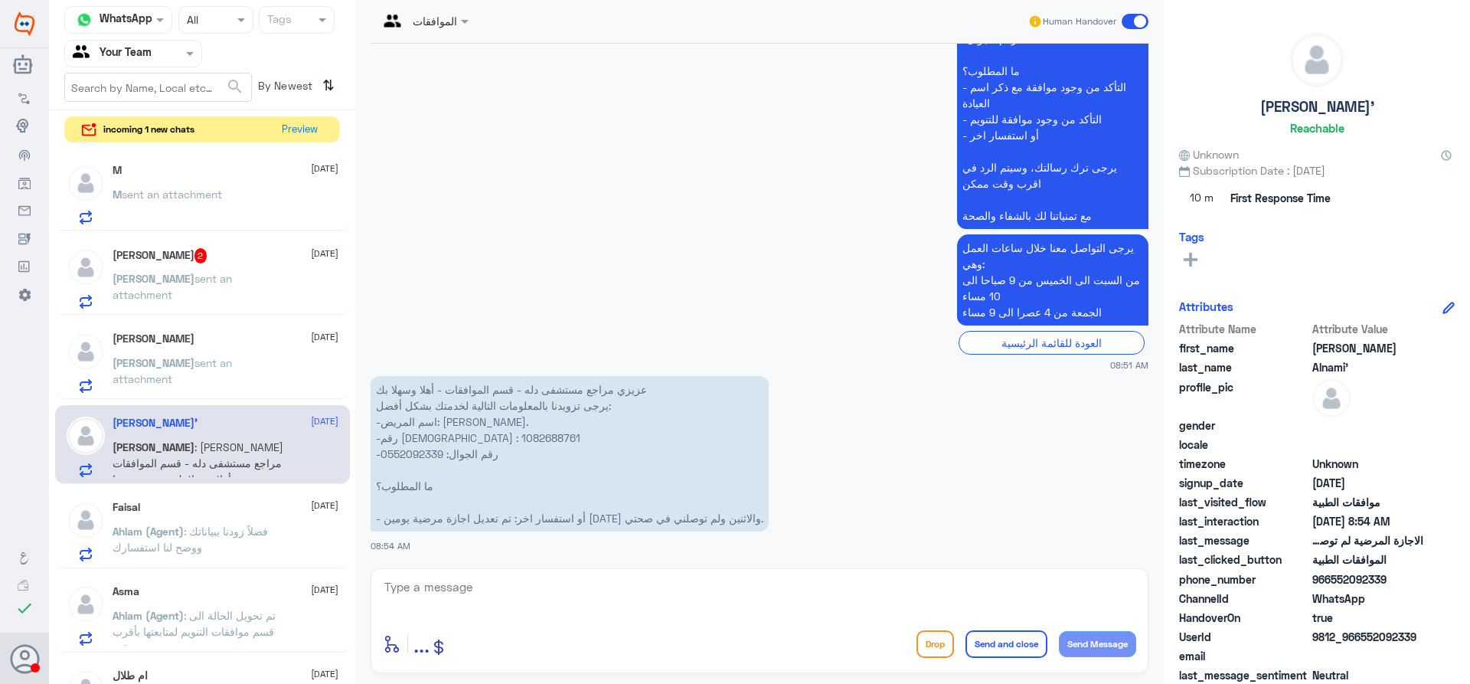
click at [266, 345] on div "Ahmed 21 September Ahmed sent an attachment" at bounding box center [226, 362] width 226 height 60
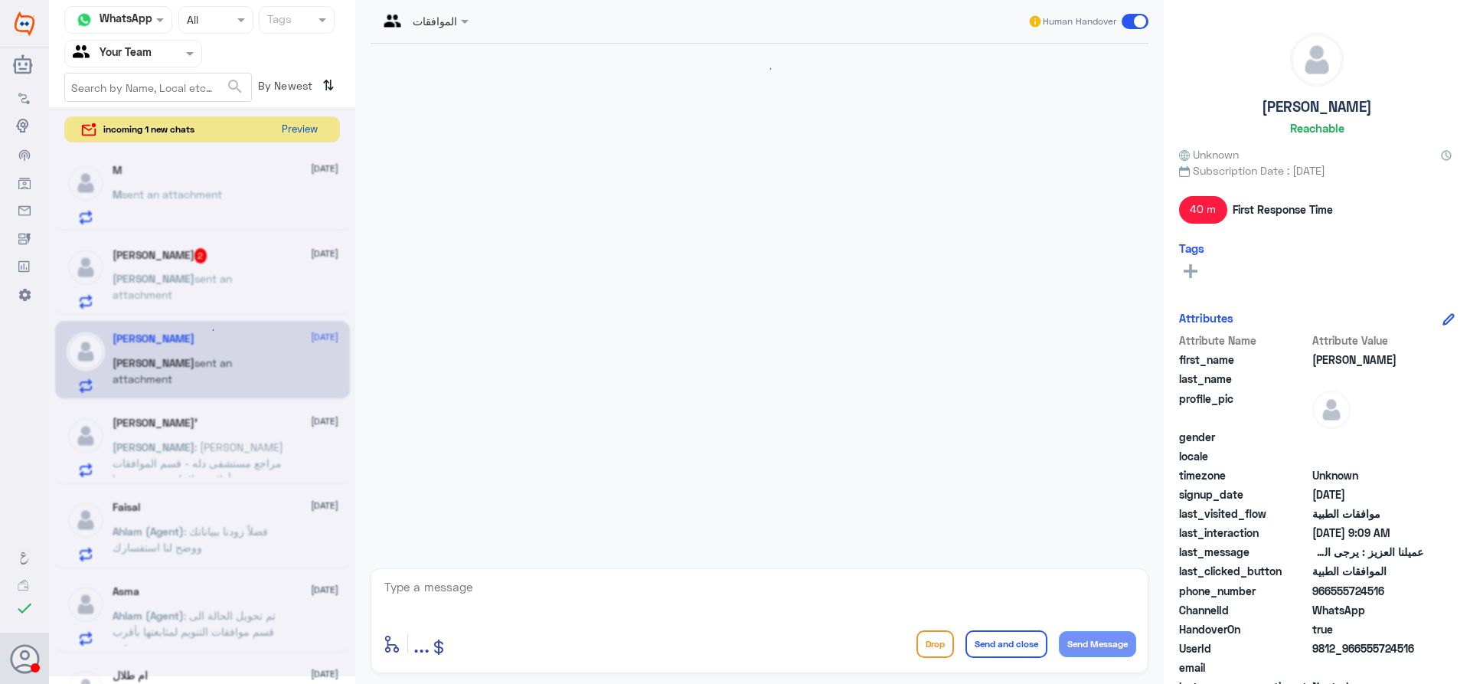
scroll to position [1226, 0]
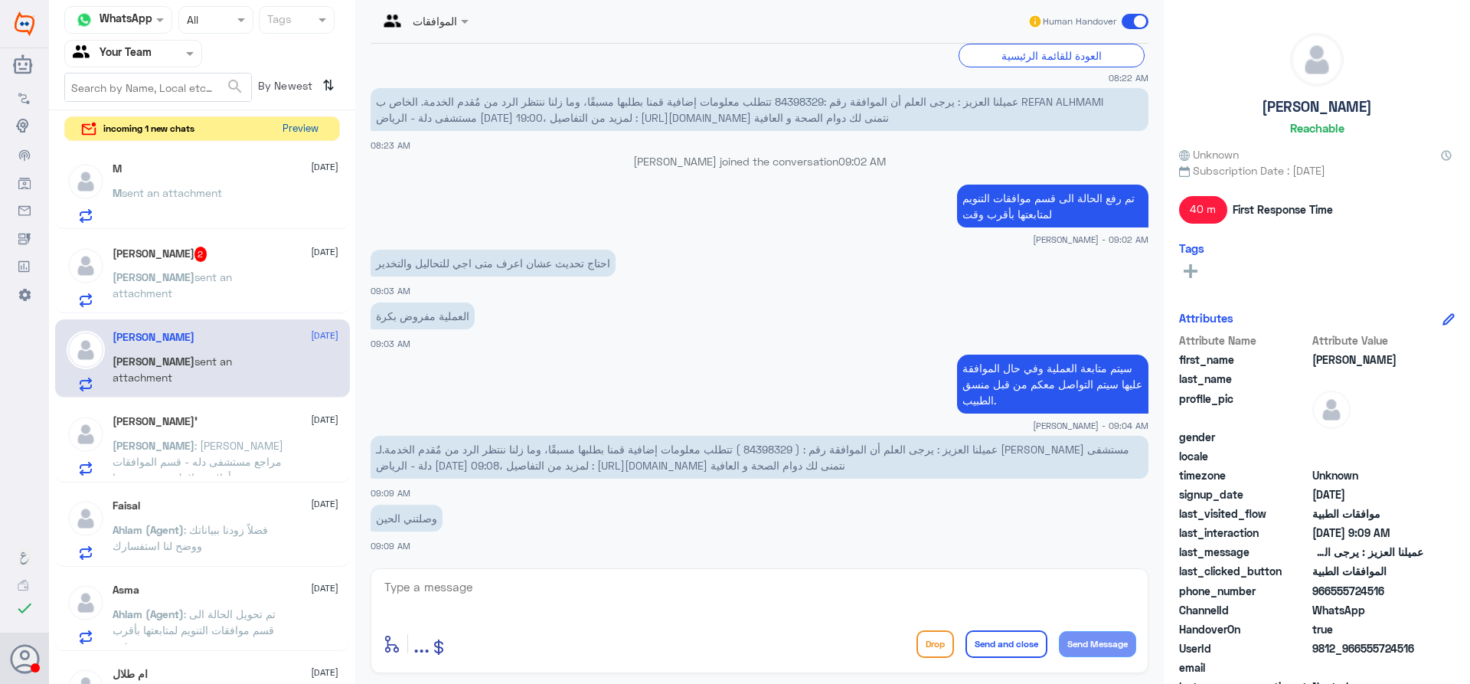
click at [302, 132] on button "Preview" at bounding box center [299, 129] width 47 height 24
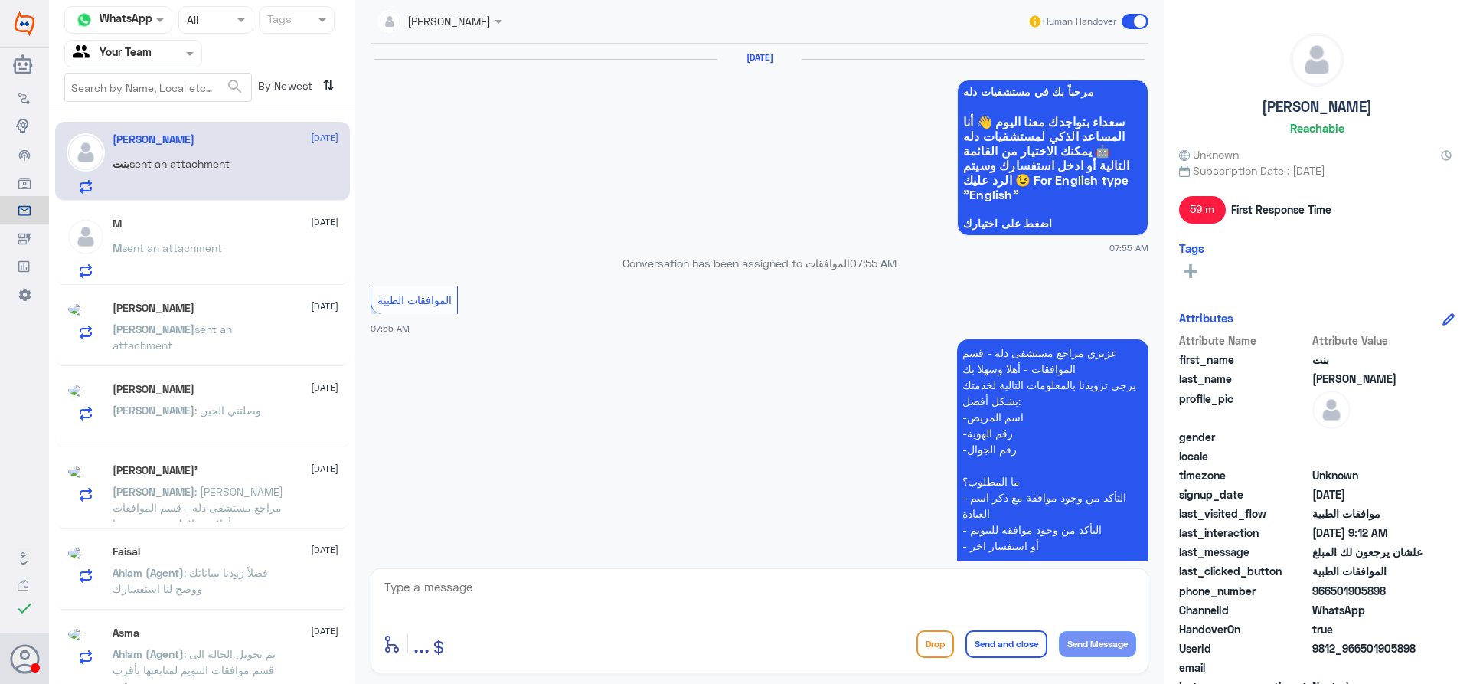
scroll to position [1019, 0]
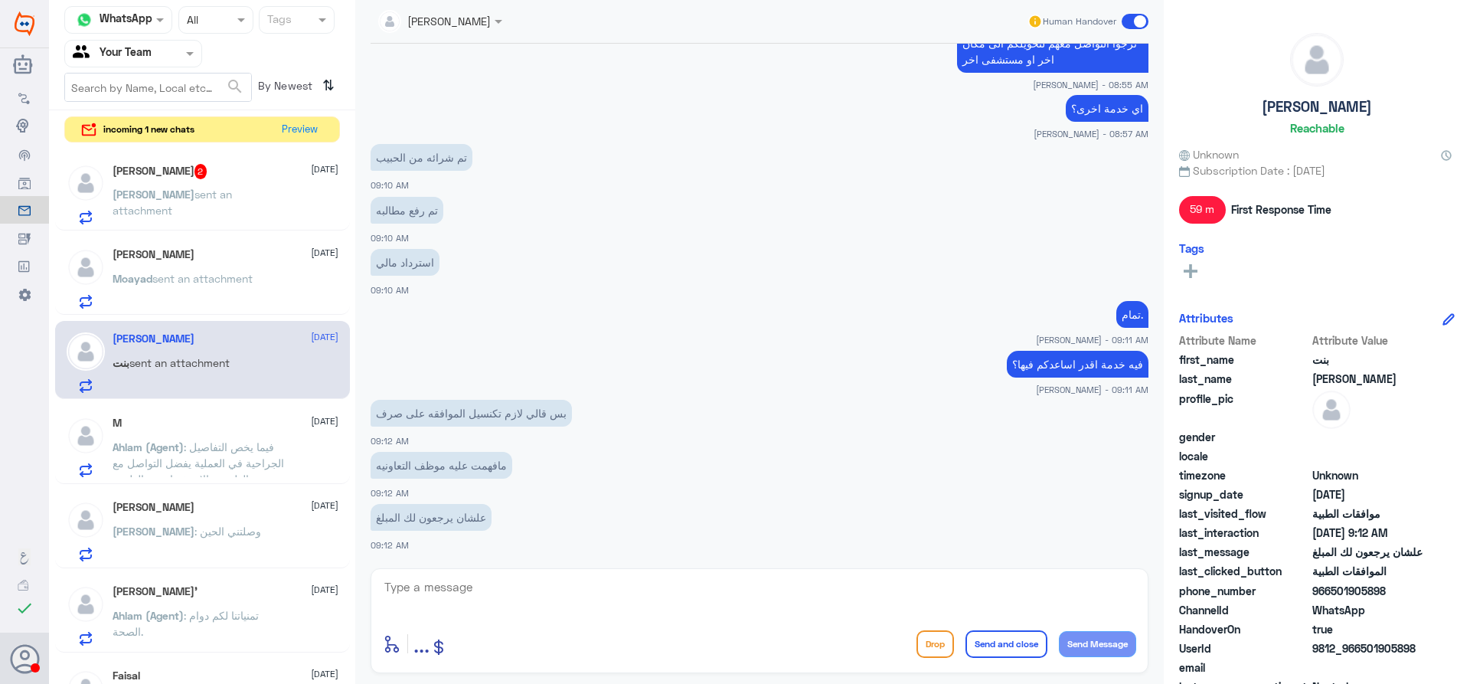
click at [542, 584] on textarea at bounding box center [759, 595] width 753 height 38
drag, startPoint x: 568, startPoint y: 437, endPoint x: 576, endPoint y: 469, distance: 32.3
click at [568, 437] on div "بس قالي لازم تكنسيل الموافقه على صرف 09:12 AM" at bounding box center [760, 422] width 778 height 52
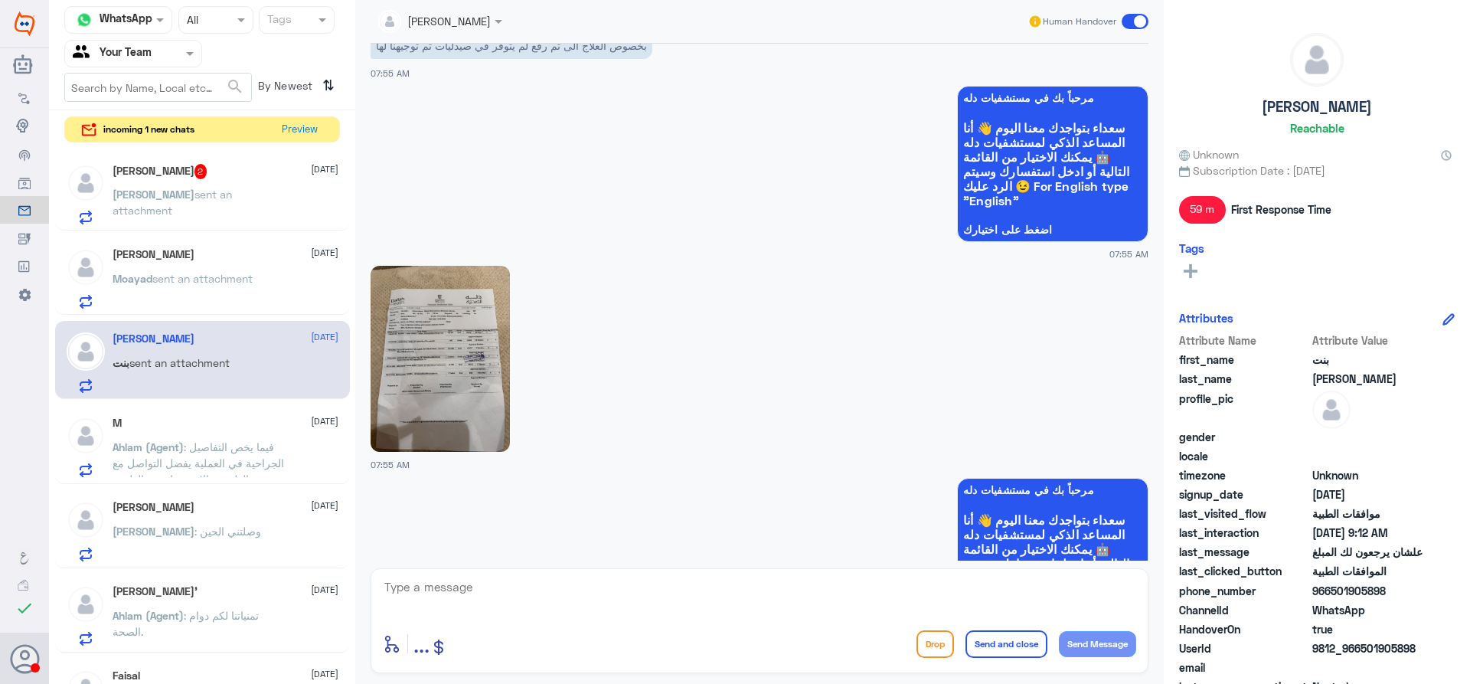
scroll to position [182, 0]
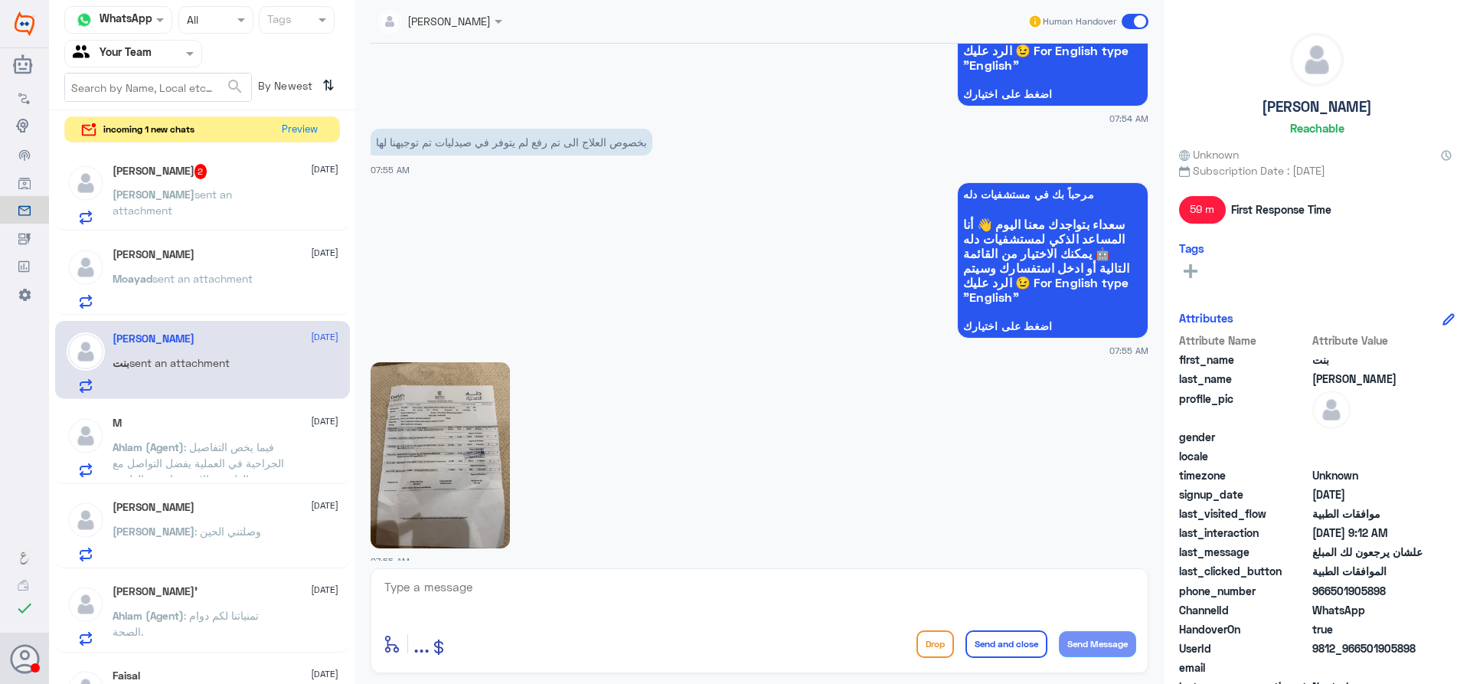
click at [455, 452] on img at bounding box center [440, 455] width 139 height 186
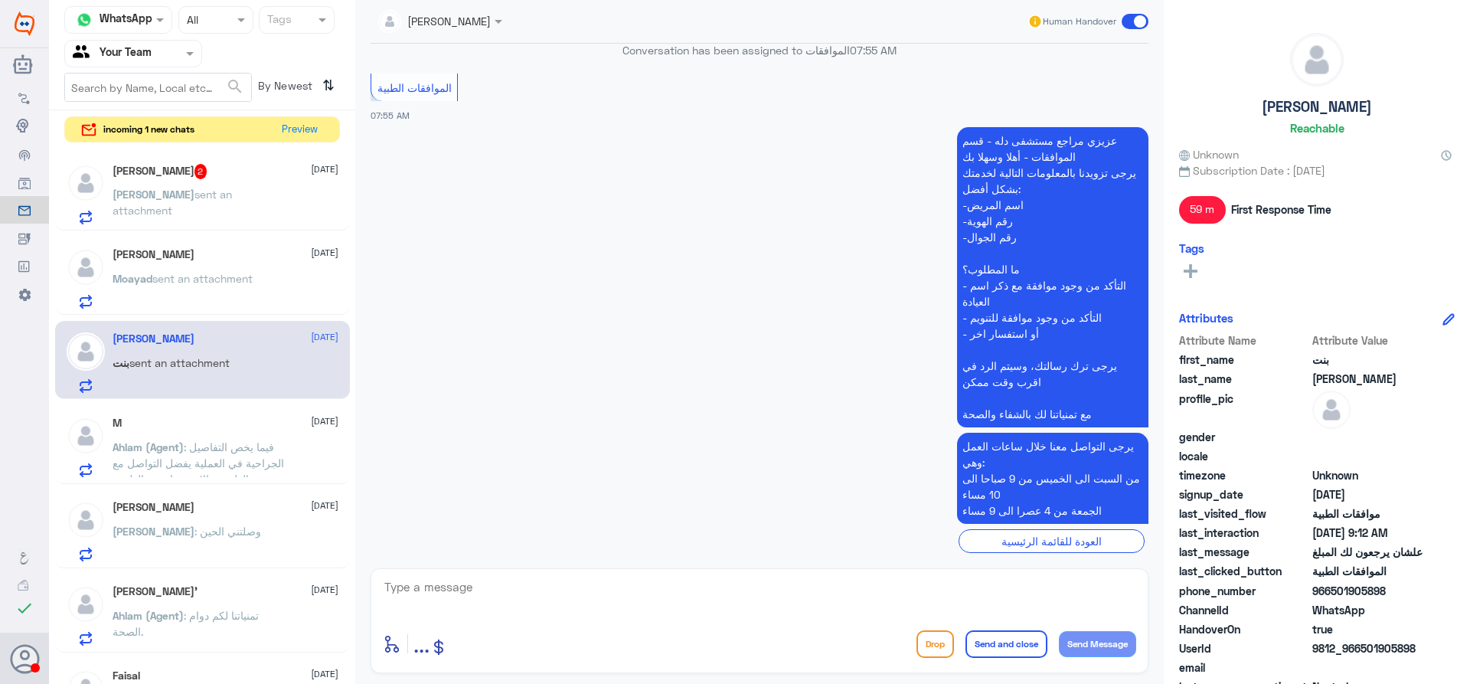
scroll to position [1695, 0]
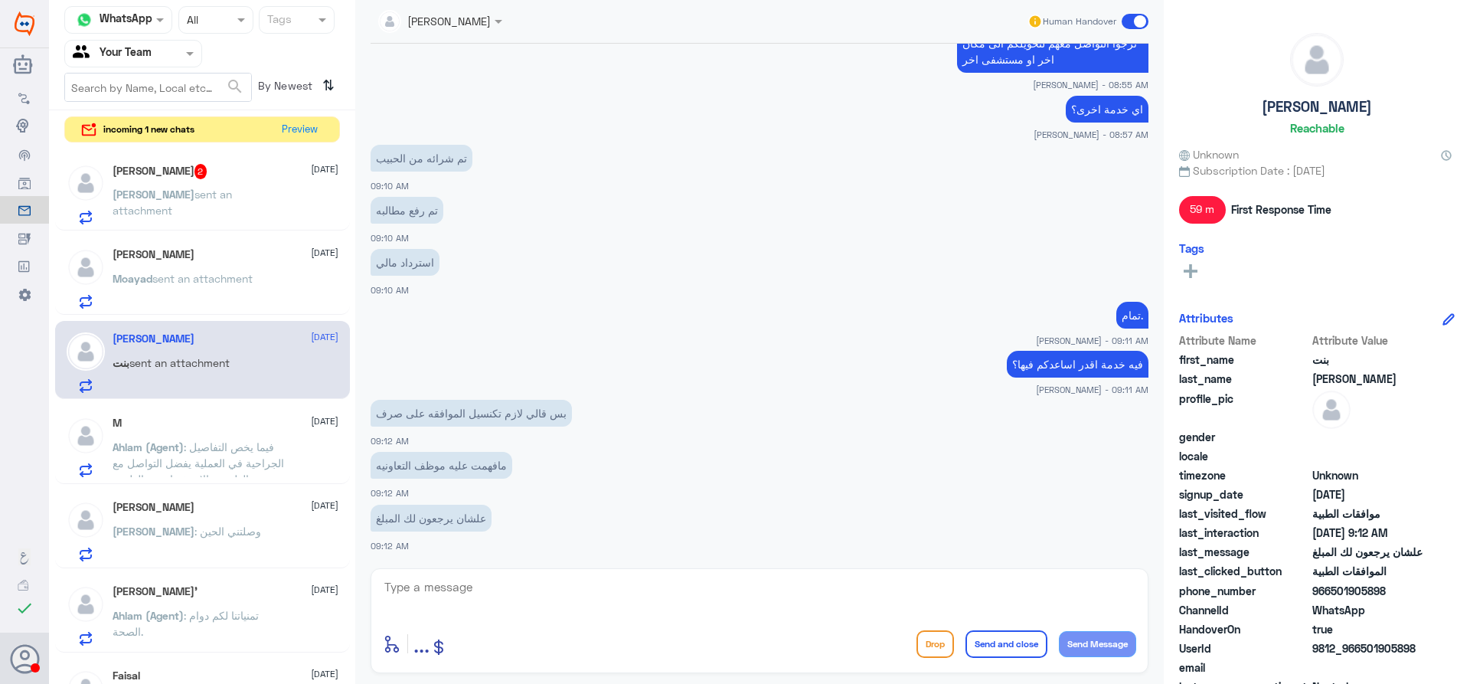
click at [686, 571] on div "enter flow name ... Drop Send and close Send Message" at bounding box center [760, 620] width 778 height 105
click at [677, 585] on textarea at bounding box center [759, 595] width 753 height 38
type textarea "j"
type textarea "تم إلغاء الطلب"
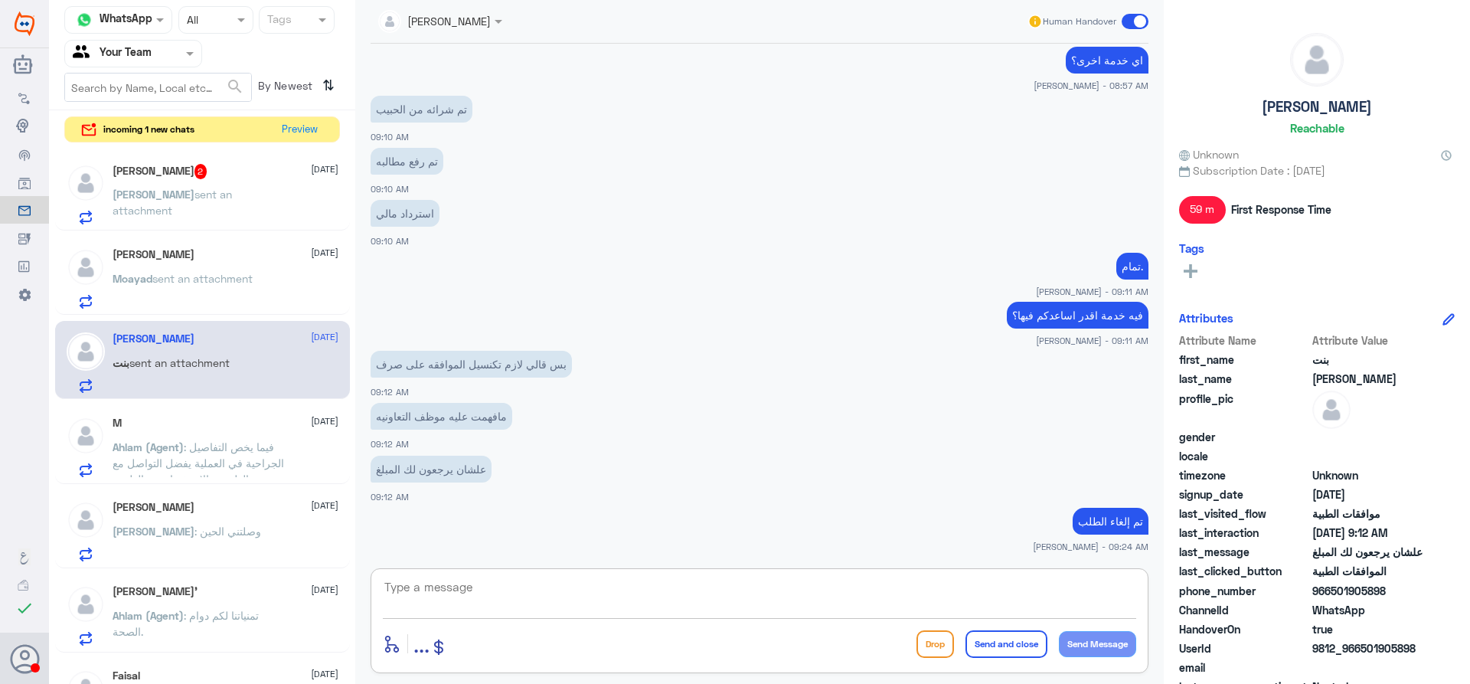
click at [602, 580] on textarea at bounding box center [759, 595] width 753 height 38
type textarea "اي خدمة ثانية؟"
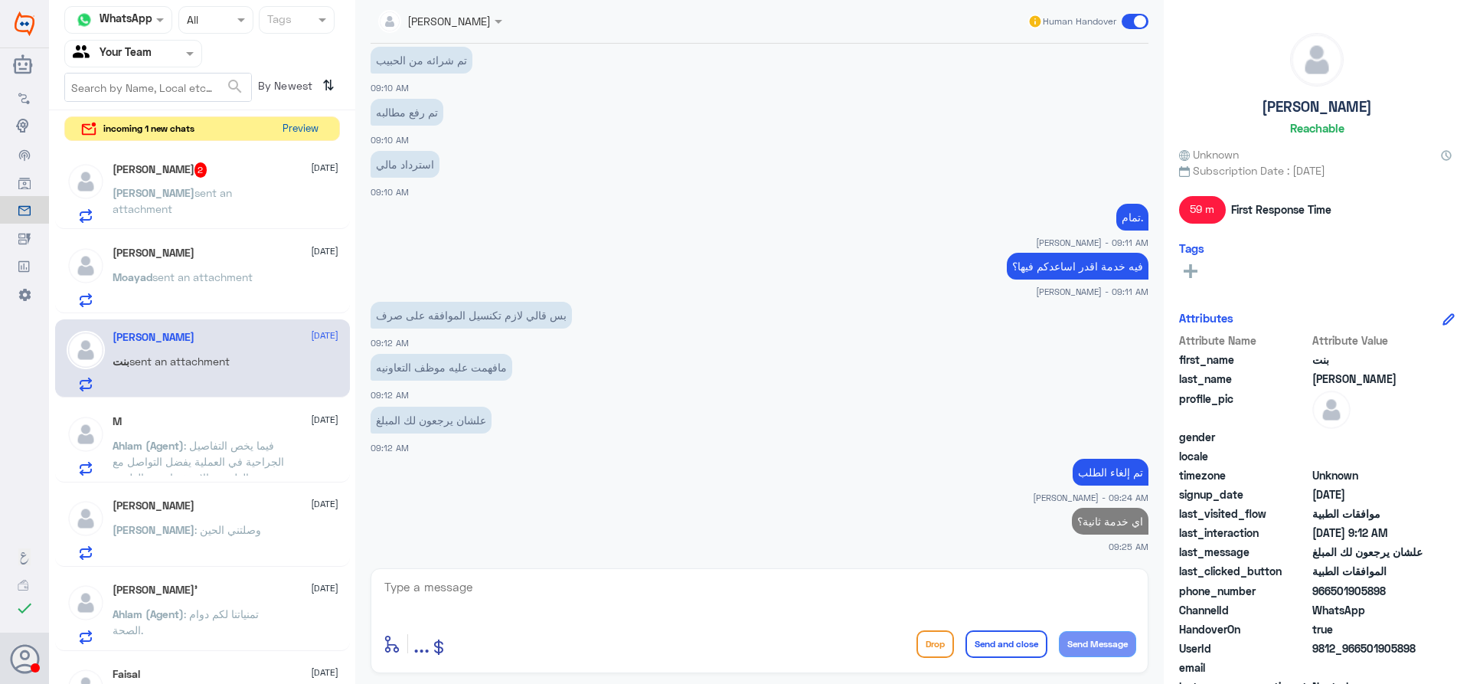
click at [299, 131] on button "Preview" at bounding box center [299, 129] width 47 height 24
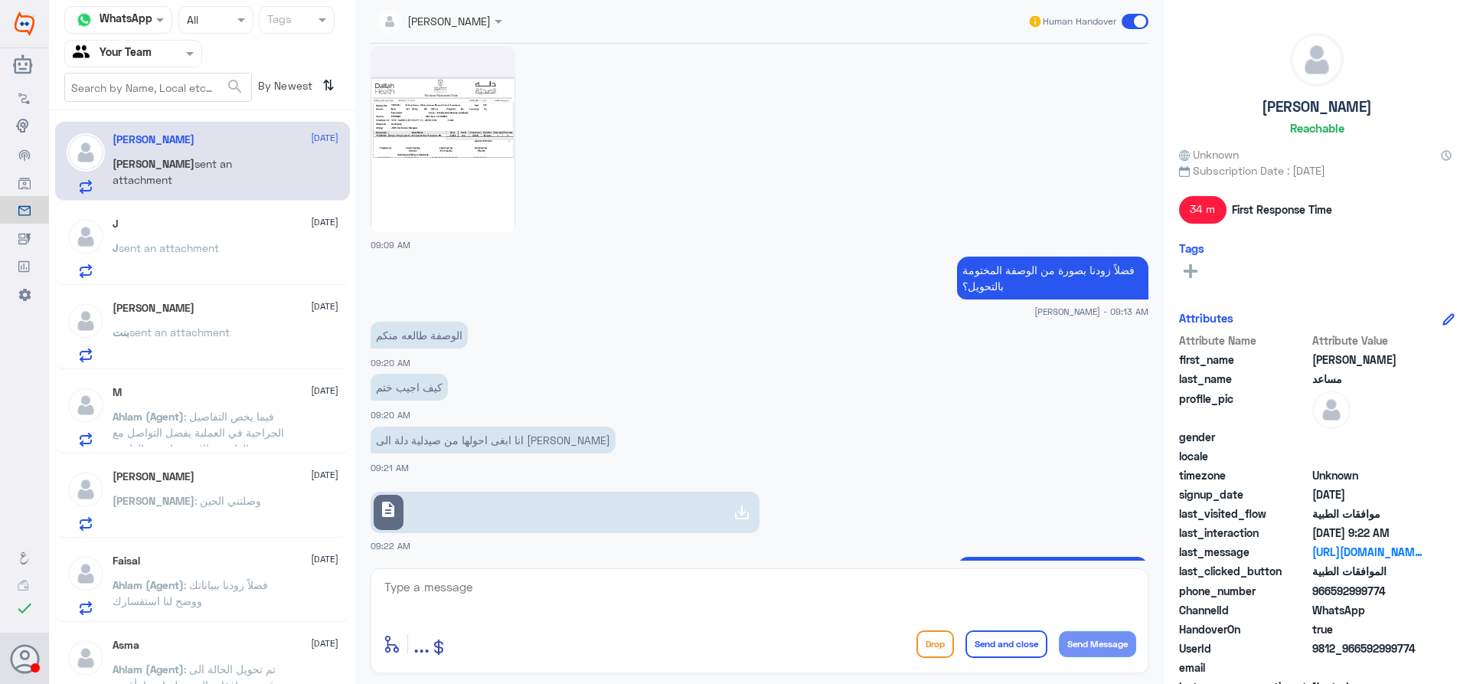
scroll to position [1300, 0]
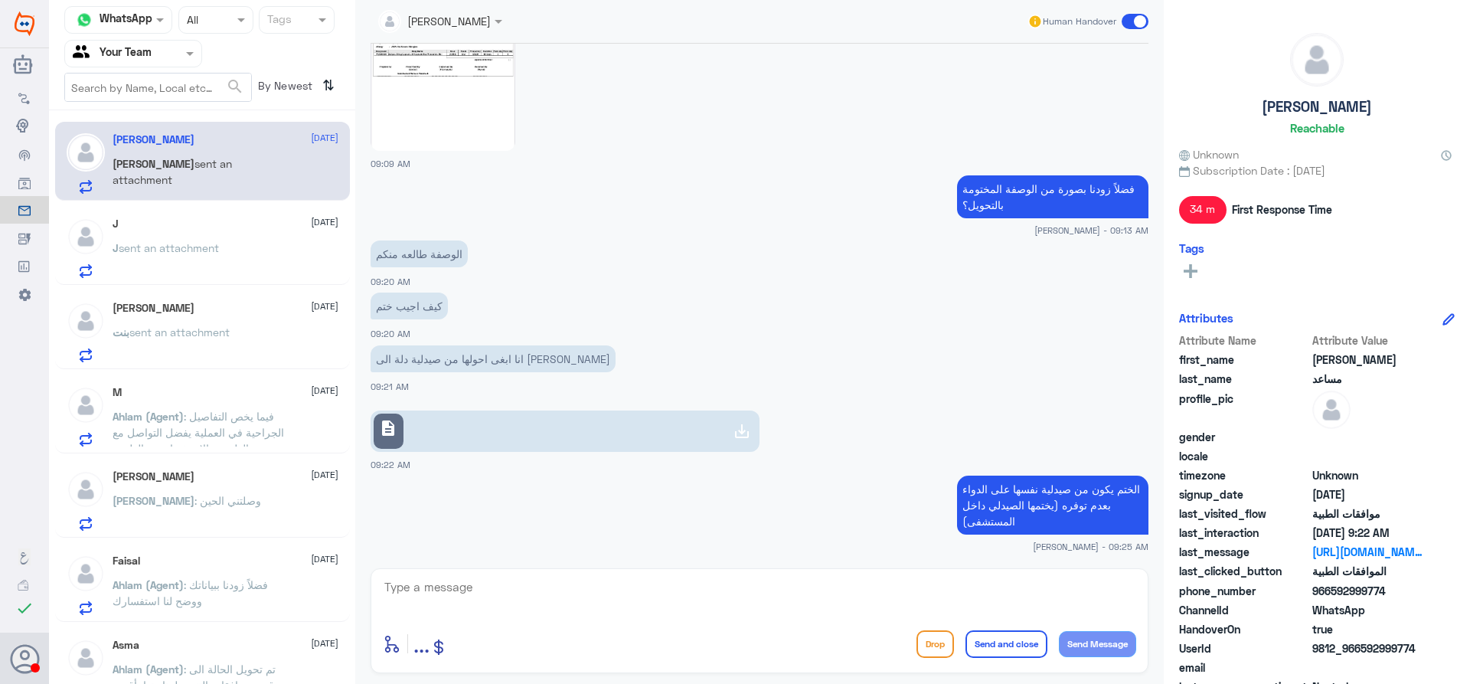
click at [439, 441] on link "description" at bounding box center [565, 430] width 389 height 41
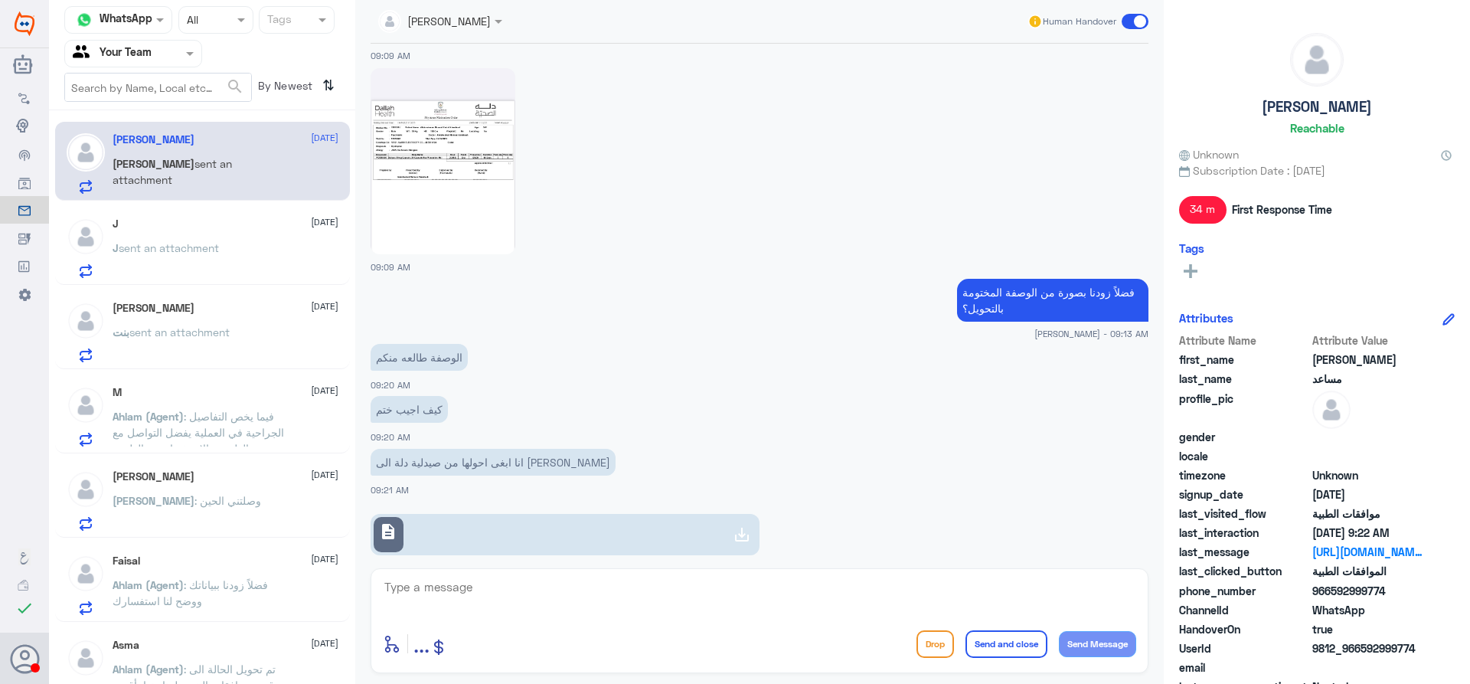
scroll to position [1223, 0]
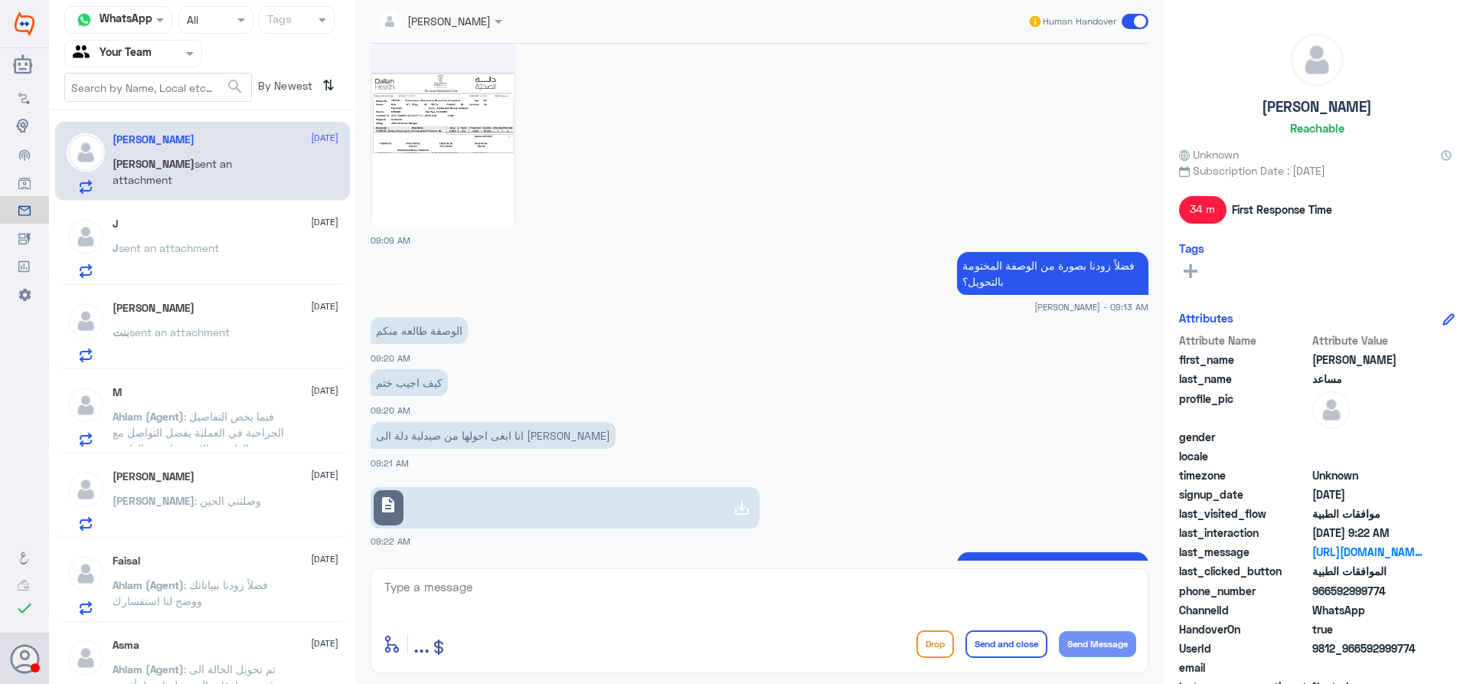
click at [214, 332] on span "sent an attachment" at bounding box center [179, 331] width 100 height 13
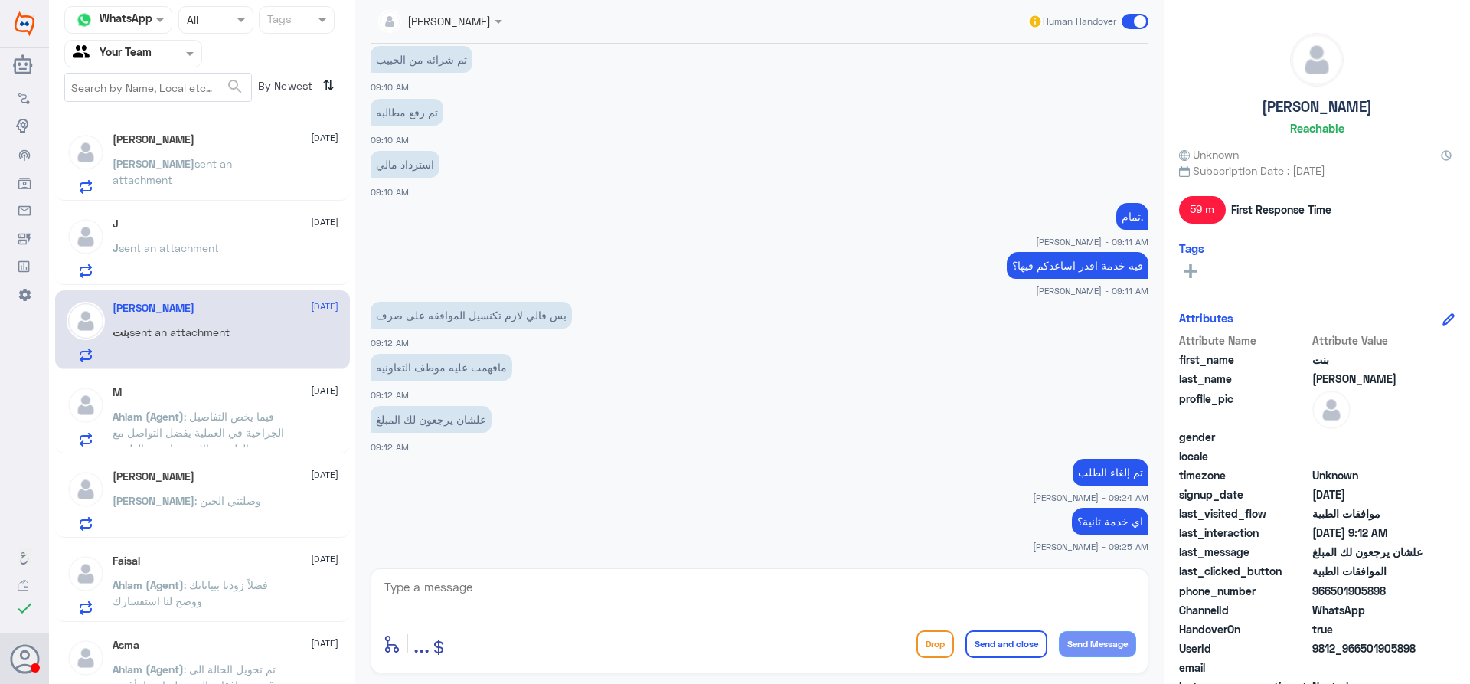
scroll to position [993, 0]
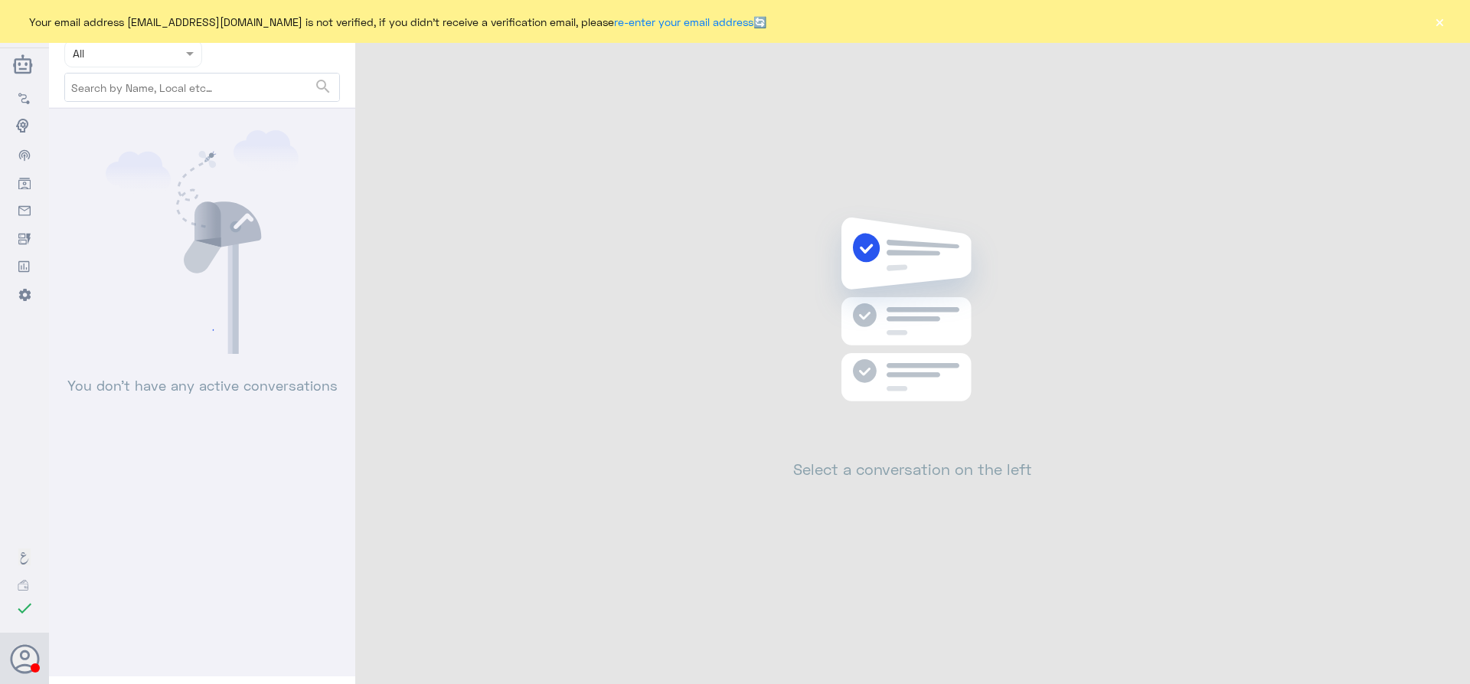
click at [1440, 25] on button "×" at bounding box center [1439, 21] width 15 height 15
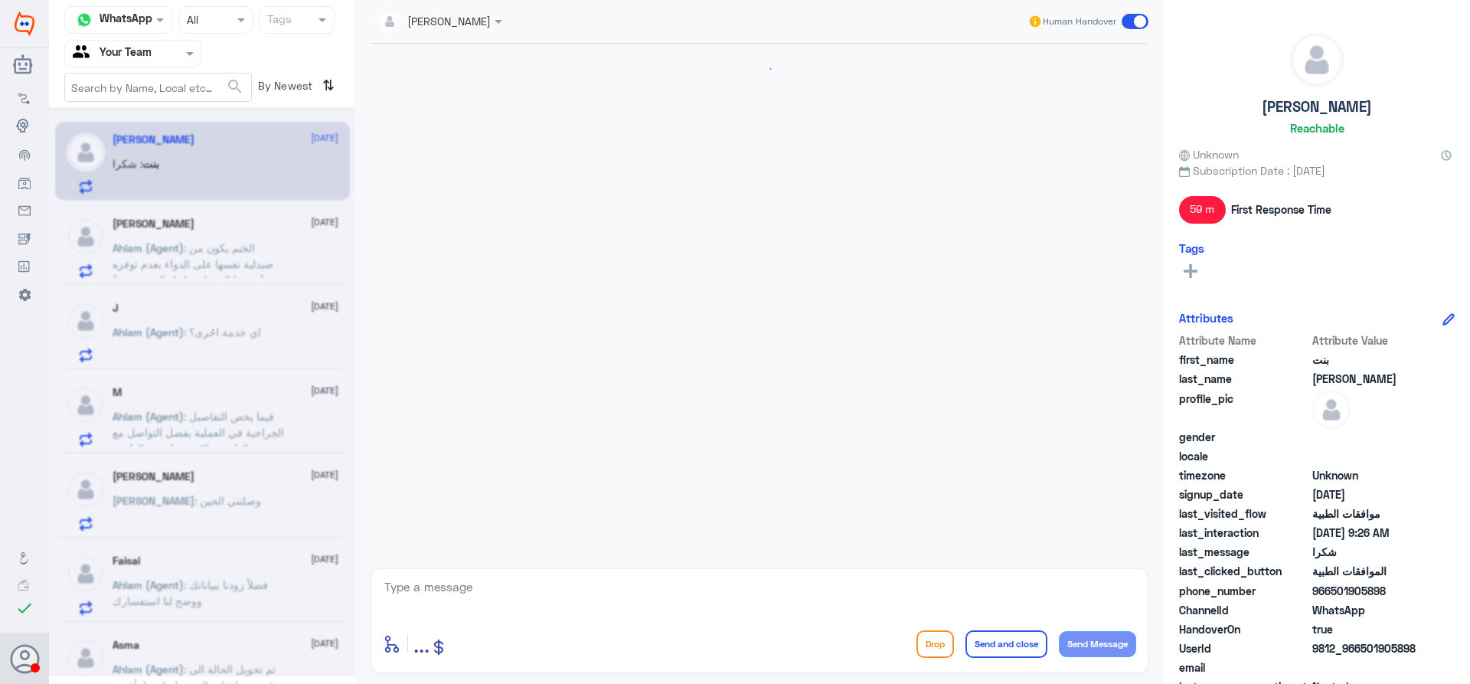
scroll to position [962, 0]
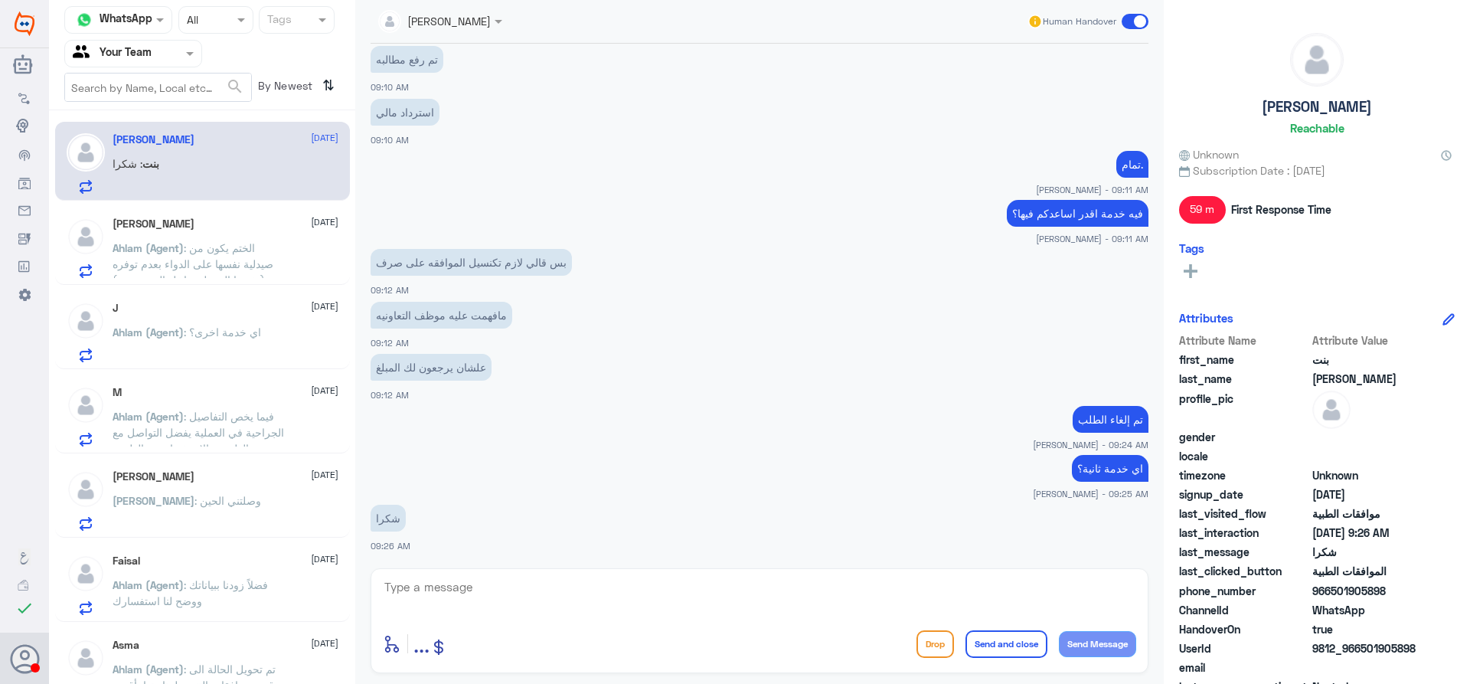
click at [649, 593] on textarea at bounding box center [759, 595] width 753 height 38
type textarea "غ"
type textarea "عفوا"
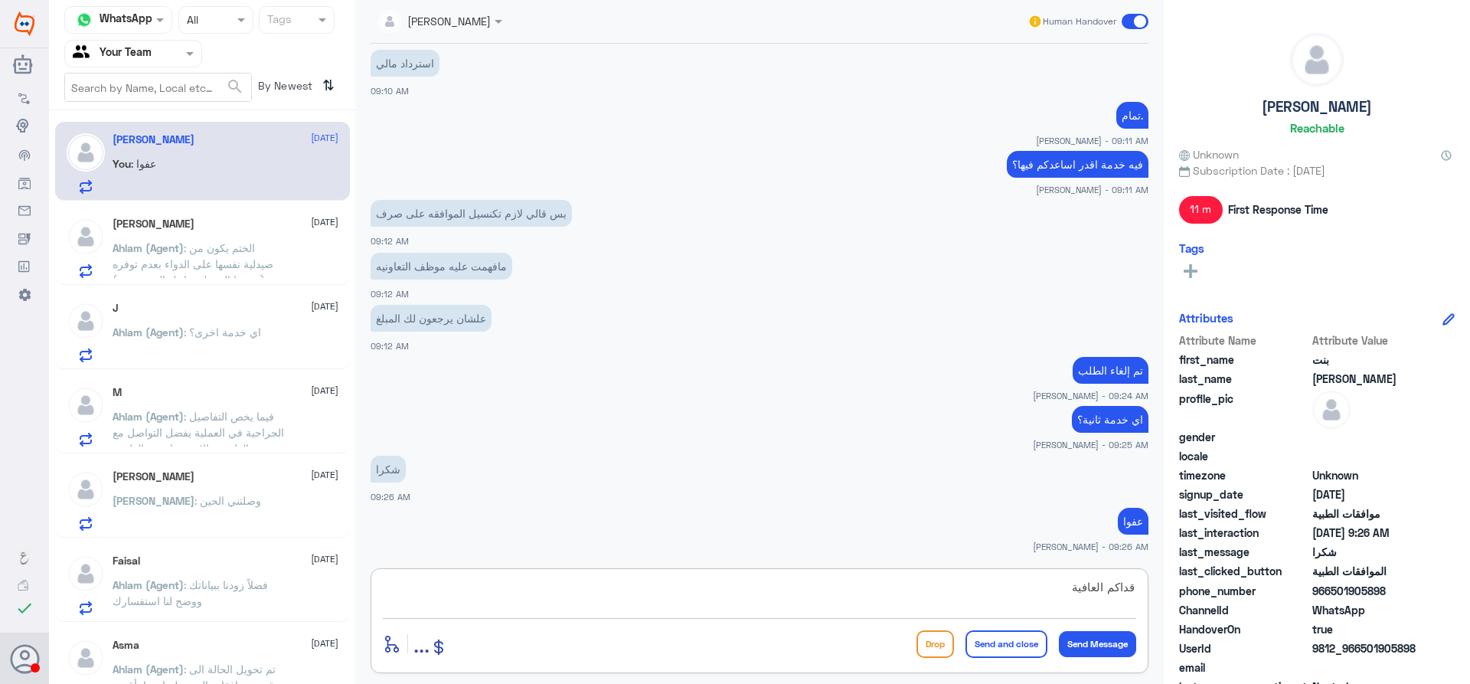
type textarea "قداكم العافية"
click at [1010, 645] on button "Send and close" at bounding box center [1006, 644] width 82 height 28
